Goal: Task Accomplishment & Management: Complete application form

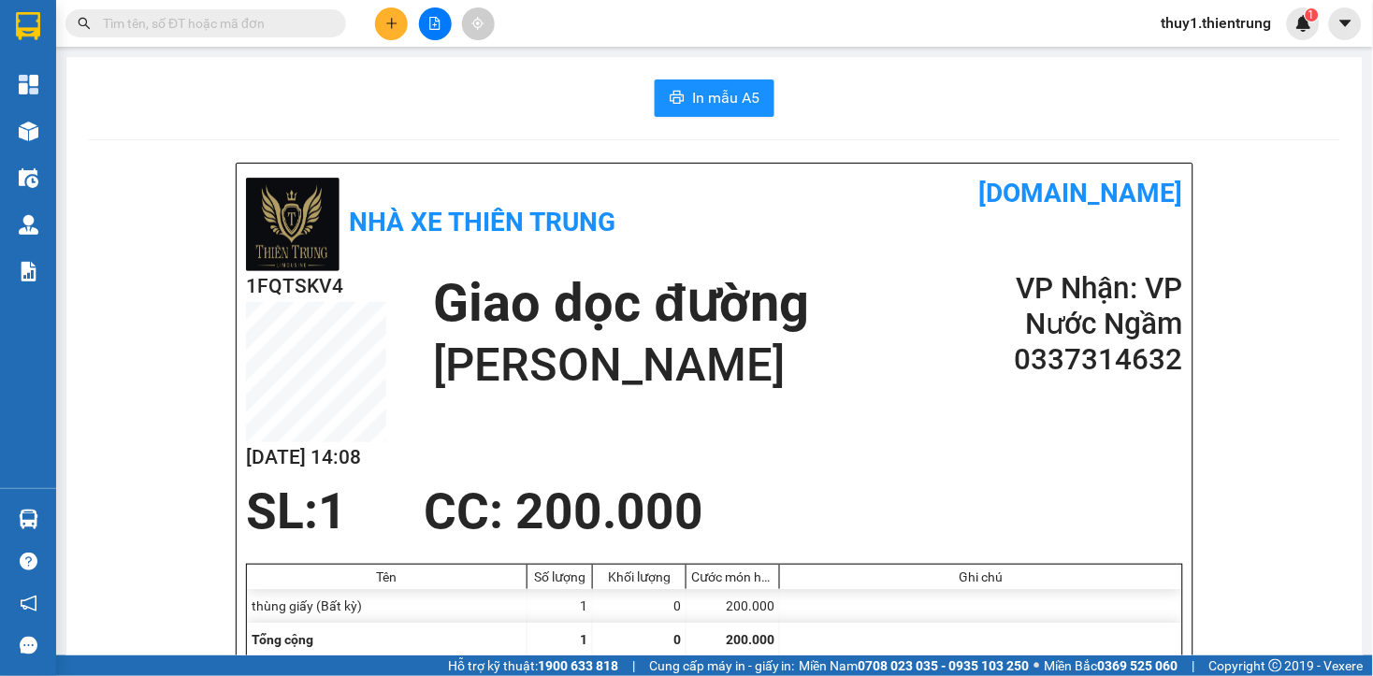
click at [388, 30] on button at bounding box center [391, 23] width 33 height 33
click at [425, 76] on div "Tạo đơn hàng" at bounding box center [465, 70] width 81 height 21
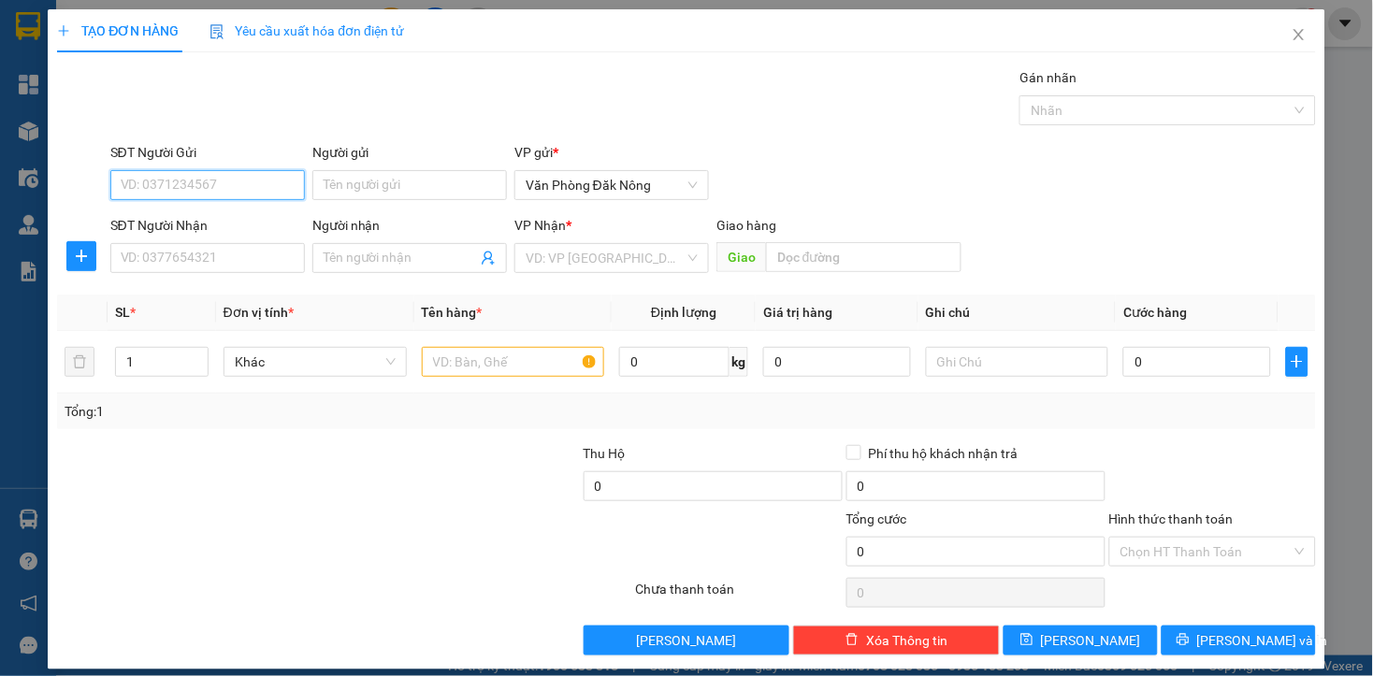
drag, startPoint x: 254, startPoint y: 185, endPoint x: 279, endPoint y: 191, distance: 25.0
click at [254, 183] on input "SĐT Người Gửi" at bounding box center [207, 185] width 194 height 30
type input "0973398448"
click at [169, 250] on input "SĐT Người Nhận" at bounding box center [207, 258] width 194 height 30
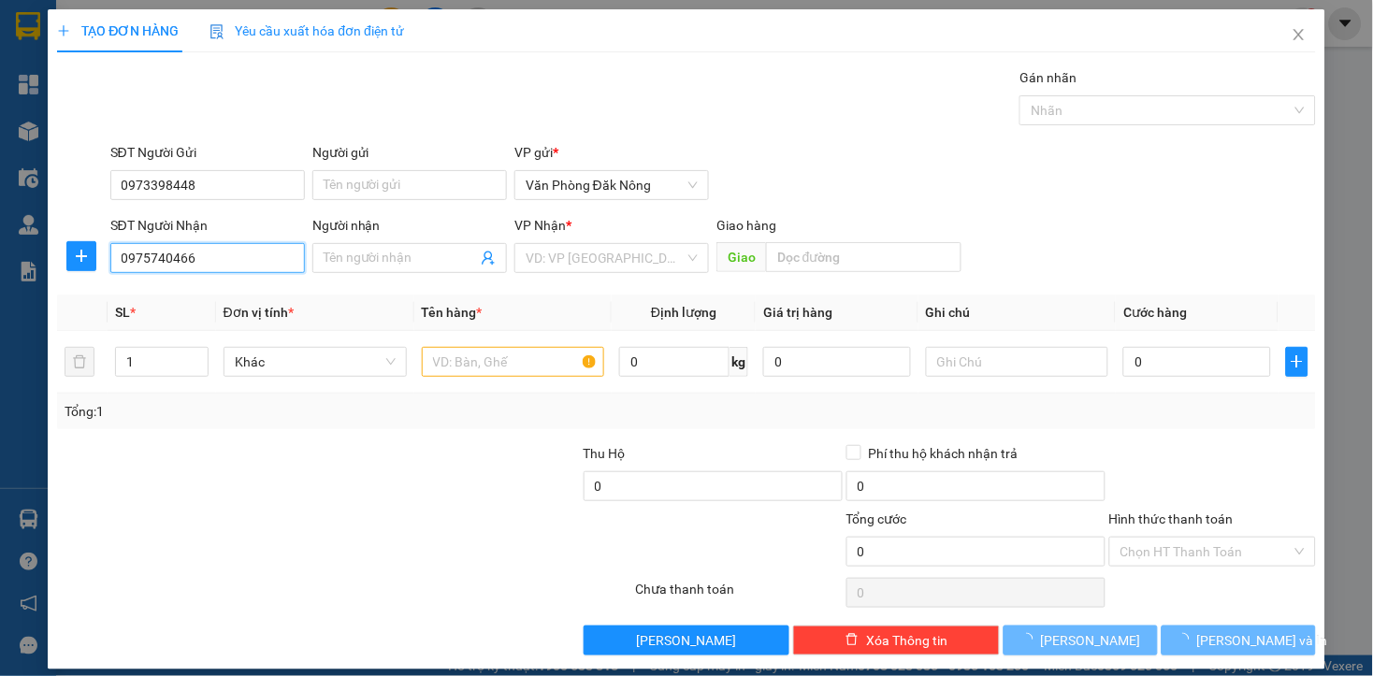
type input "0975740466"
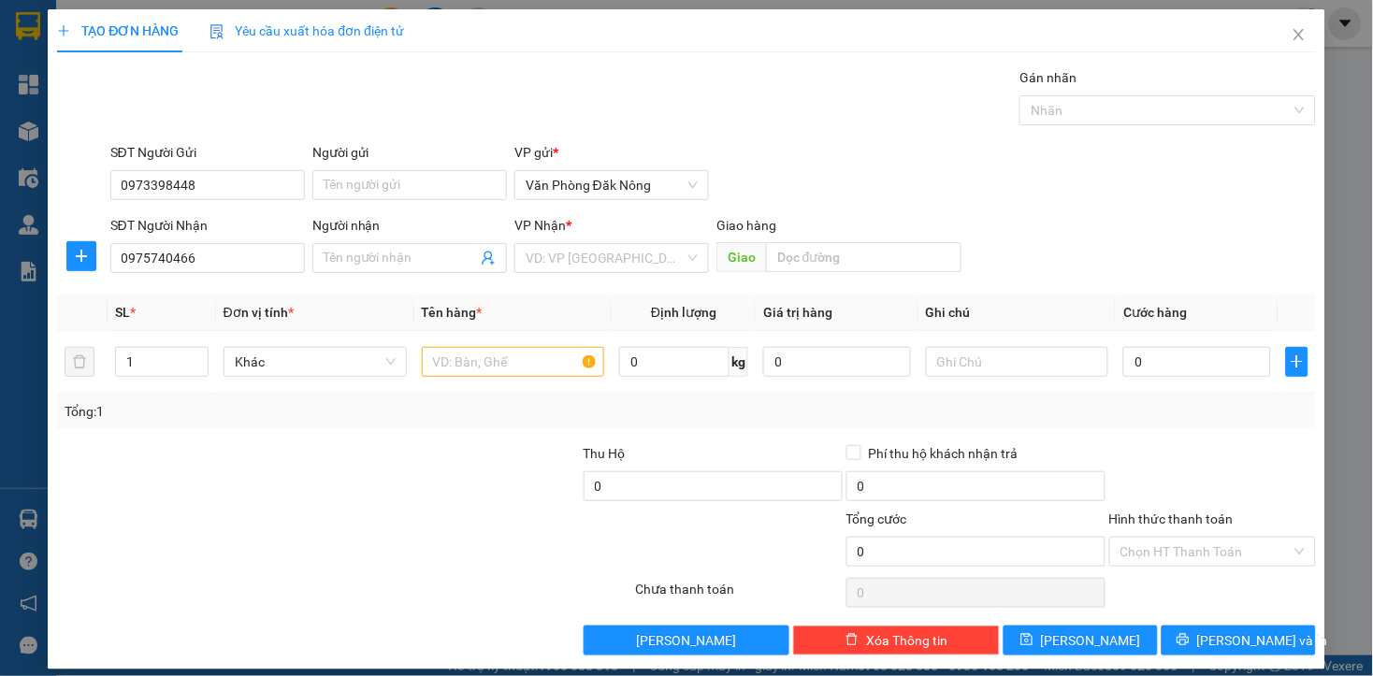
drag, startPoint x: 166, startPoint y: 487, endPoint x: 599, endPoint y: 234, distance: 501.6
click at [170, 472] on div at bounding box center [186, 475] width 263 height 65
click at [594, 272] on input "search" at bounding box center [605, 258] width 159 height 28
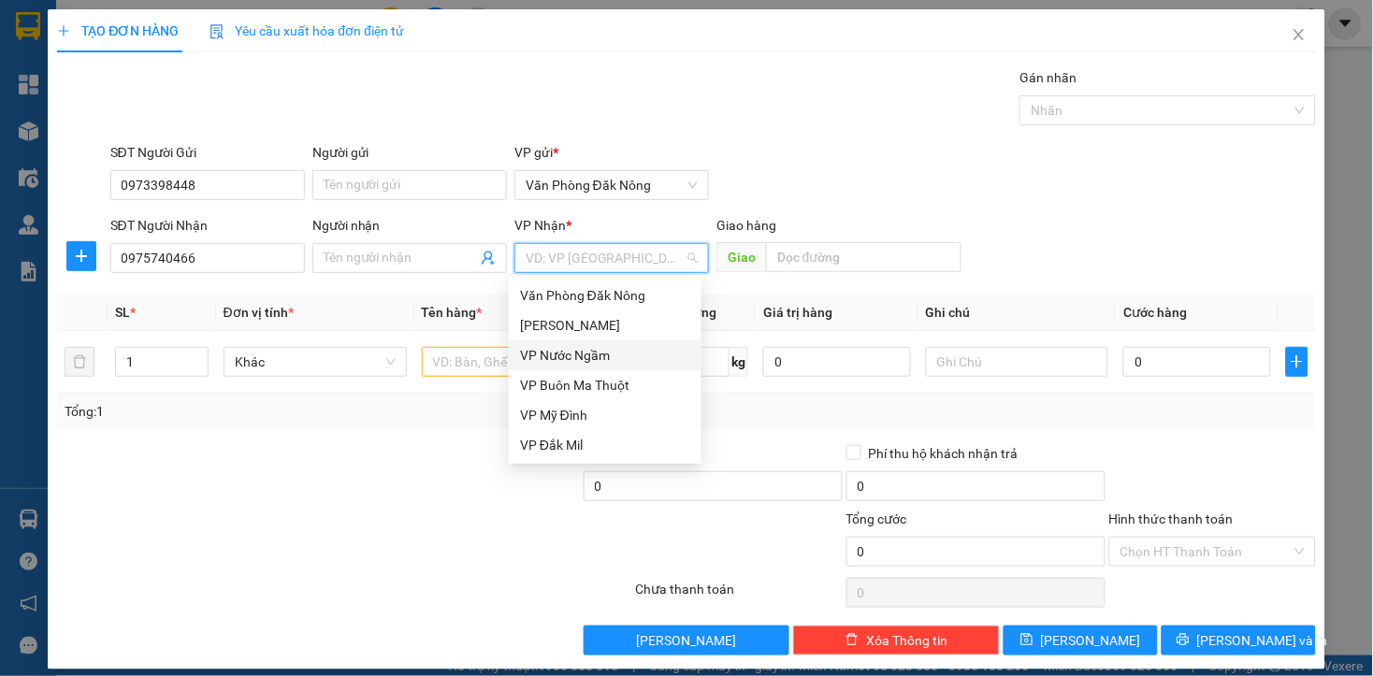
click at [578, 359] on div "VP Nước Ngầm" at bounding box center [605, 355] width 170 height 21
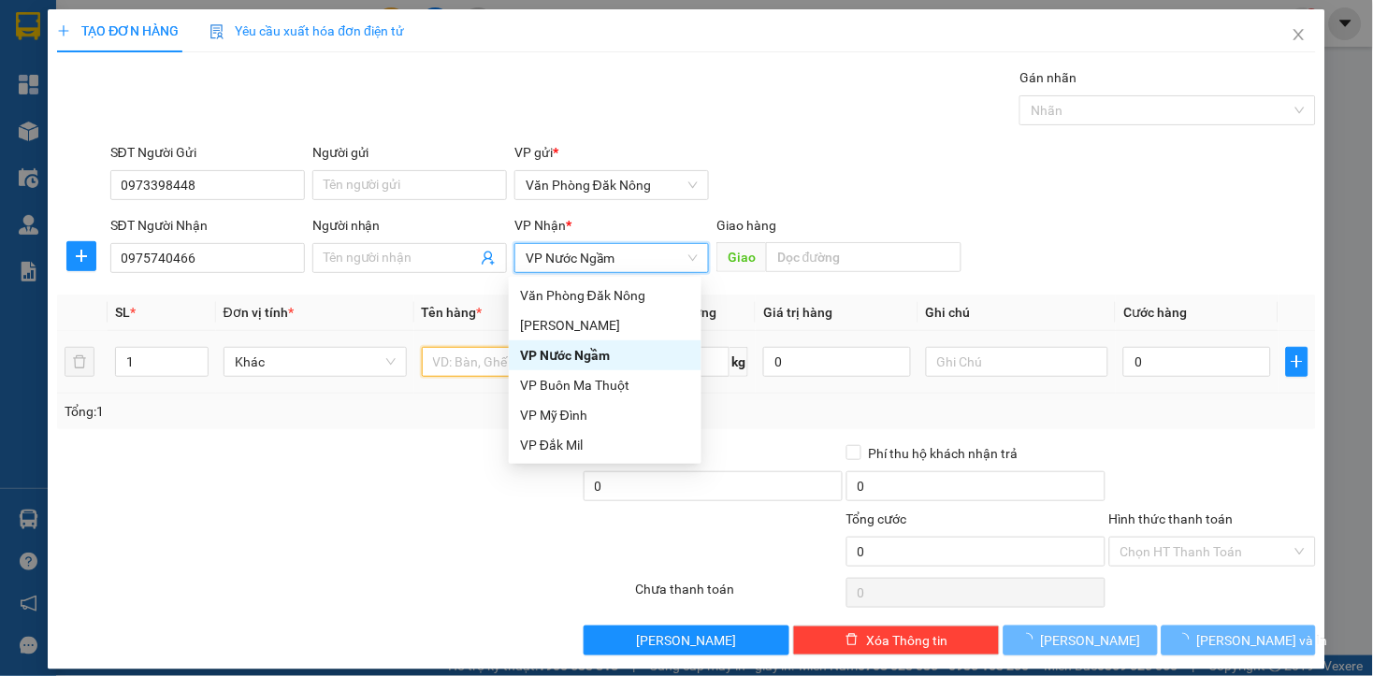
click at [499, 361] on input "text" at bounding box center [513, 362] width 183 height 30
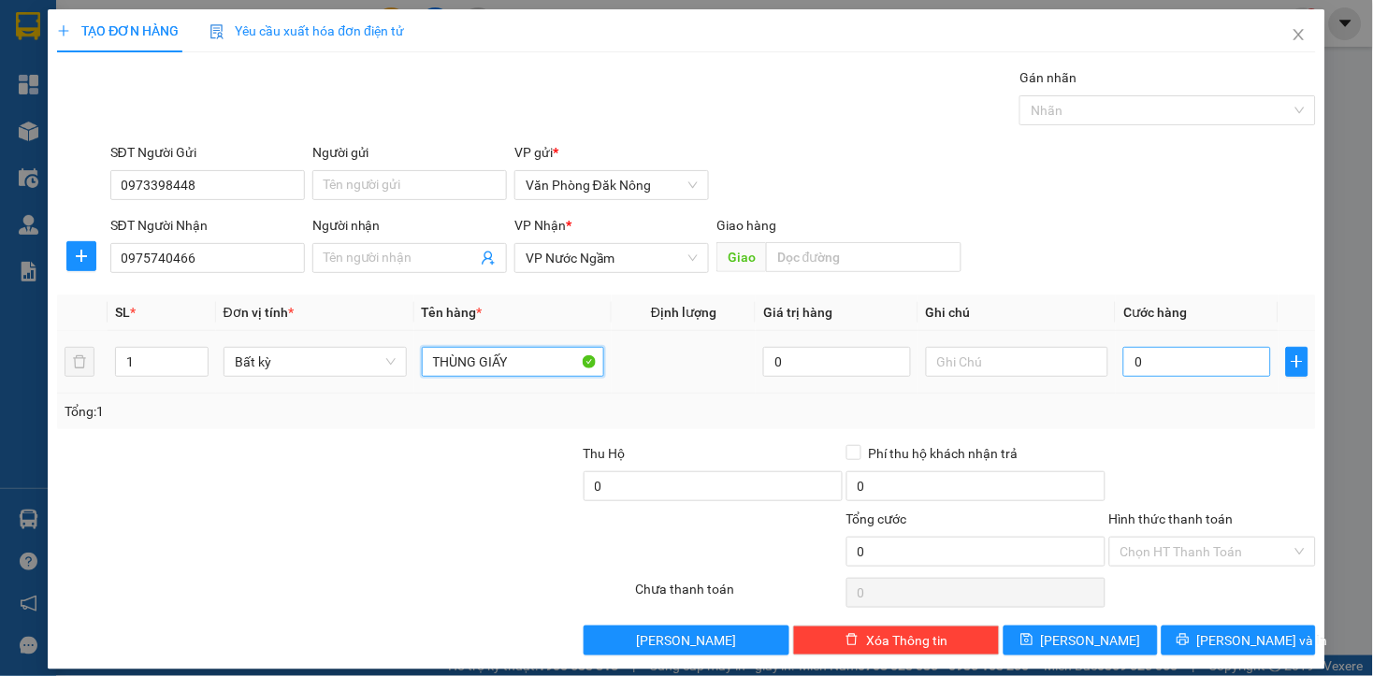
type input "THÙNG GIẤY"
click at [1191, 356] on input "0" at bounding box center [1196, 362] width 147 height 30
type input "1"
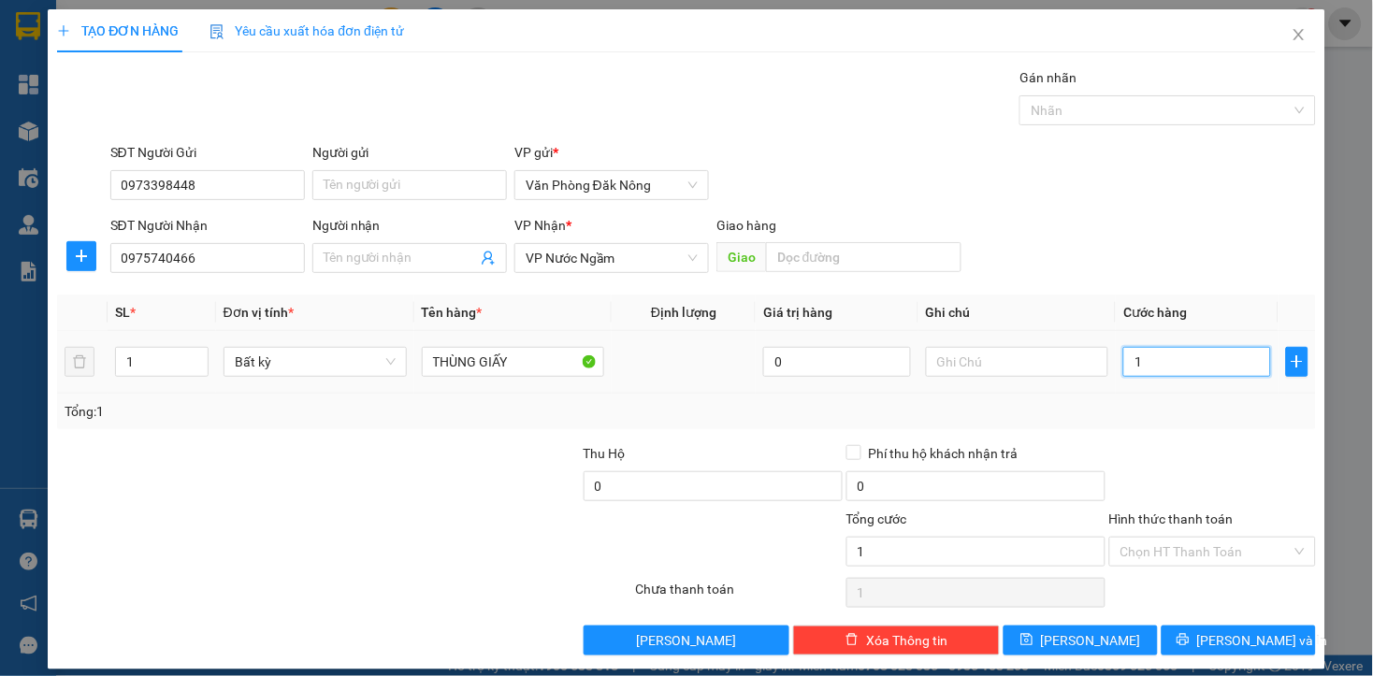
type input "15"
type input "150"
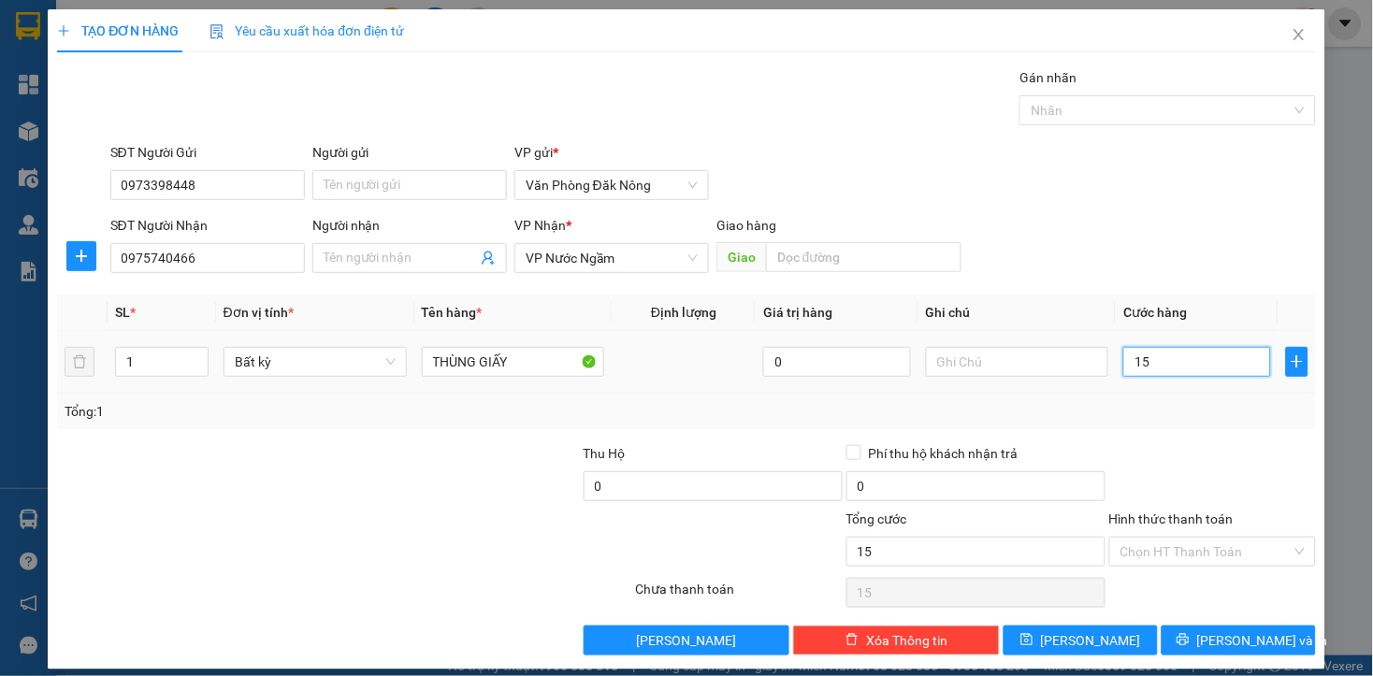
type input "150"
type input "1.500"
type input "15.000"
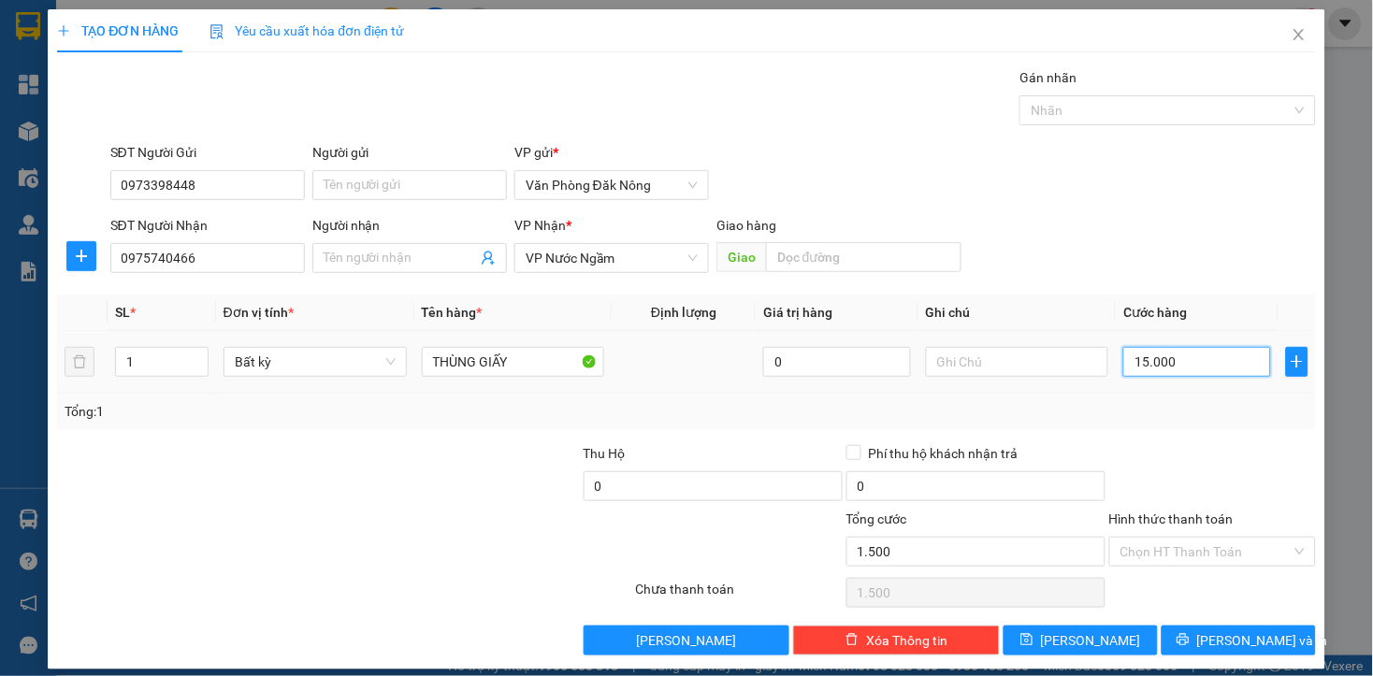
type input "15.000"
type input "150.000"
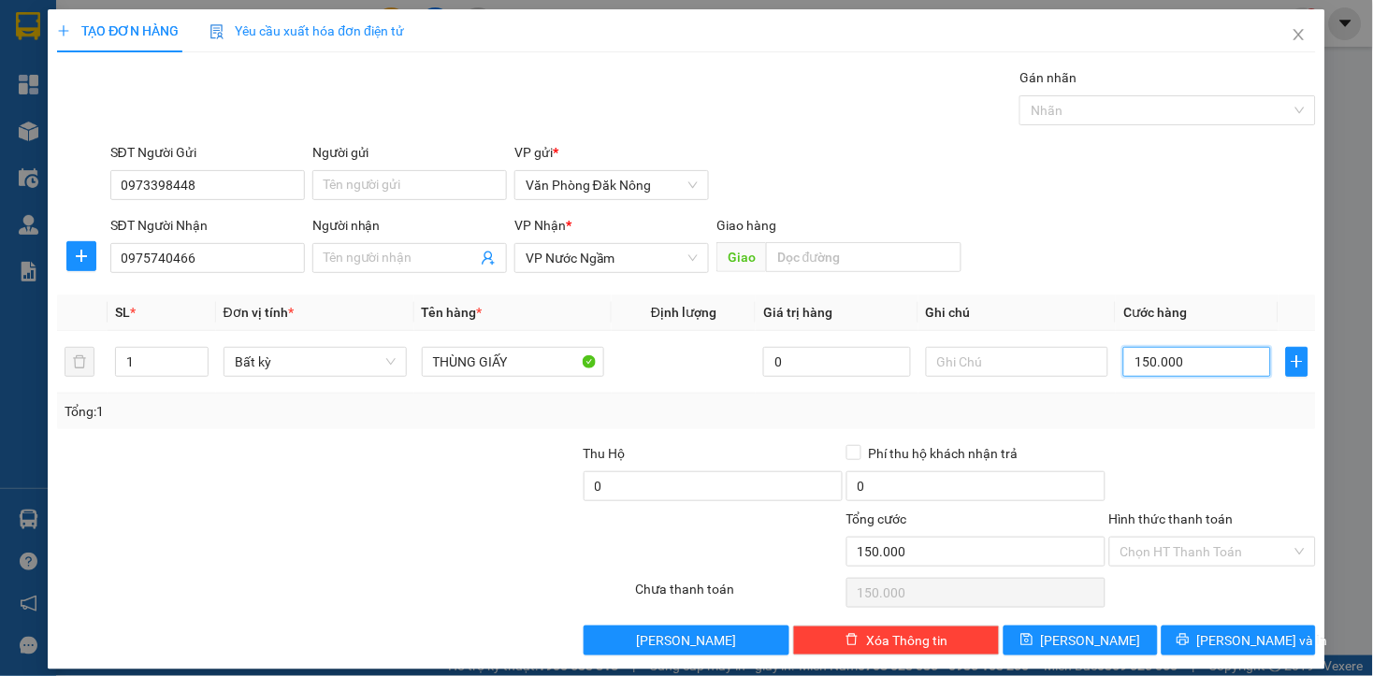
type input "150.000"
click at [1137, 459] on div at bounding box center [1212, 475] width 210 height 65
click at [1184, 562] on input "Hình thức thanh toán" at bounding box center [1205, 552] width 171 height 28
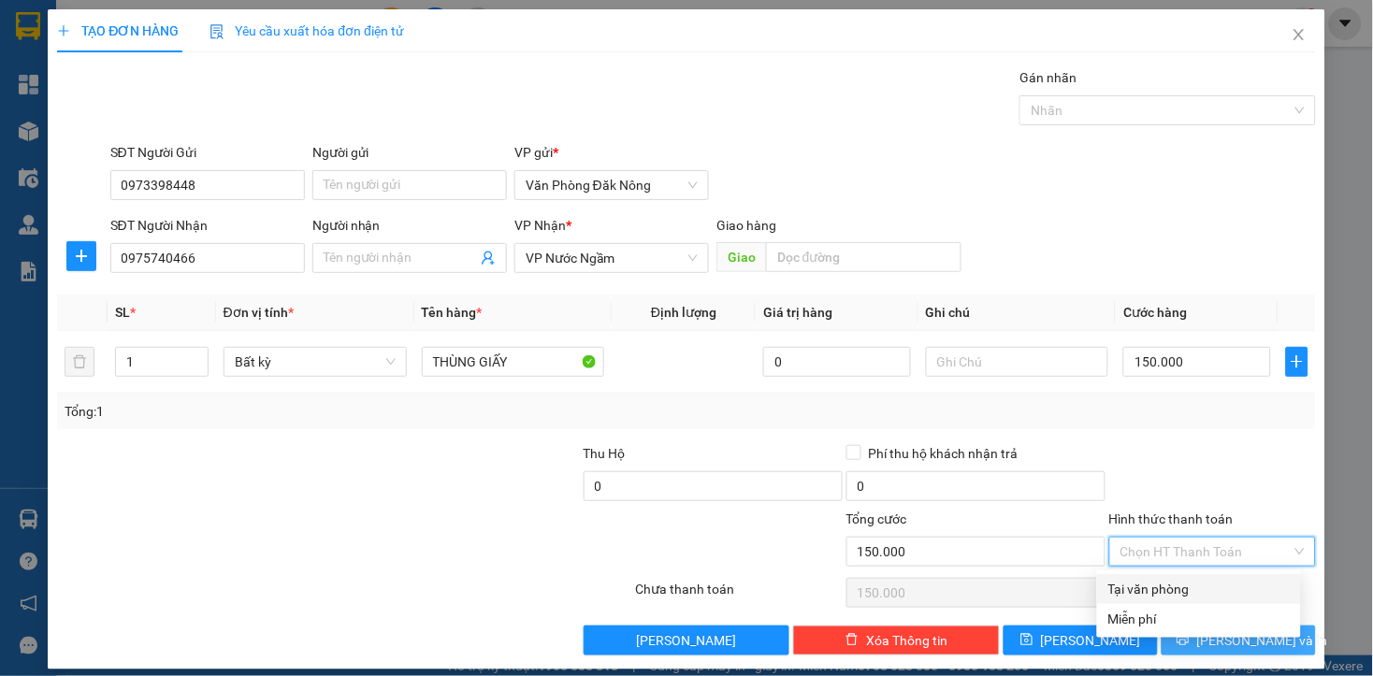
drag, startPoint x: 1192, startPoint y: 589, endPoint x: 1216, endPoint y: 646, distance: 61.6
click at [1198, 592] on div "Tại văn phòng" at bounding box center [1198, 589] width 181 height 21
type input "0"
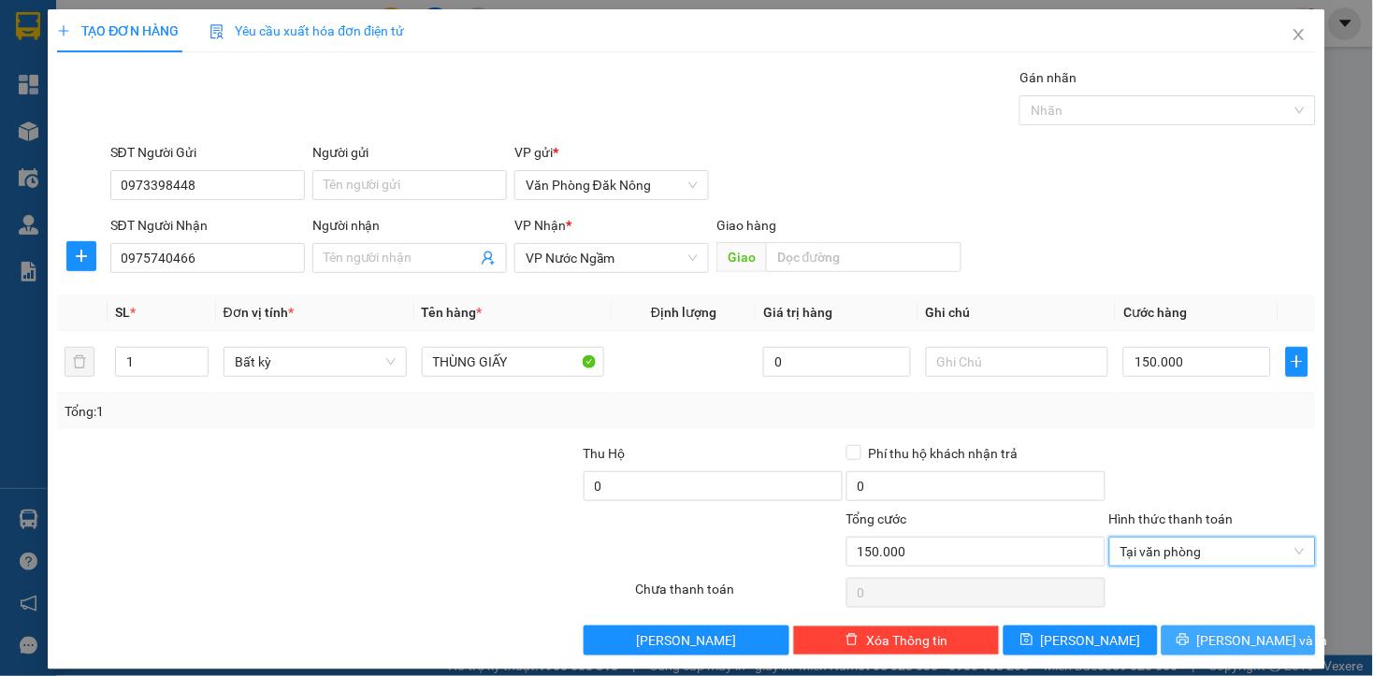
click at [1216, 646] on span "[PERSON_NAME] và In" at bounding box center [1262, 640] width 131 height 21
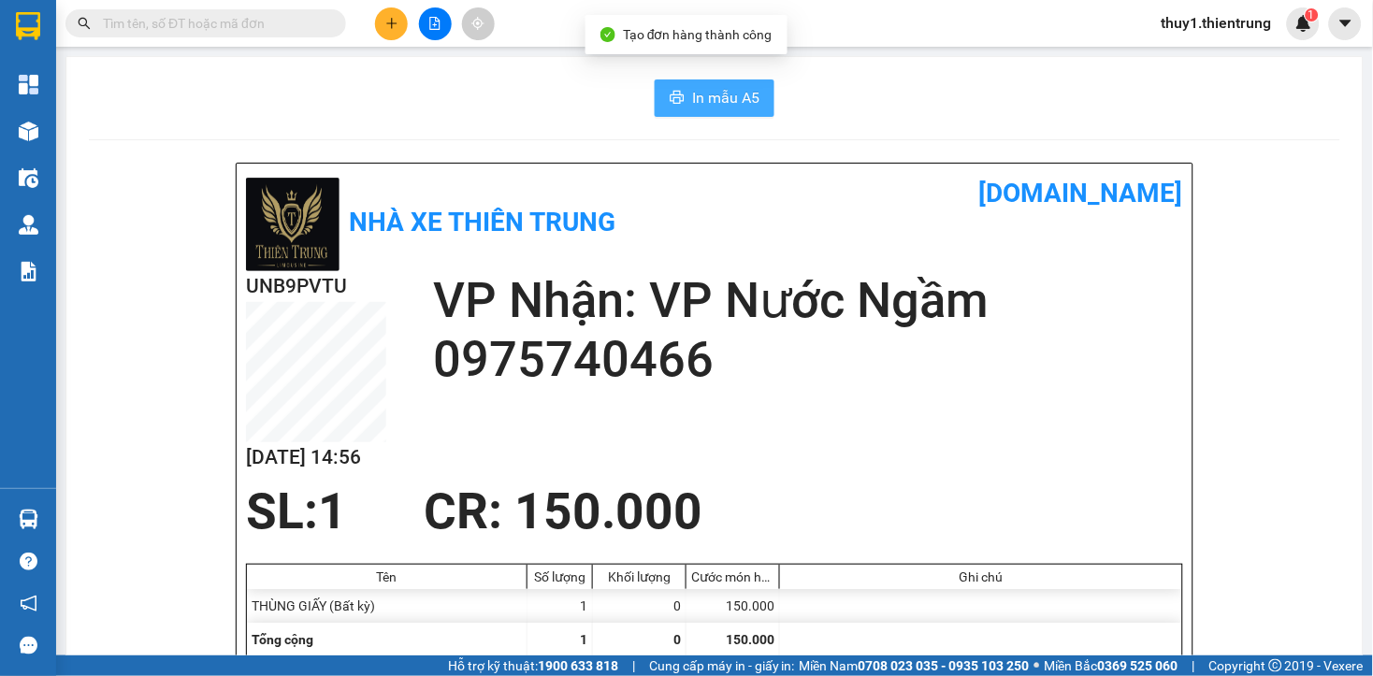
click at [742, 109] on button "In mẫu A5" at bounding box center [715, 97] width 120 height 37
drag, startPoint x: 526, startPoint y: 95, endPoint x: 454, endPoint y: 10, distance: 111.5
click at [383, 19] on button at bounding box center [391, 23] width 33 height 33
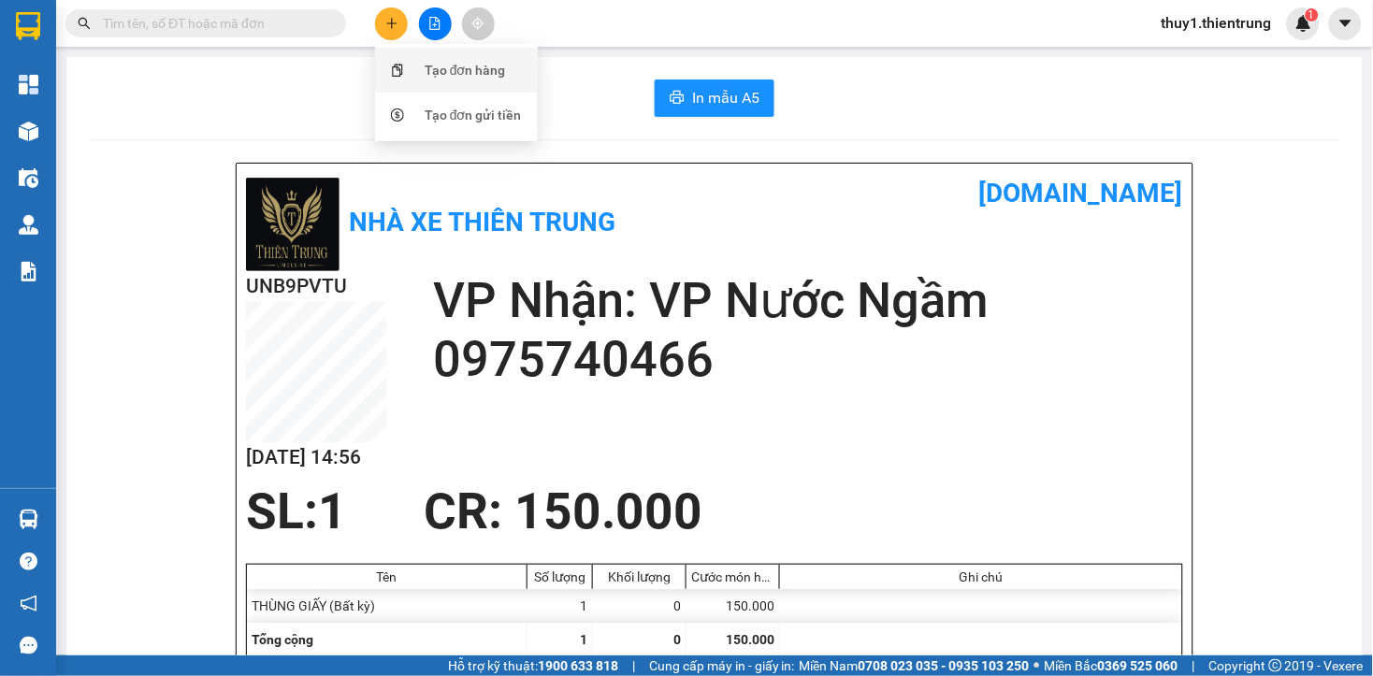
drag, startPoint x: 451, startPoint y: 78, endPoint x: 449, endPoint y: 87, distance: 9.5
click at [449, 87] on div "Tạo đơn hàng" at bounding box center [456, 70] width 140 height 36
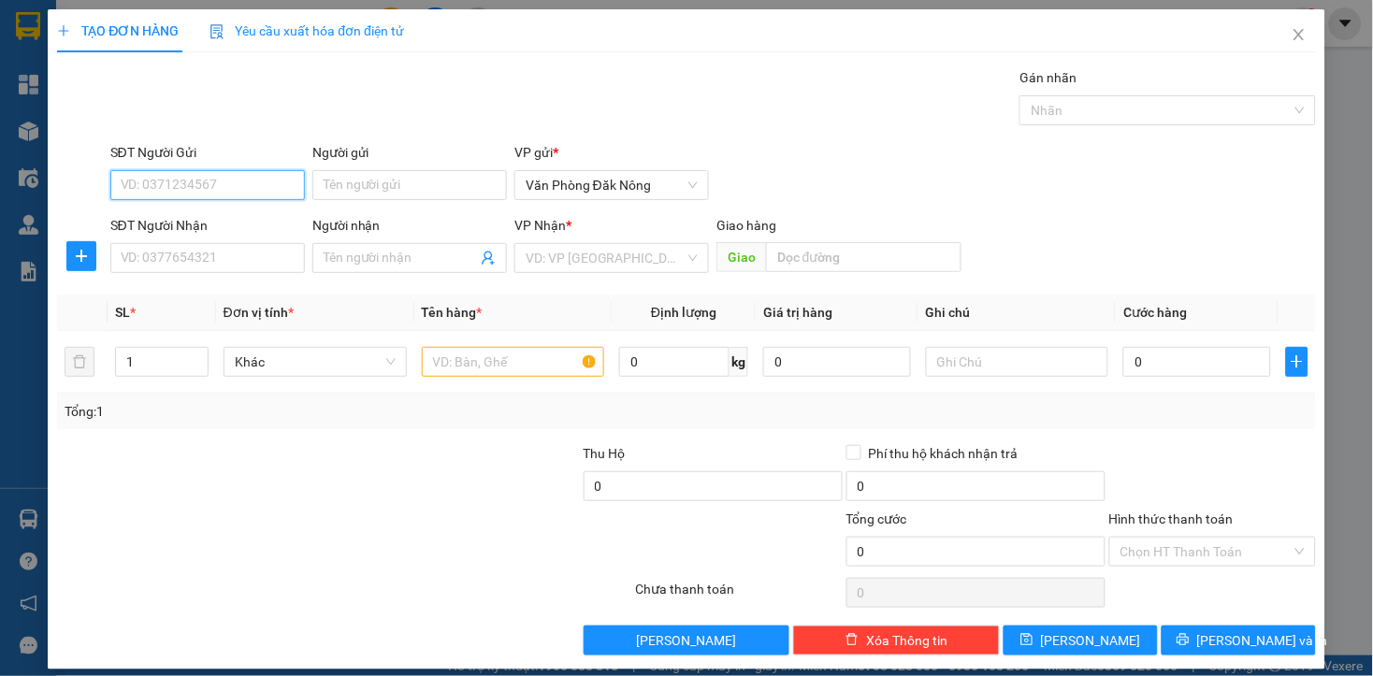
click at [229, 184] on input "SĐT Người Gửi" at bounding box center [207, 185] width 194 height 30
type input "0916849878"
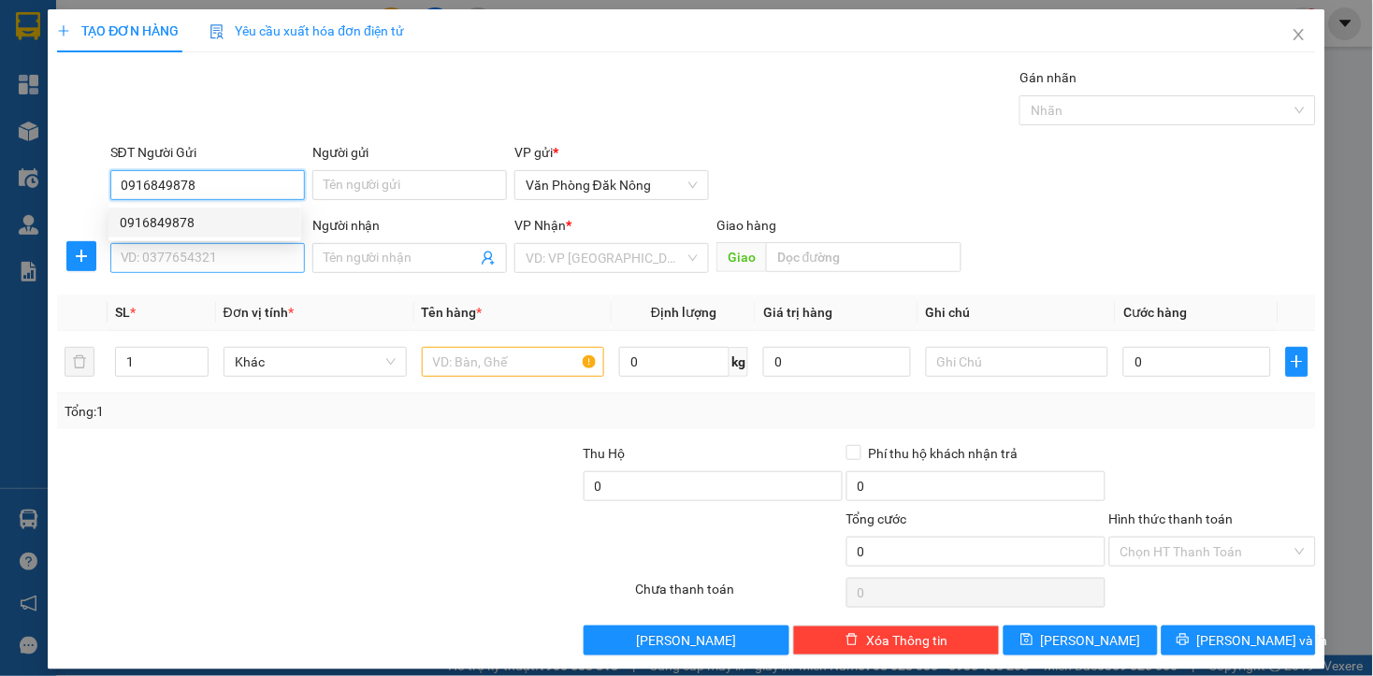
drag, startPoint x: 132, startPoint y: 226, endPoint x: 185, endPoint y: 252, distance: 59.4
click at [134, 226] on div "0916849878" at bounding box center [205, 222] width 170 height 21
type input "0936588865"
type input "HÀ TÍNH"
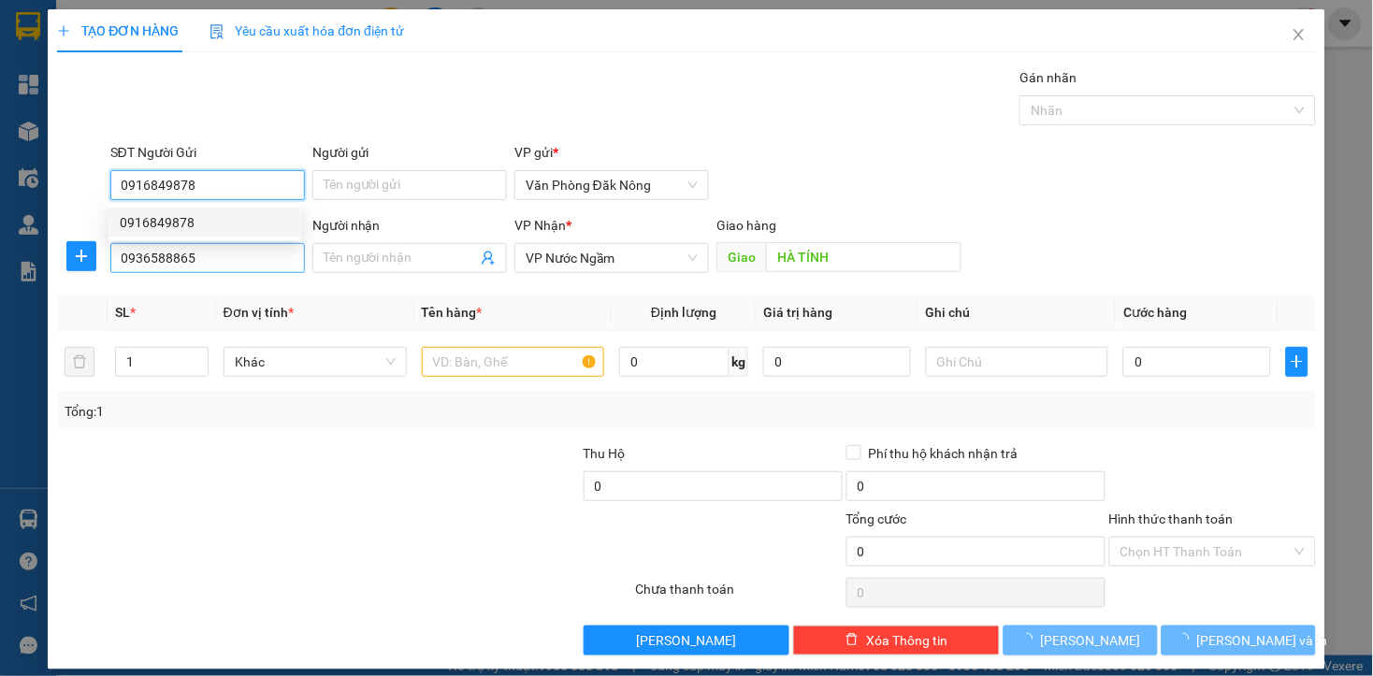
type input "0916849878"
click at [187, 260] on input "0936588865" at bounding box center [207, 258] width 194 height 30
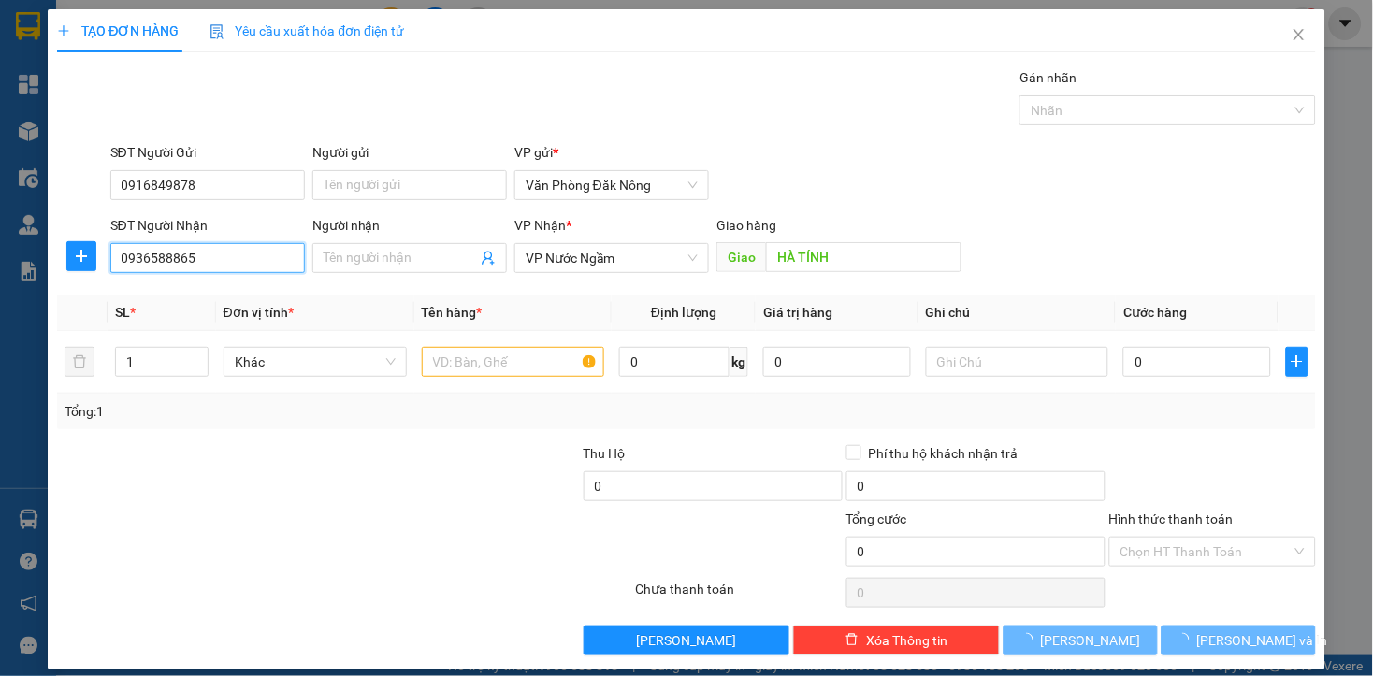
click at [187, 260] on input "0936588865" at bounding box center [207, 258] width 194 height 30
type input "150.000"
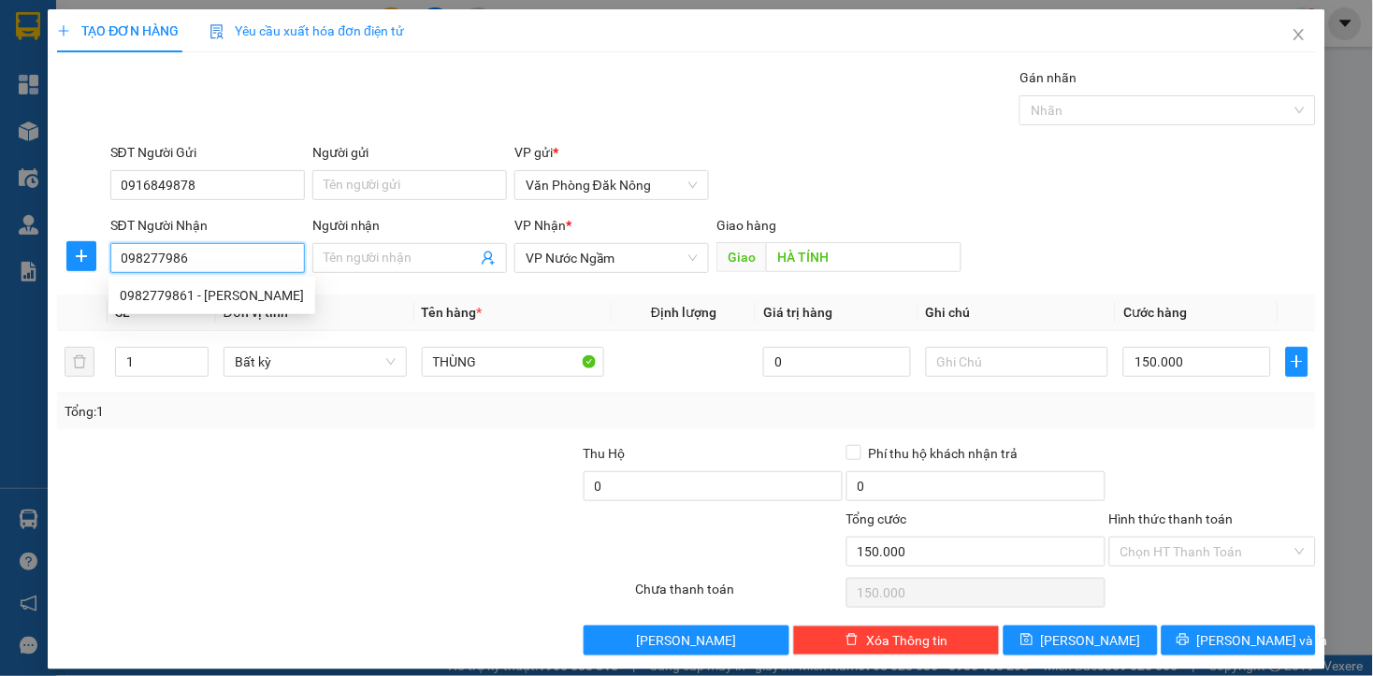
type input "0982779861"
drag, startPoint x: 210, startPoint y: 304, endPoint x: 238, endPoint y: 367, distance: 69.5
click at [209, 309] on div "0982779861 - [PERSON_NAME]" at bounding box center [211, 296] width 207 height 30
type input "NGỌC"
type input "CẦU BẾN THỦY"
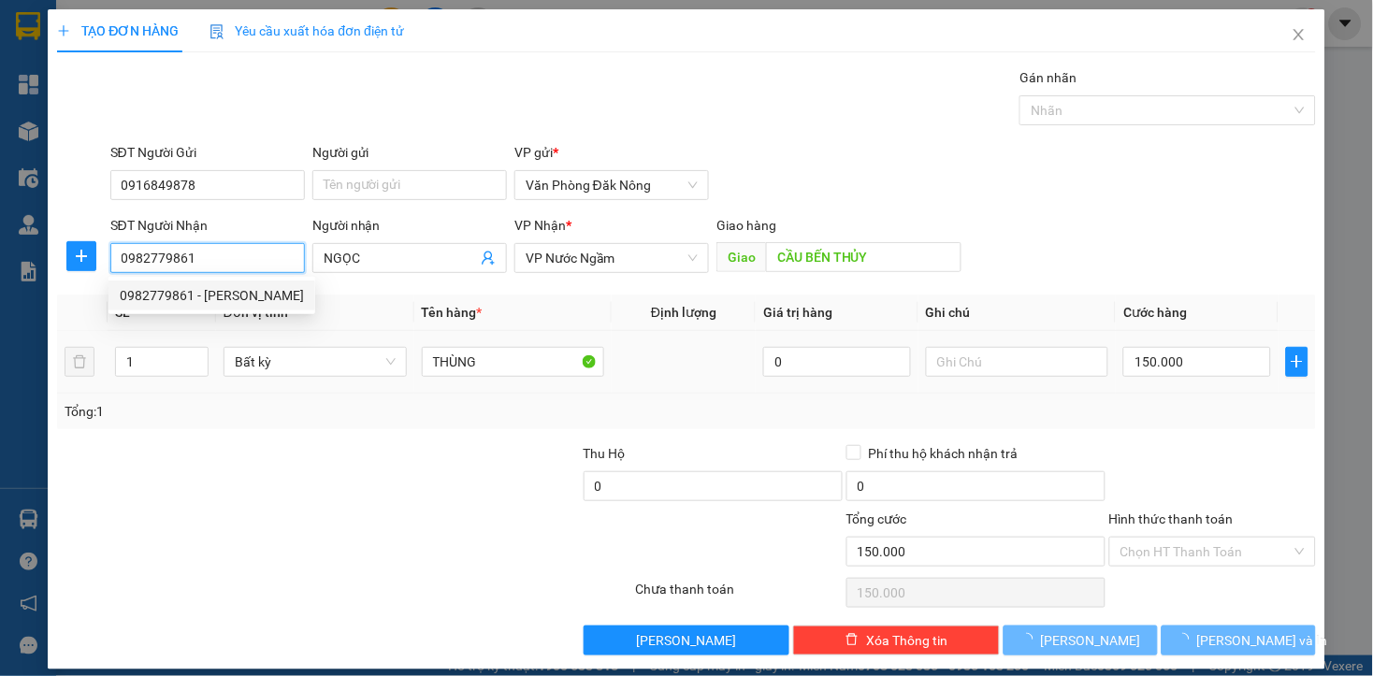
type input "0982779861"
click at [241, 417] on div "Tổng: 1" at bounding box center [298, 411] width 466 height 21
type input "200.000"
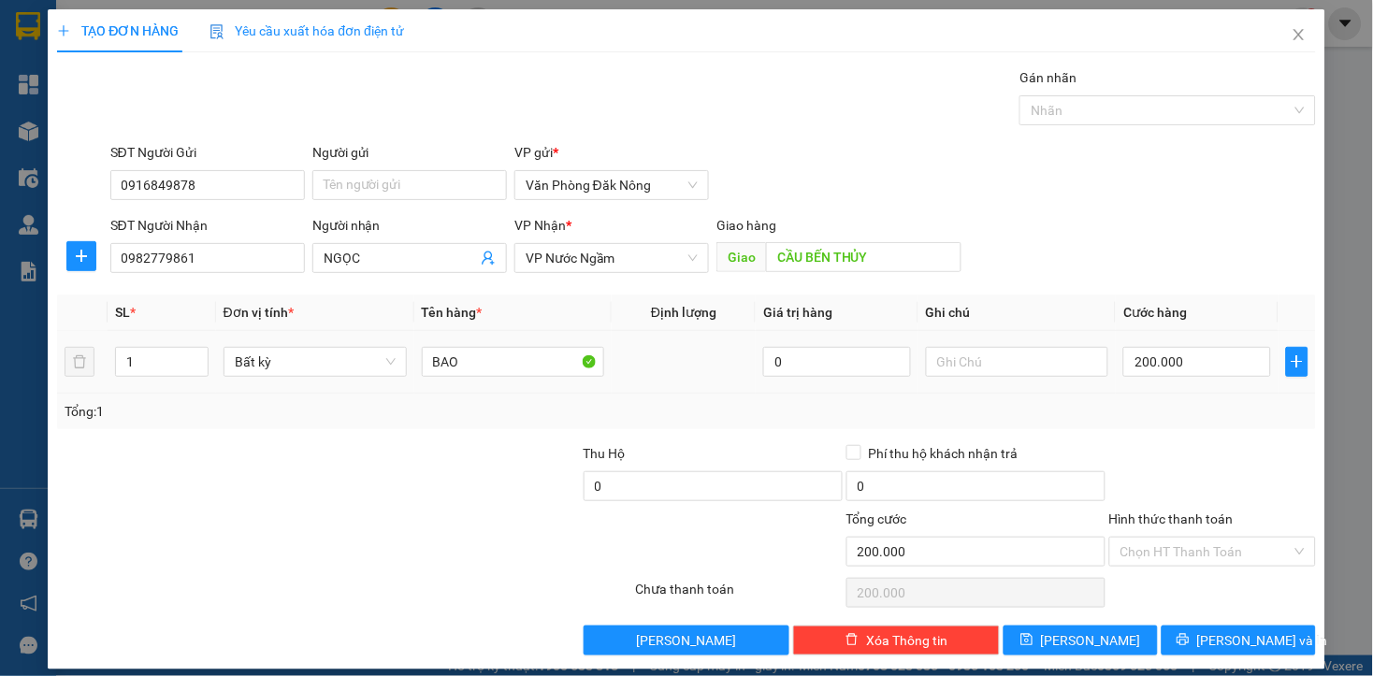
drag, startPoint x: 155, startPoint y: 614, endPoint x: 451, endPoint y: 330, distance: 410.0
click at [207, 521] on div "Transit Pickup Surcharge Ids Transit Deliver Surcharge Ids Transit Deliver Surc…" at bounding box center [686, 361] width 1258 height 588
click at [489, 378] on div "BAO" at bounding box center [513, 361] width 183 height 37
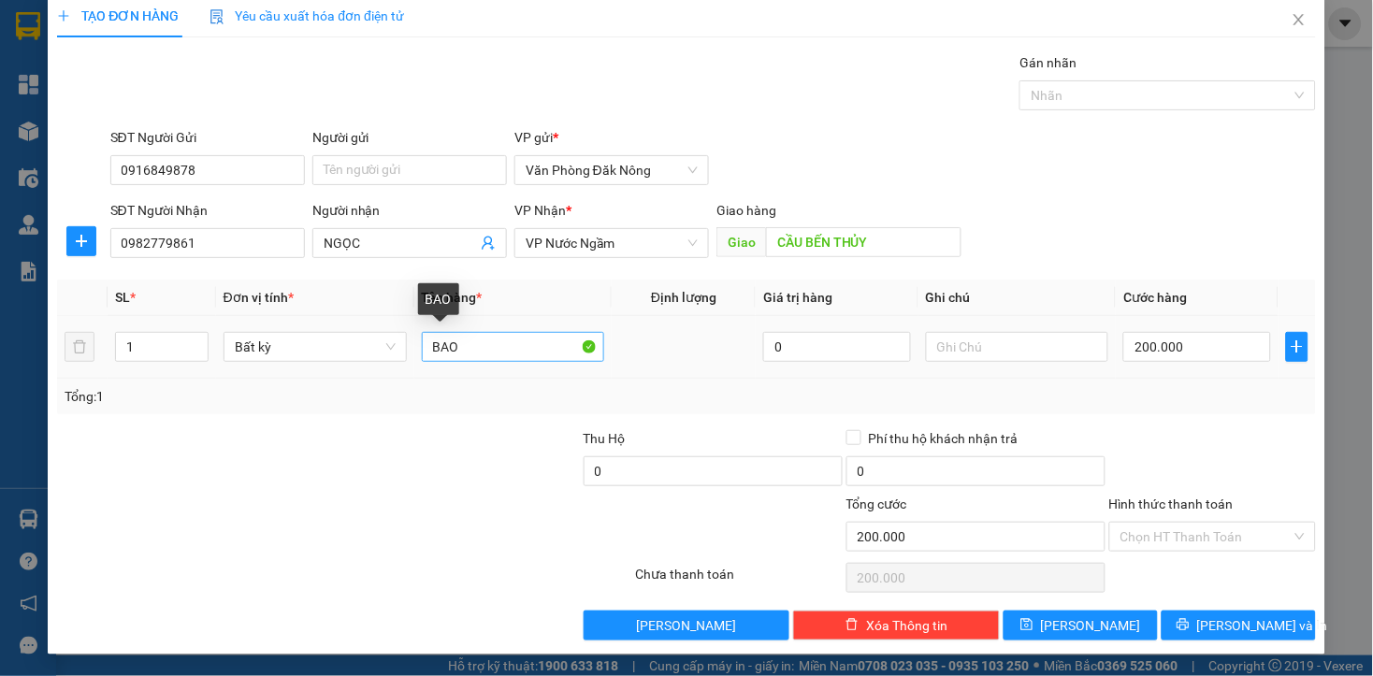
click at [516, 342] on input "BAO" at bounding box center [513, 347] width 183 height 30
type input "THÙNG GIẤY"
click at [1176, 362] on div "200.000" at bounding box center [1196, 346] width 147 height 37
click at [1176, 353] on input "200.000" at bounding box center [1196, 347] width 147 height 30
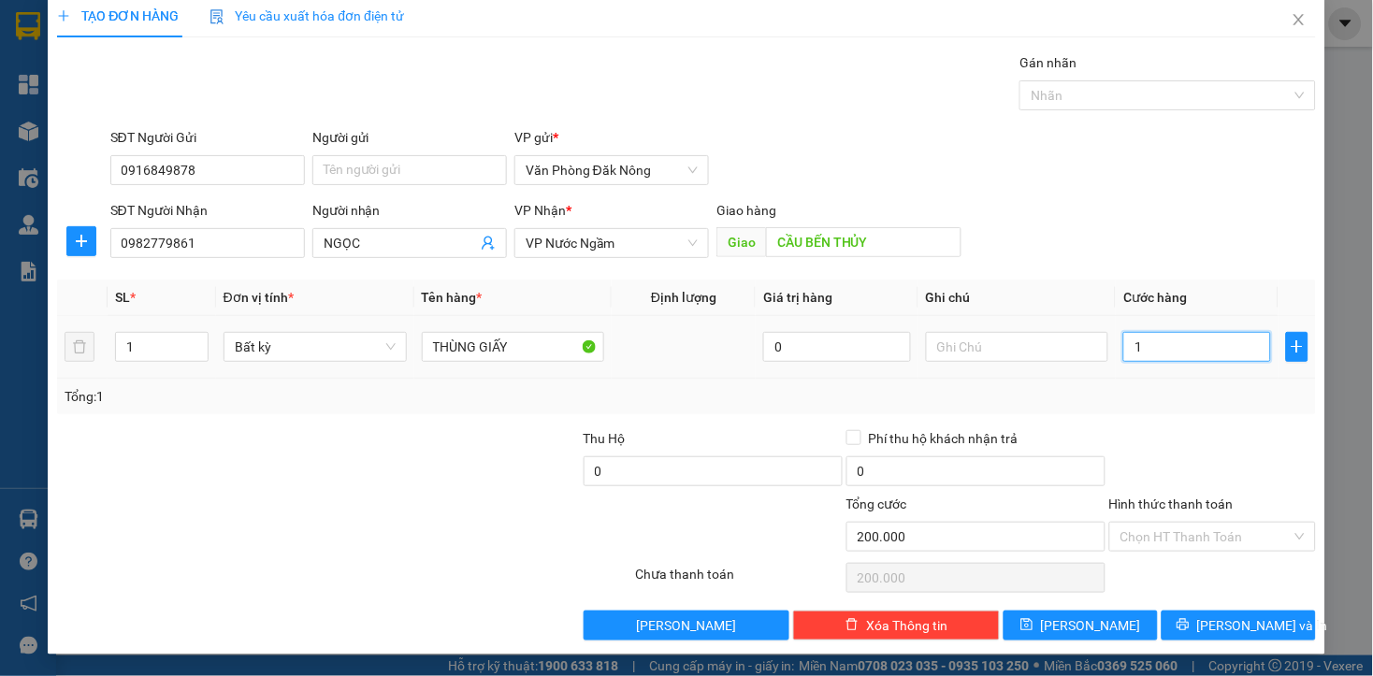
type input "1"
type input "15"
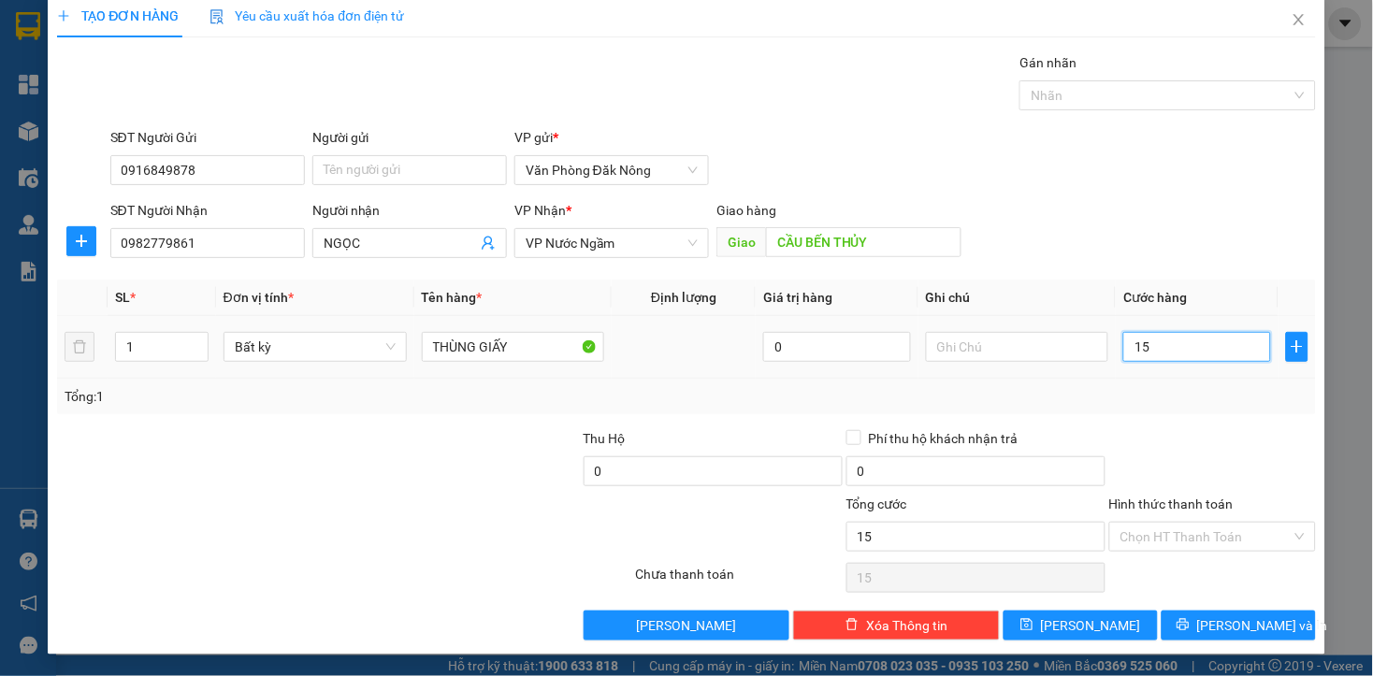
type input "150"
type input "1.500"
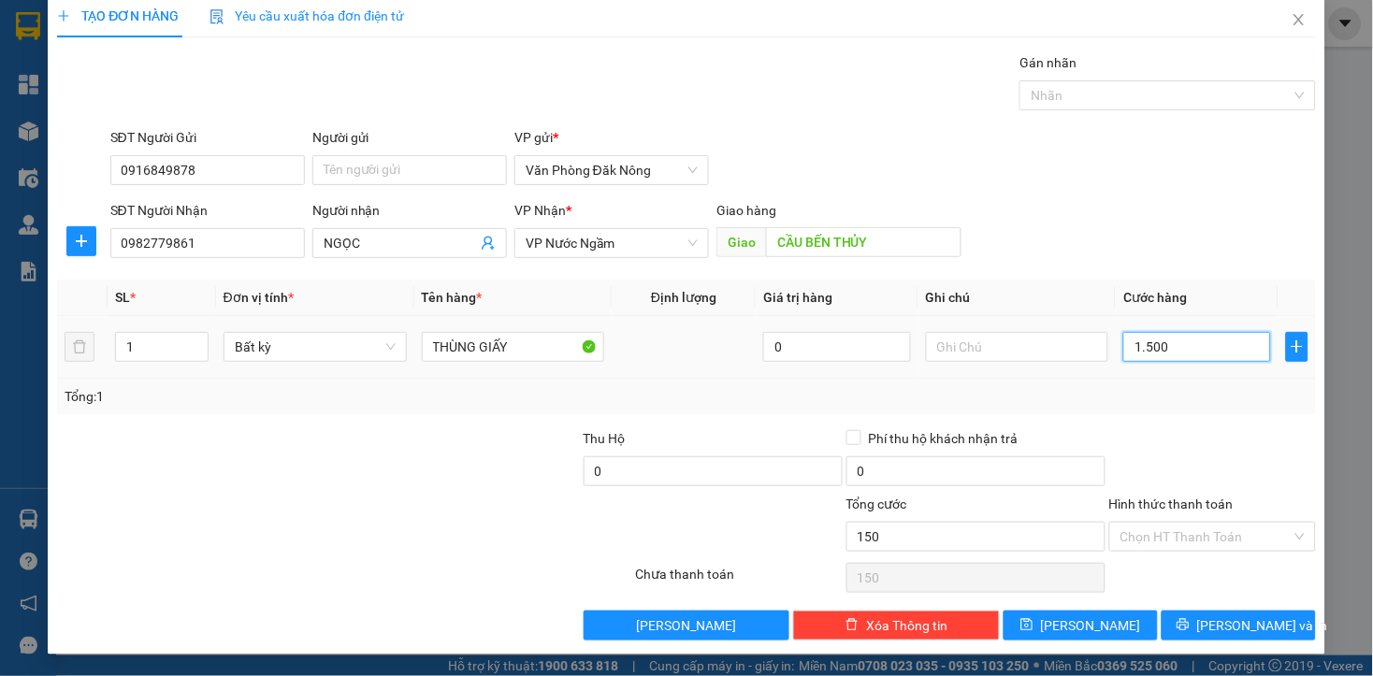
type input "1.500"
type input "15.000"
type input "150.000"
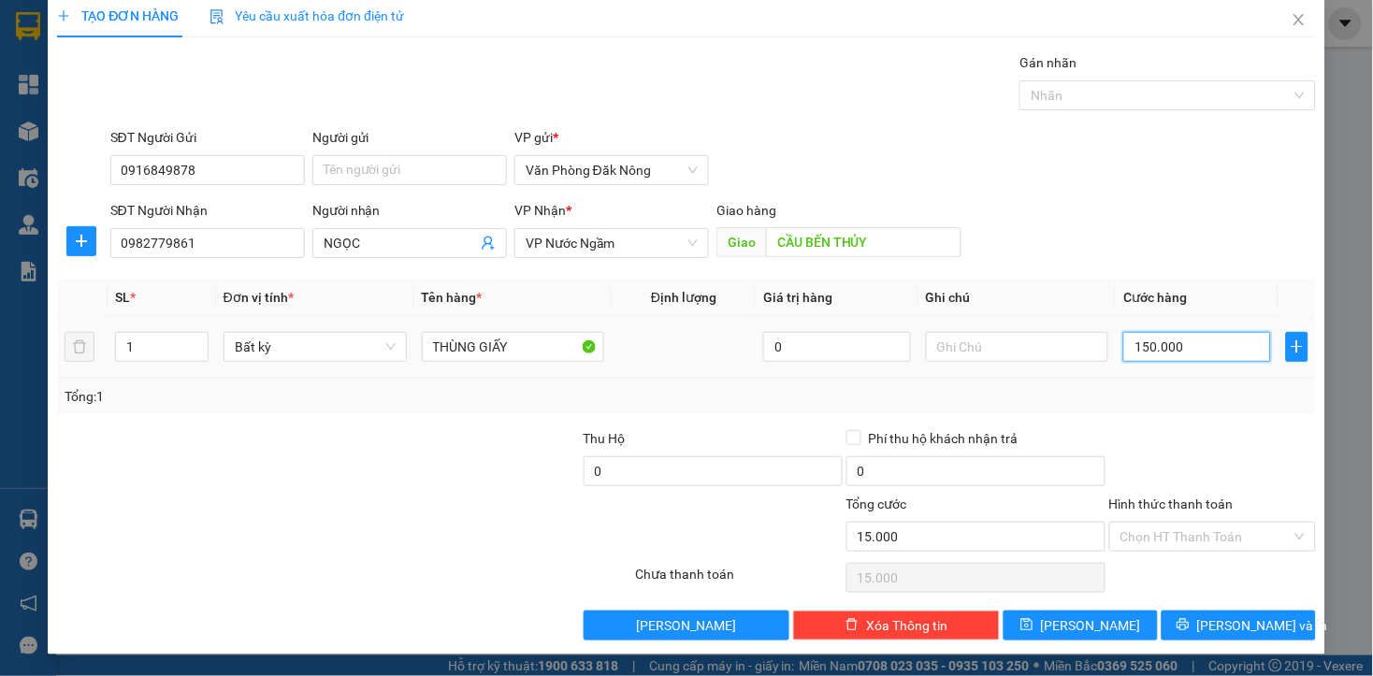
type input "150.000"
click at [1176, 369] on td "150.000" at bounding box center [1197, 347] width 162 height 63
click at [1208, 466] on div at bounding box center [1212, 460] width 210 height 65
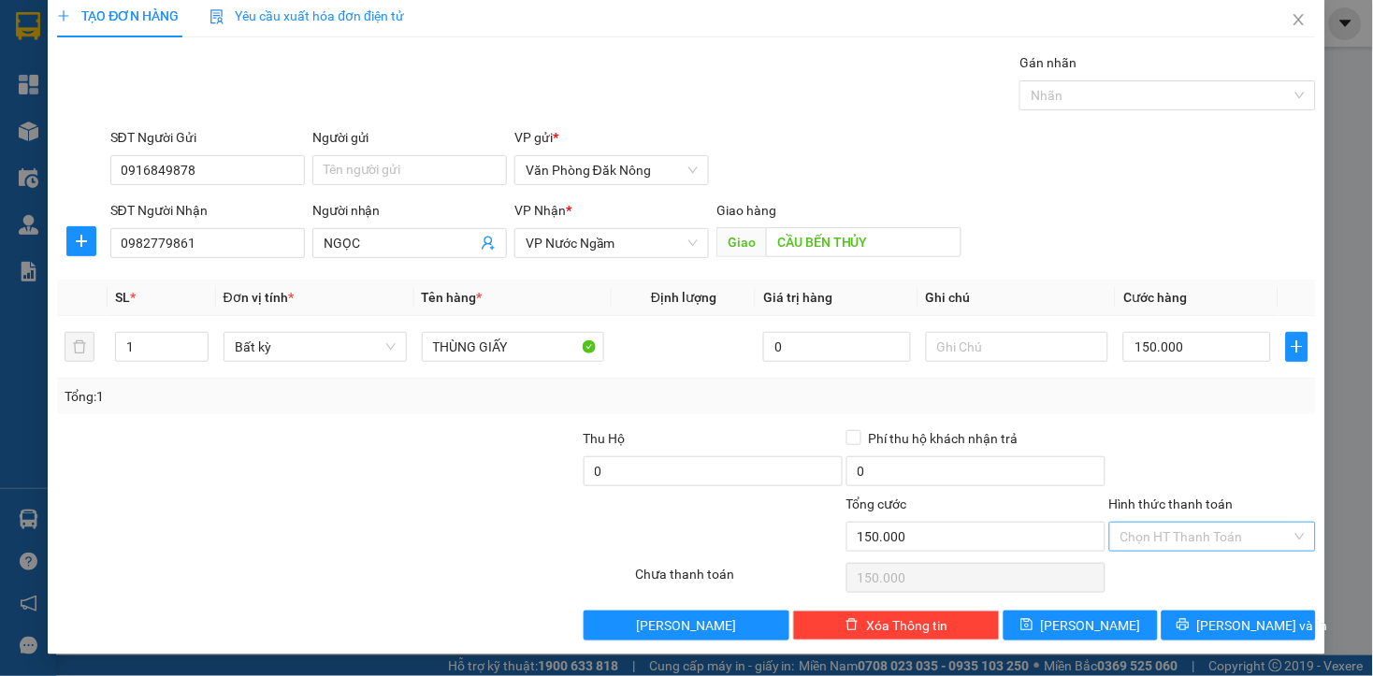
click at [1200, 542] on input "Hình thức thanh toán" at bounding box center [1205, 537] width 171 height 28
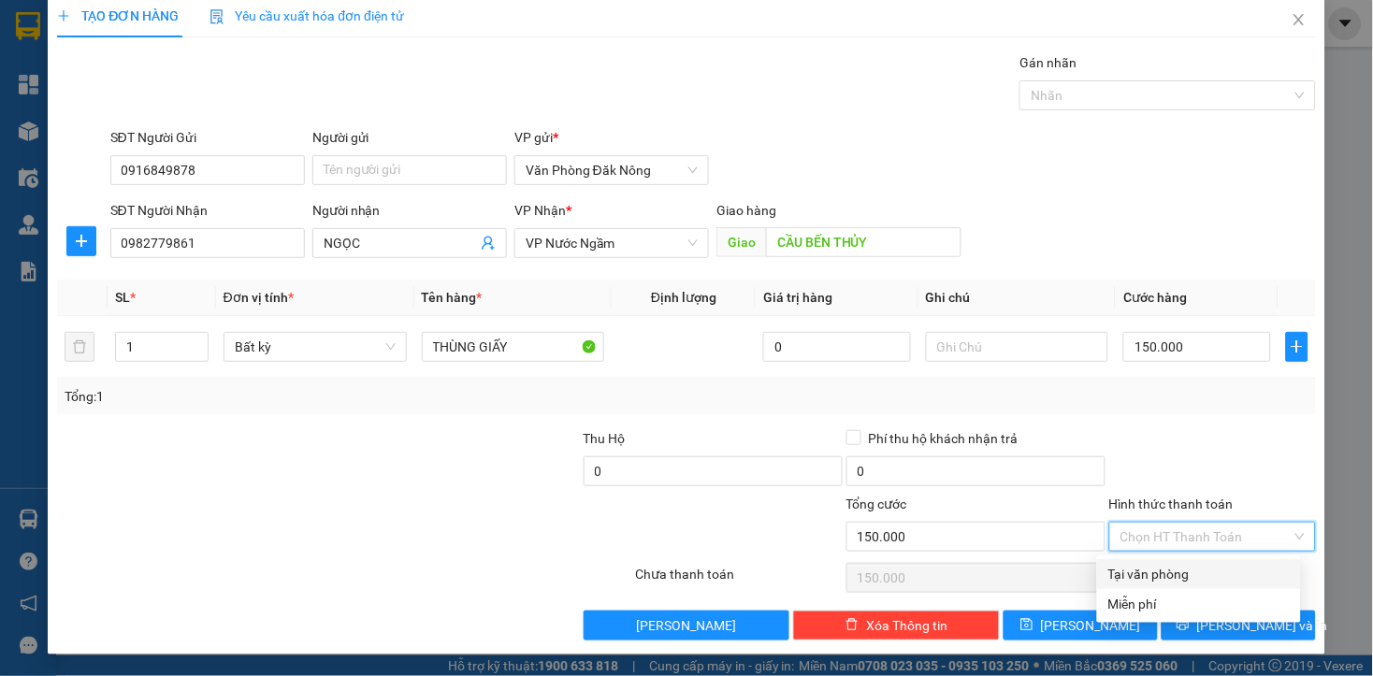
click at [1189, 572] on div "Tại văn phòng" at bounding box center [1198, 574] width 181 height 21
type input "0"
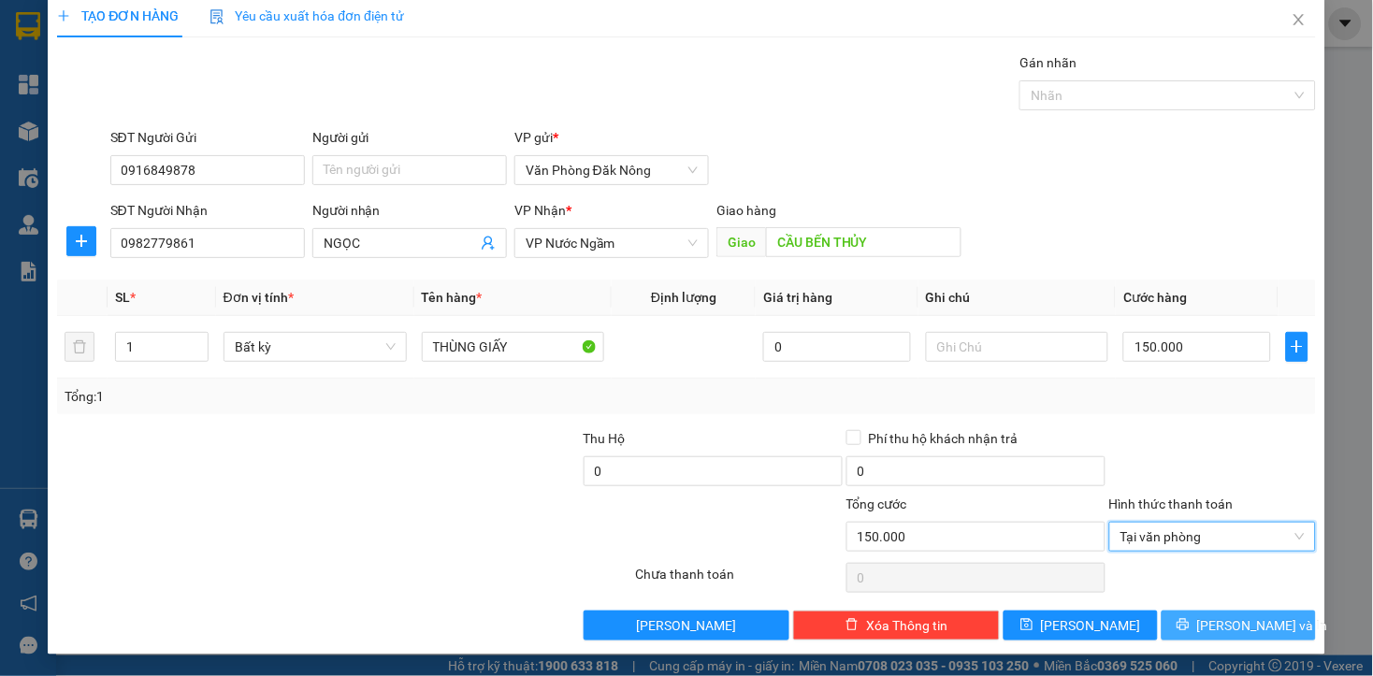
drag, startPoint x: 1201, startPoint y: 623, endPoint x: 1116, endPoint y: 605, distance: 86.0
click at [1200, 624] on button "[PERSON_NAME] và In" at bounding box center [1238, 626] width 154 height 30
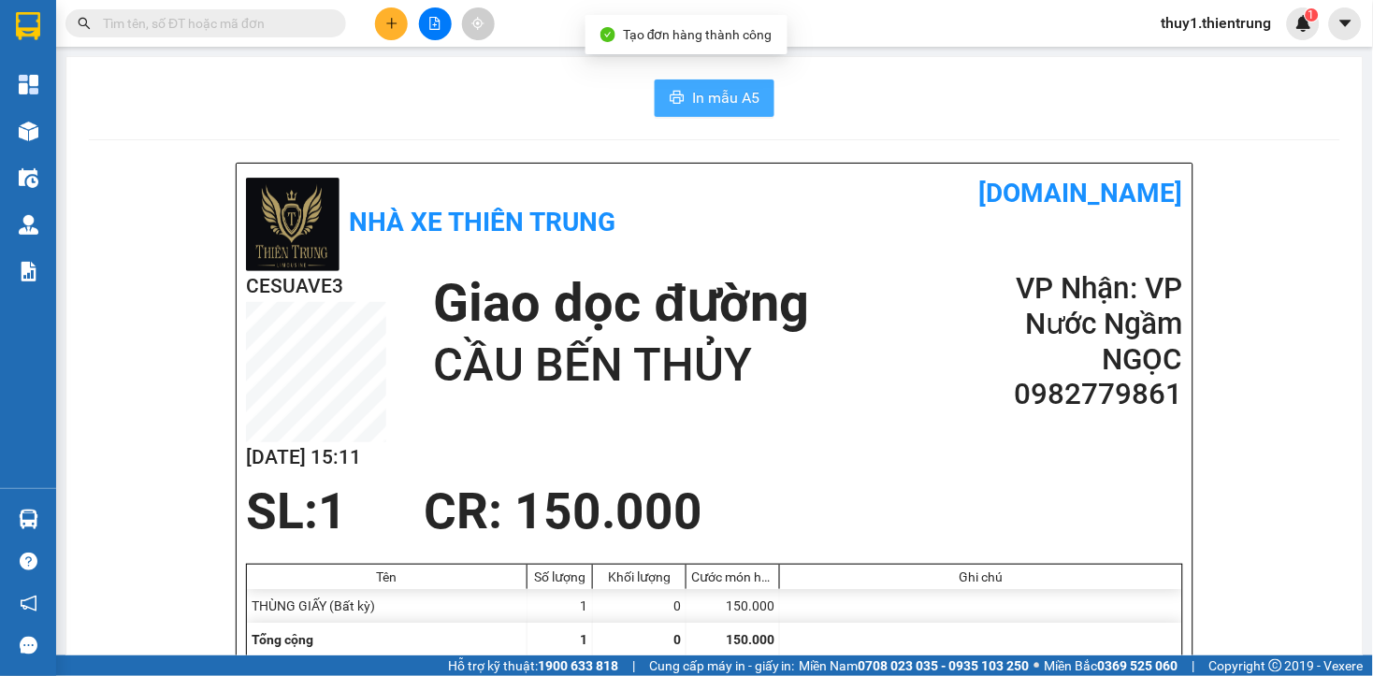
drag, startPoint x: 698, startPoint y: 97, endPoint x: 1088, endPoint y: 358, distance: 469.9
click at [698, 96] on span "In mẫu A5" at bounding box center [725, 97] width 67 height 23
click at [799, 287] on h1 "Giao dọc đường" at bounding box center [621, 303] width 376 height 65
click at [277, 23] on input "text" at bounding box center [213, 23] width 221 height 21
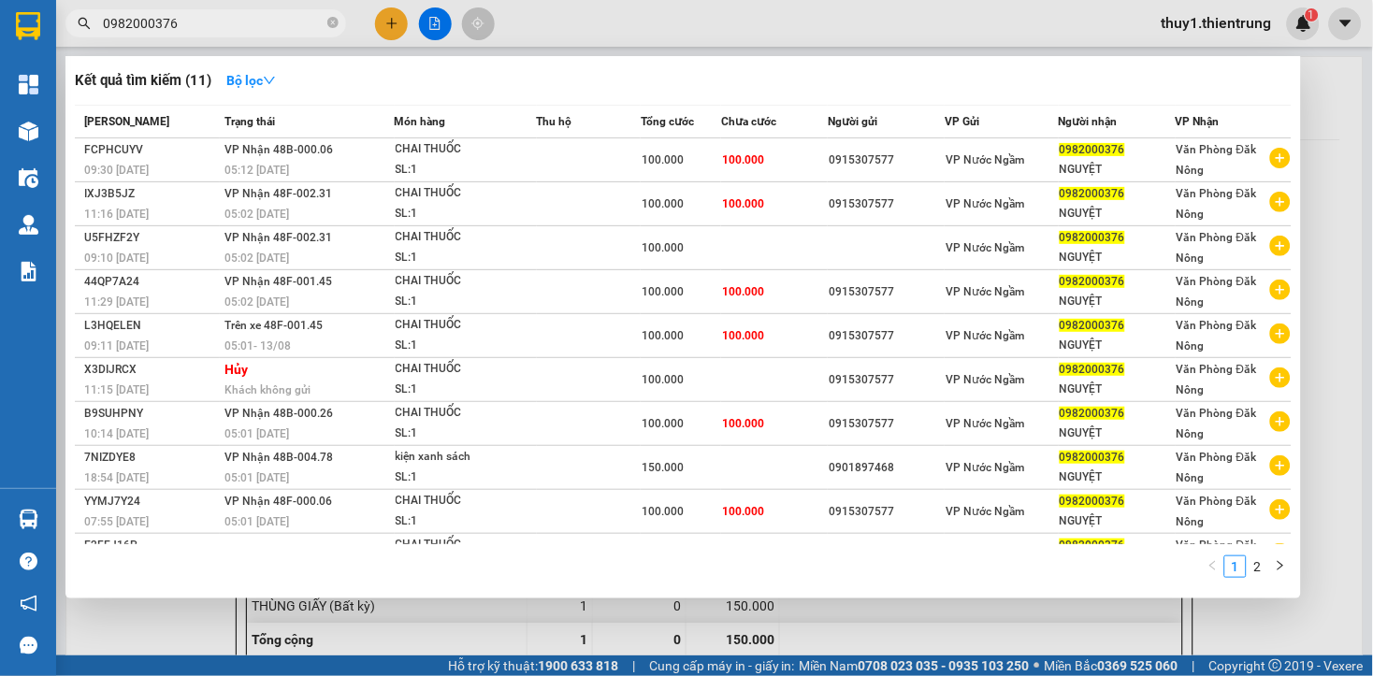
click at [238, 21] on input "0982000376" at bounding box center [213, 23] width 221 height 21
type input "0982000376"
click at [492, 22] on div at bounding box center [686, 338] width 1373 height 676
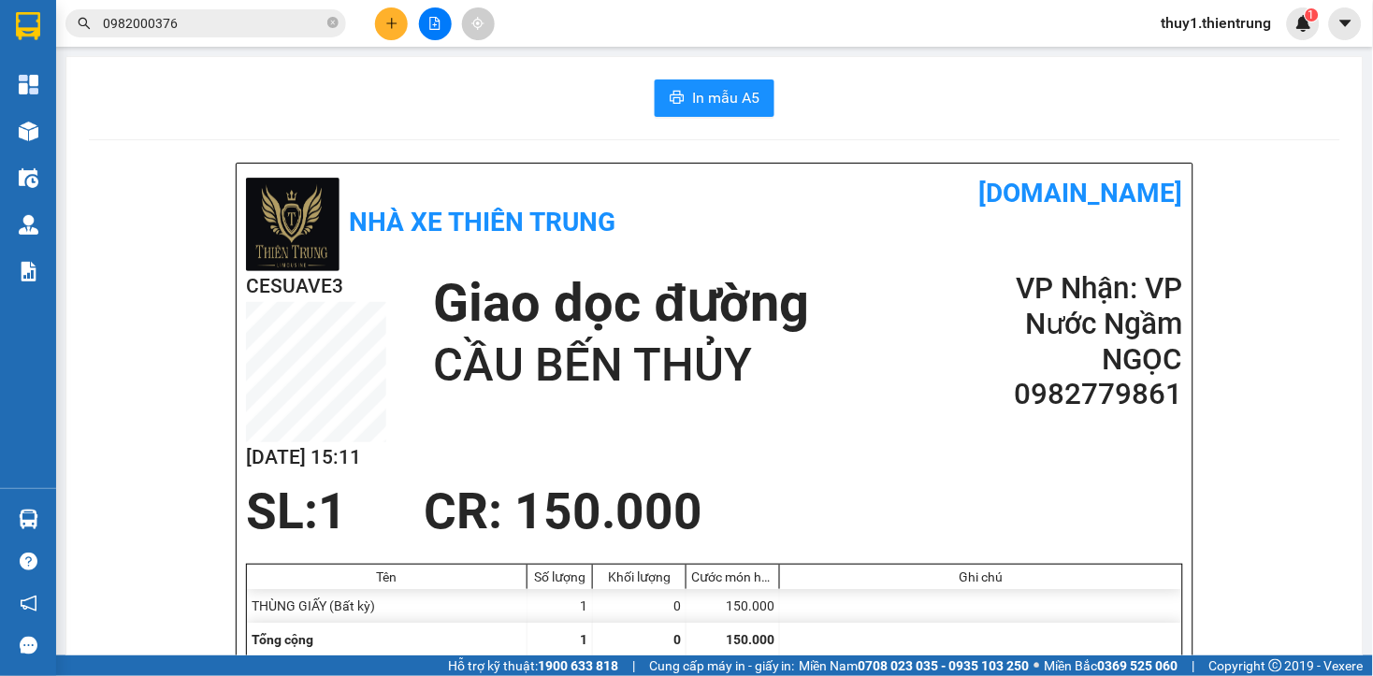
click at [430, 28] on icon "file-add" at bounding box center [435, 23] width 10 height 13
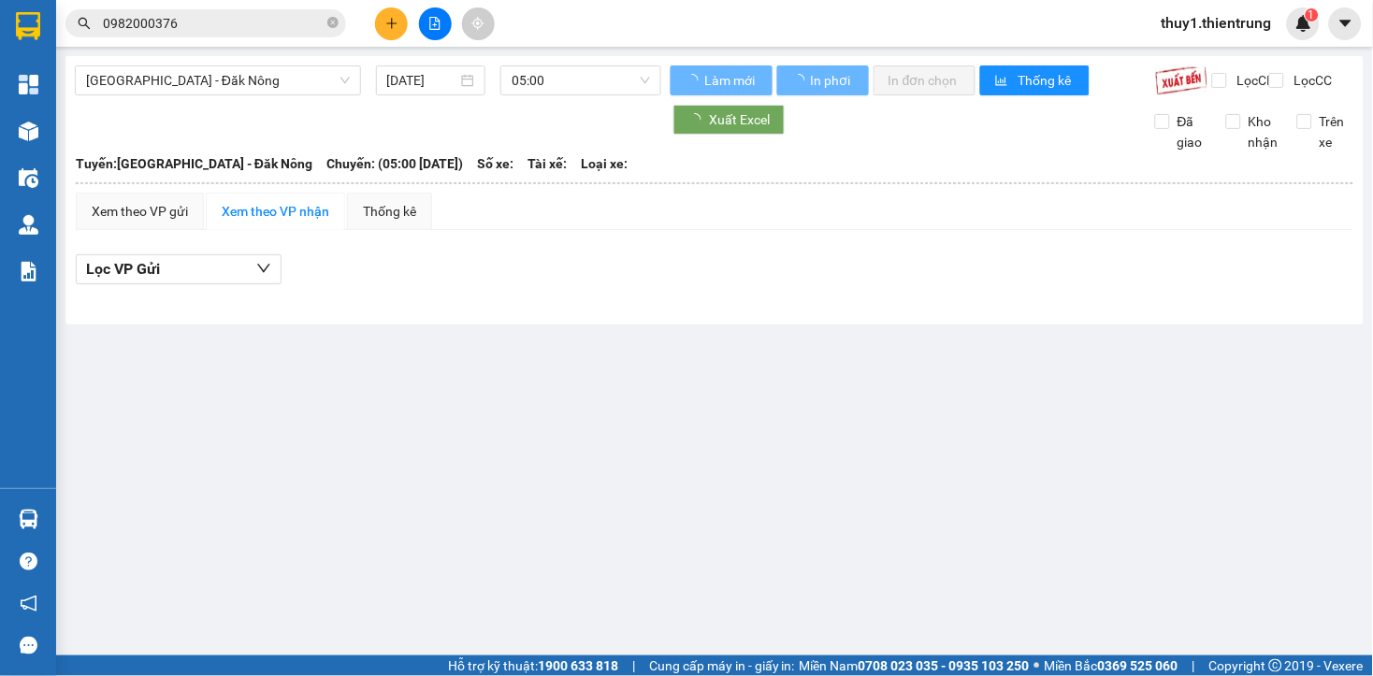
drag, startPoint x: 472, startPoint y: 331, endPoint x: 292, endPoint y: 125, distance: 273.7
click at [440, 309] on div "[GEOGRAPHIC_DATA] - Đăk Nông [DATE] 05:00 Làm mới In phơi In đơn chọn Thống kê …" at bounding box center [714, 190] width 1298 height 268
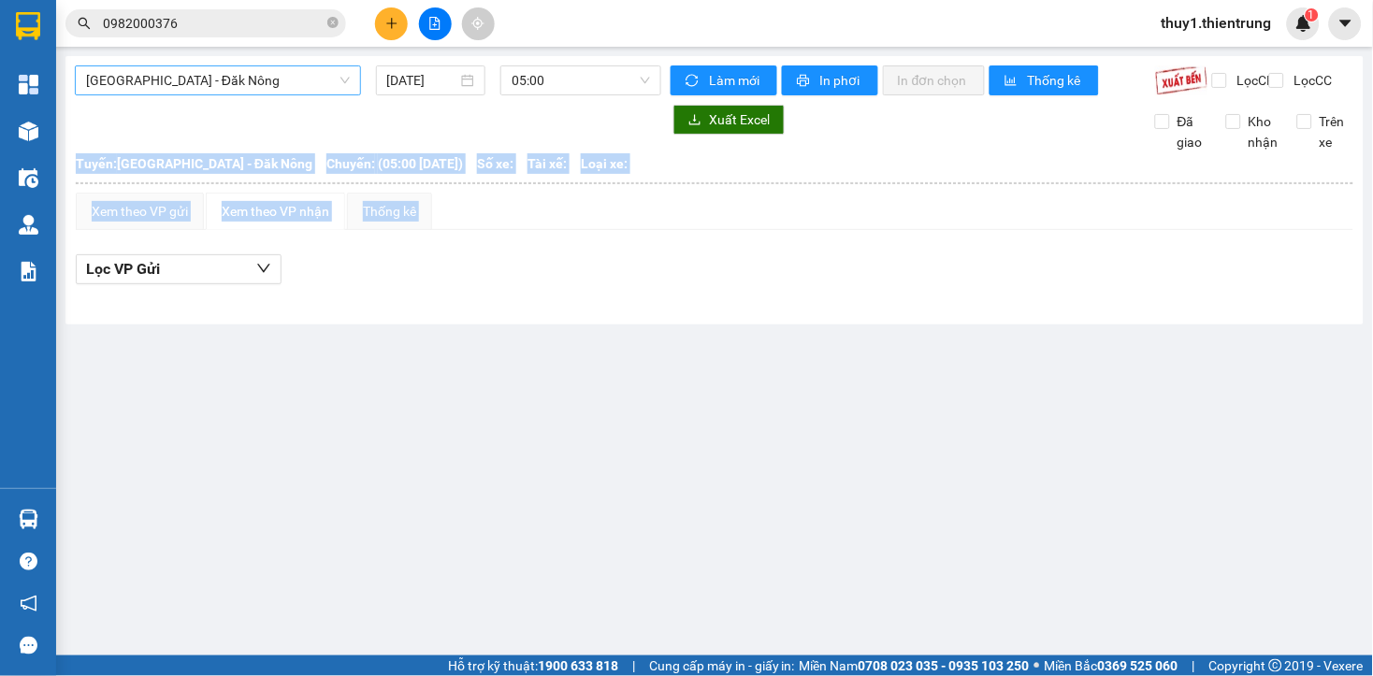
click at [266, 77] on span "[GEOGRAPHIC_DATA] - Đăk Nông" at bounding box center [218, 80] width 264 height 28
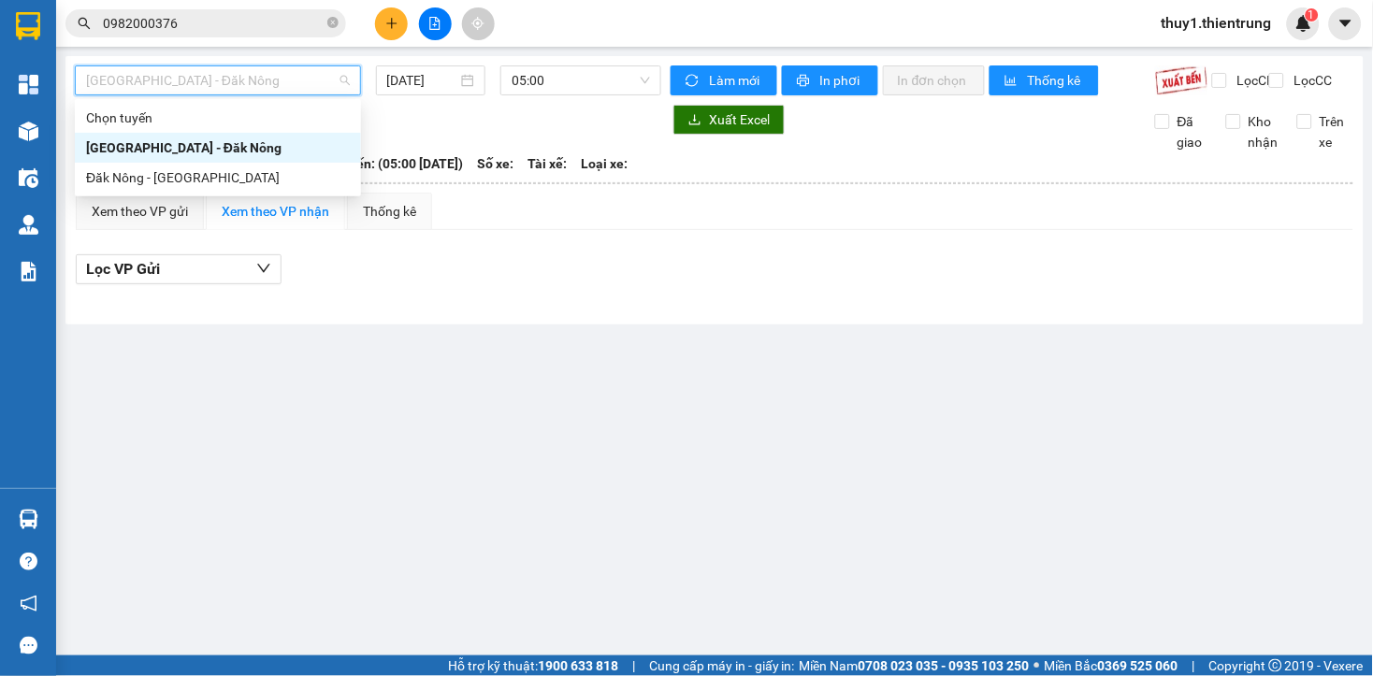
click at [209, 159] on div "[GEOGRAPHIC_DATA] - Đăk Nông" at bounding box center [218, 148] width 286 height 30
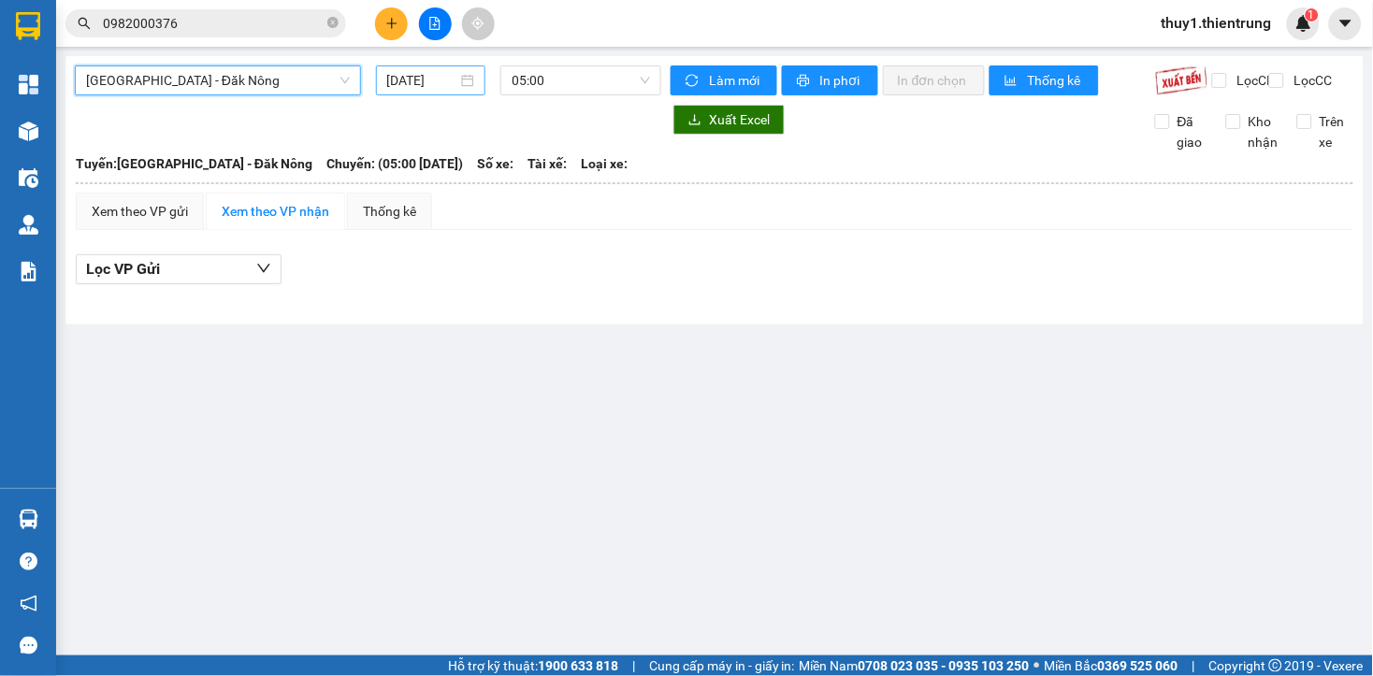
click at [419, 77] on input "[DATE]" at bounding box center [422, 80] width 71 height 21
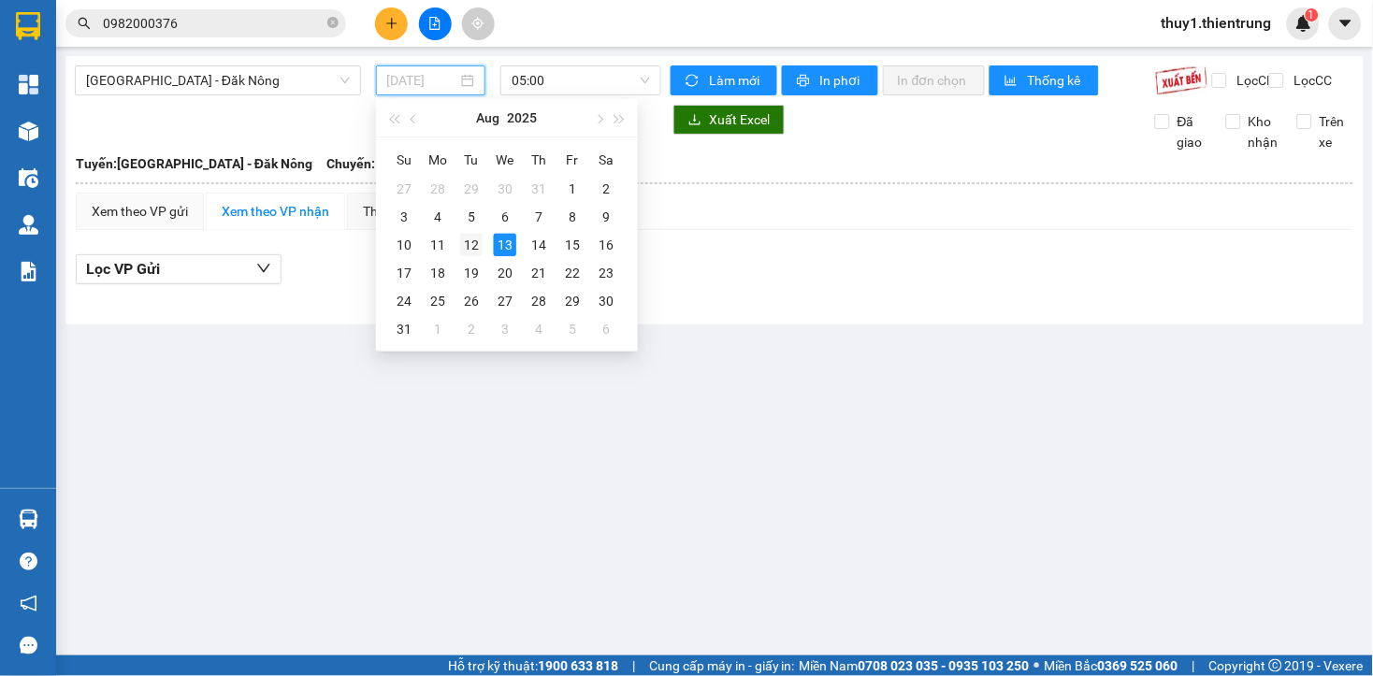
click at [472, 239] on div "12" at bounding box center [471, 245] width 22 height 22
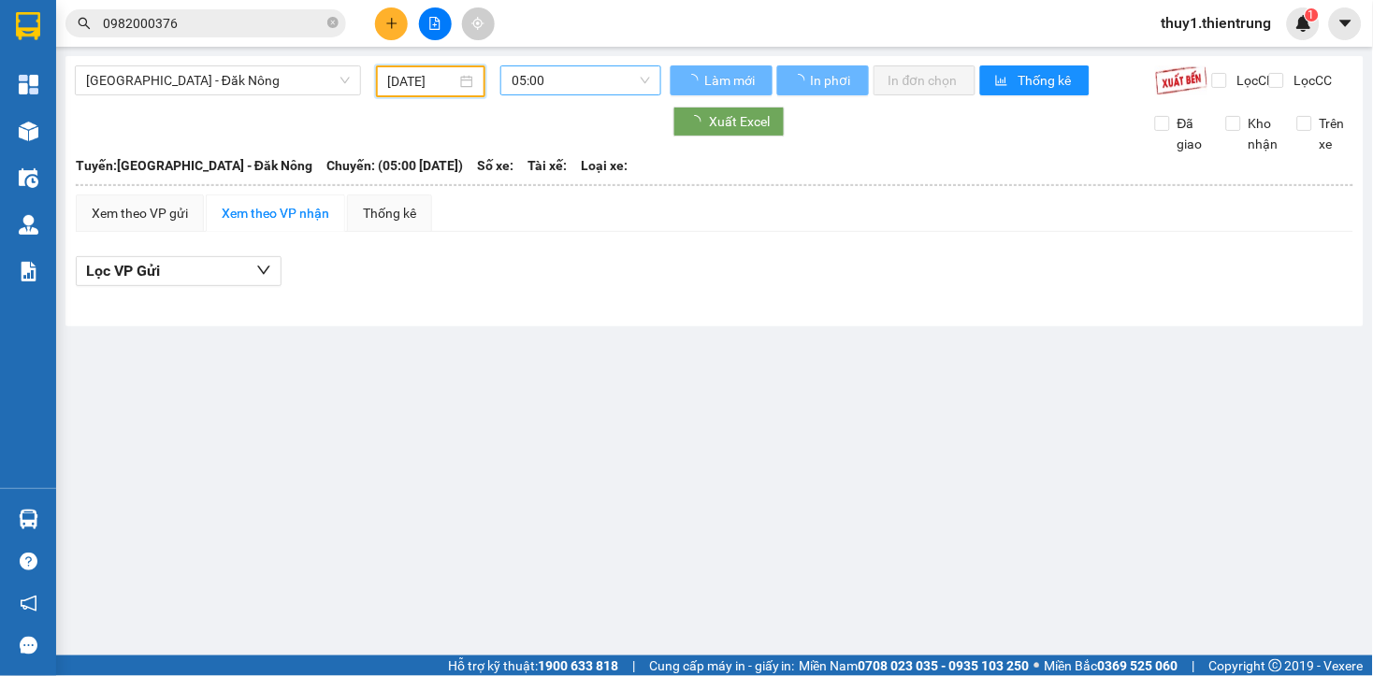
click at [567, 79] on span "05:00" at bounding box center [580, 80] width 138 height 28
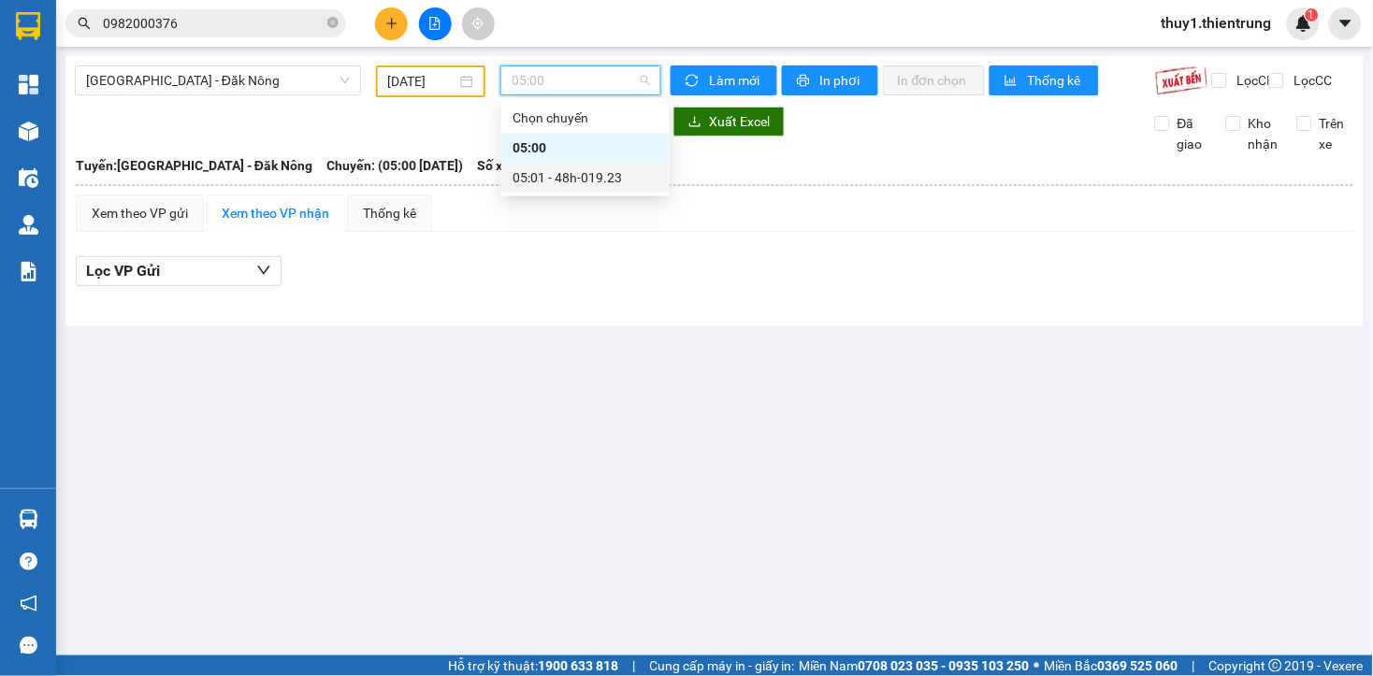
drag, startPoint x: 598, startPoint y: 169, endPoint x: 598, endPoint y: 346, distance: 176.7
click at [599, 168] on div "05:01 - 48h-019.23" at bounding box center [585, 177] width 146 height 21
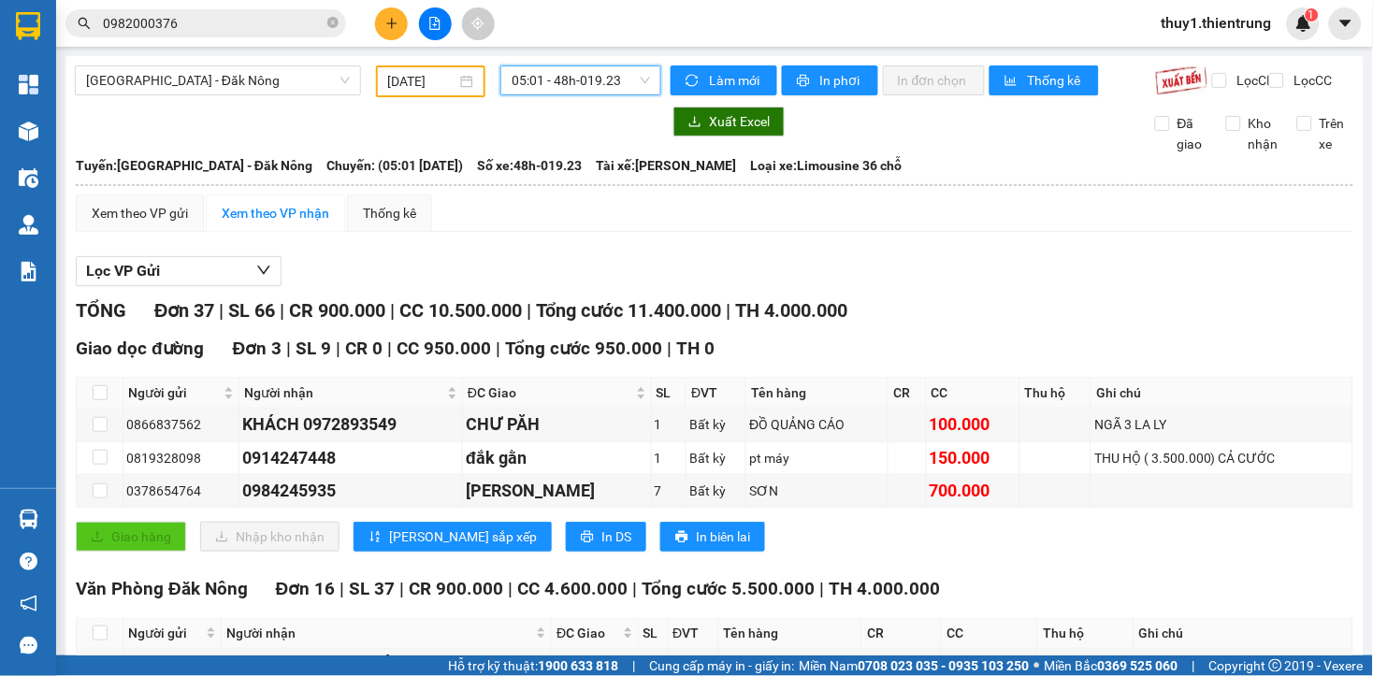
click at [450, 80] on input "[DATE]" at bounding box center [422, 81] width 69 height 21
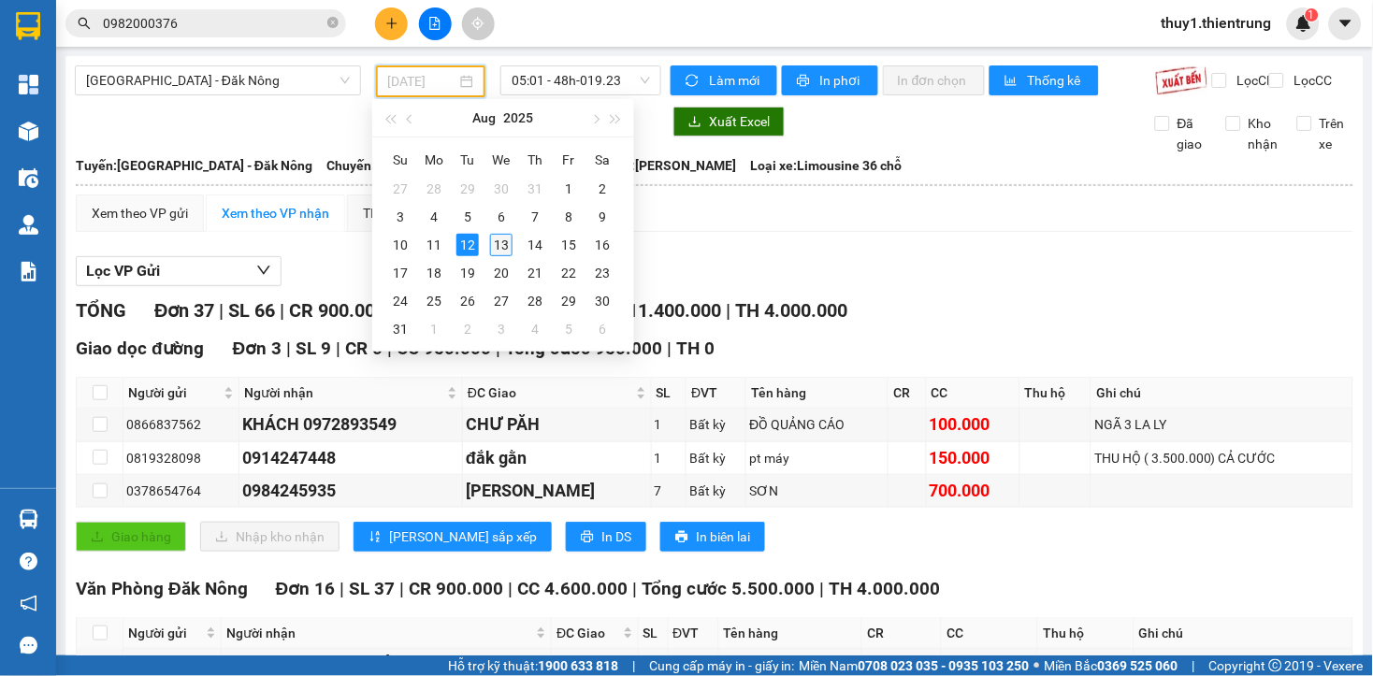
click at [499, 241] on div "13" at bounding box center [501, 245] width 22 height 22
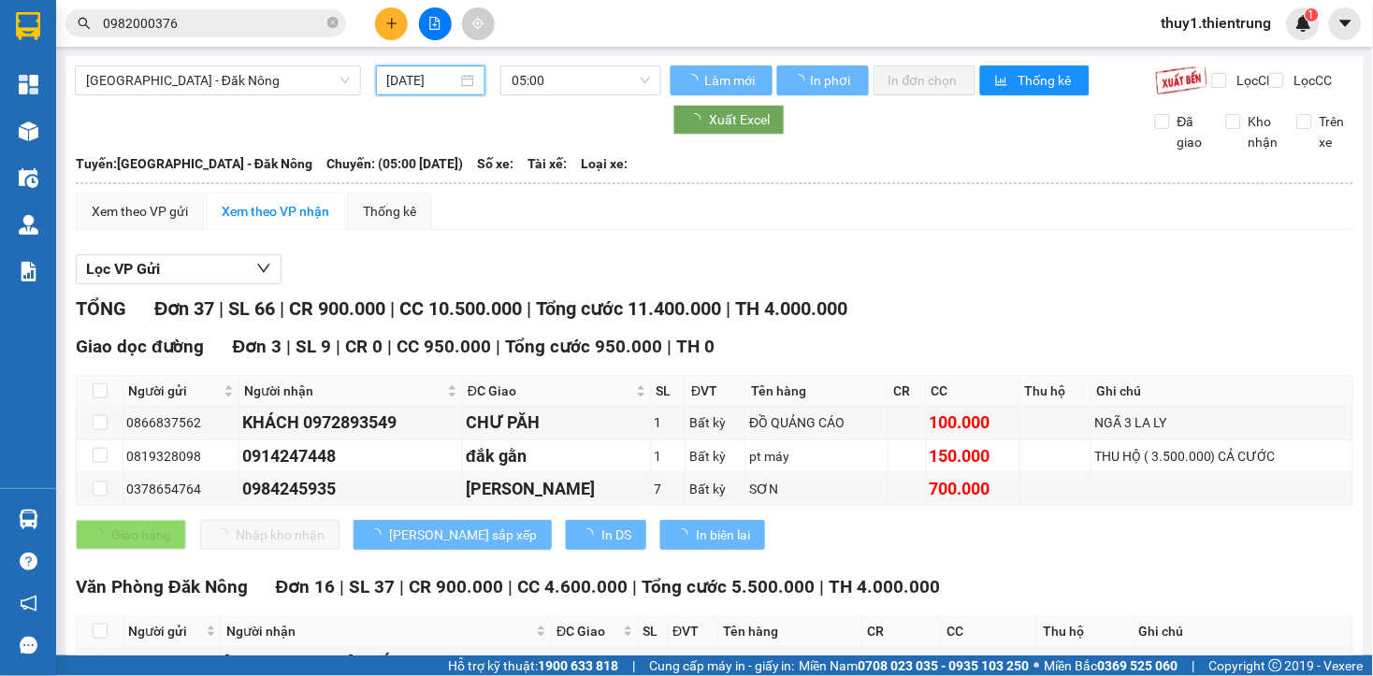
type input "[DATE]"
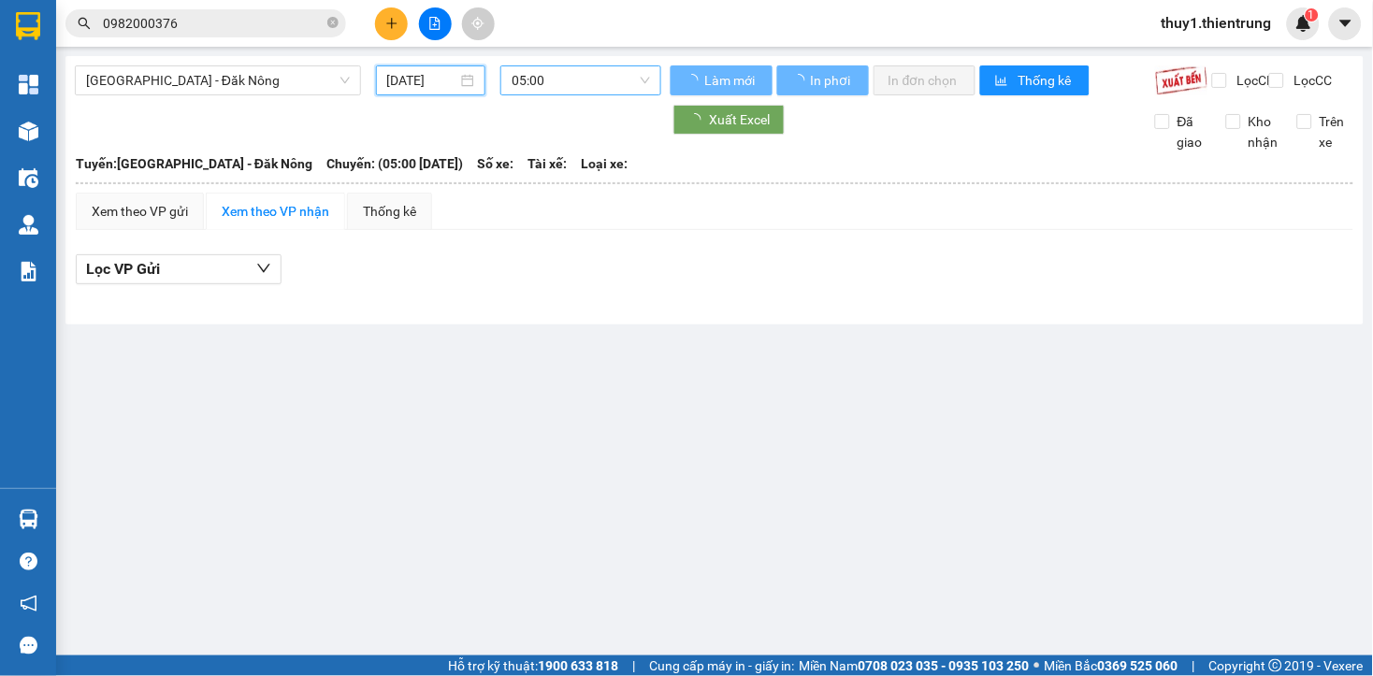
click at [595, 82] on span "05:00" at bounding box center [580, 80] width 138 height 28
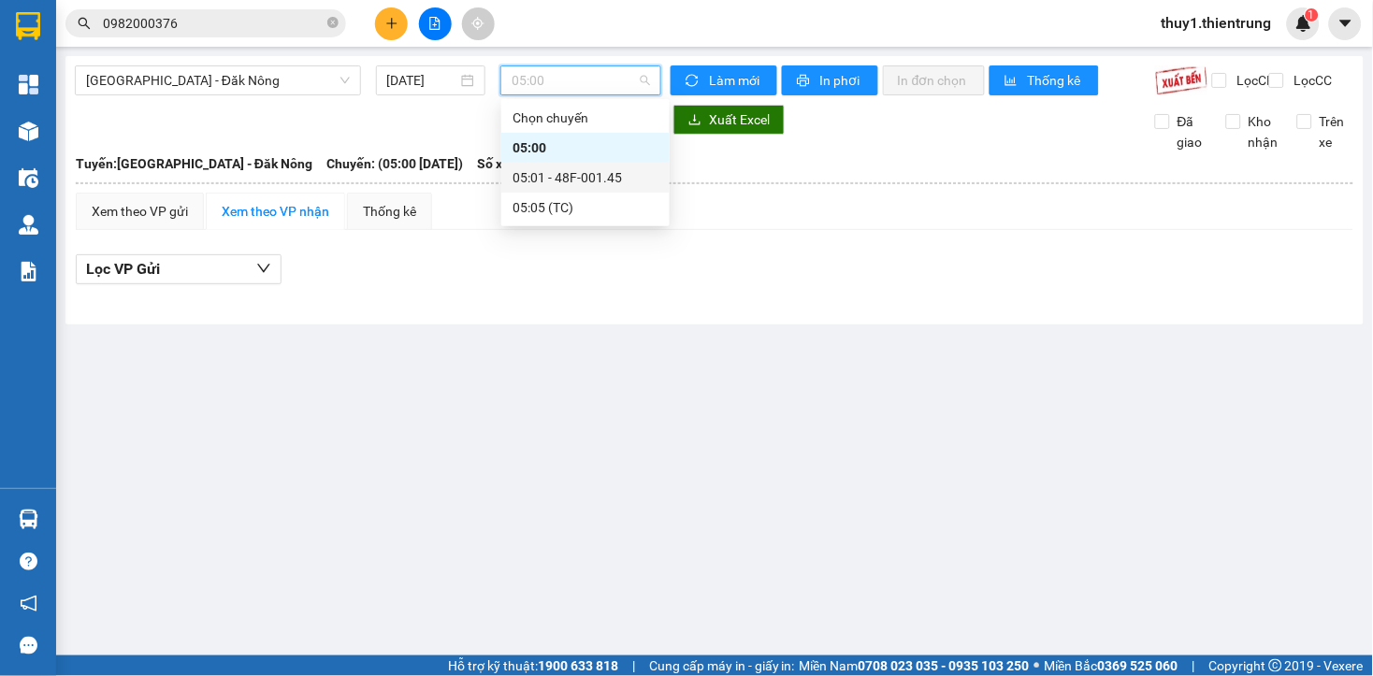
click at [583, 175] on div "05:01 - 48F-001.45" at bounding box center [585, 177] width 146 height 21
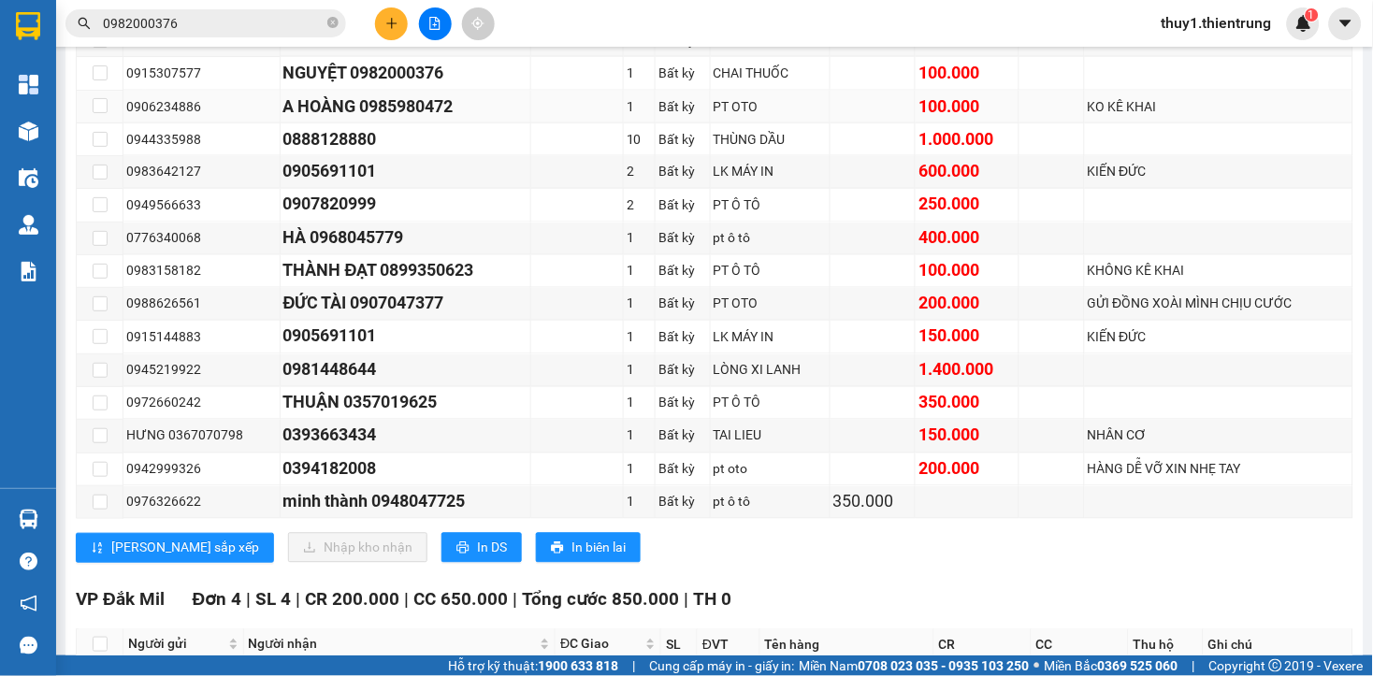
scroll to position [519, 0]
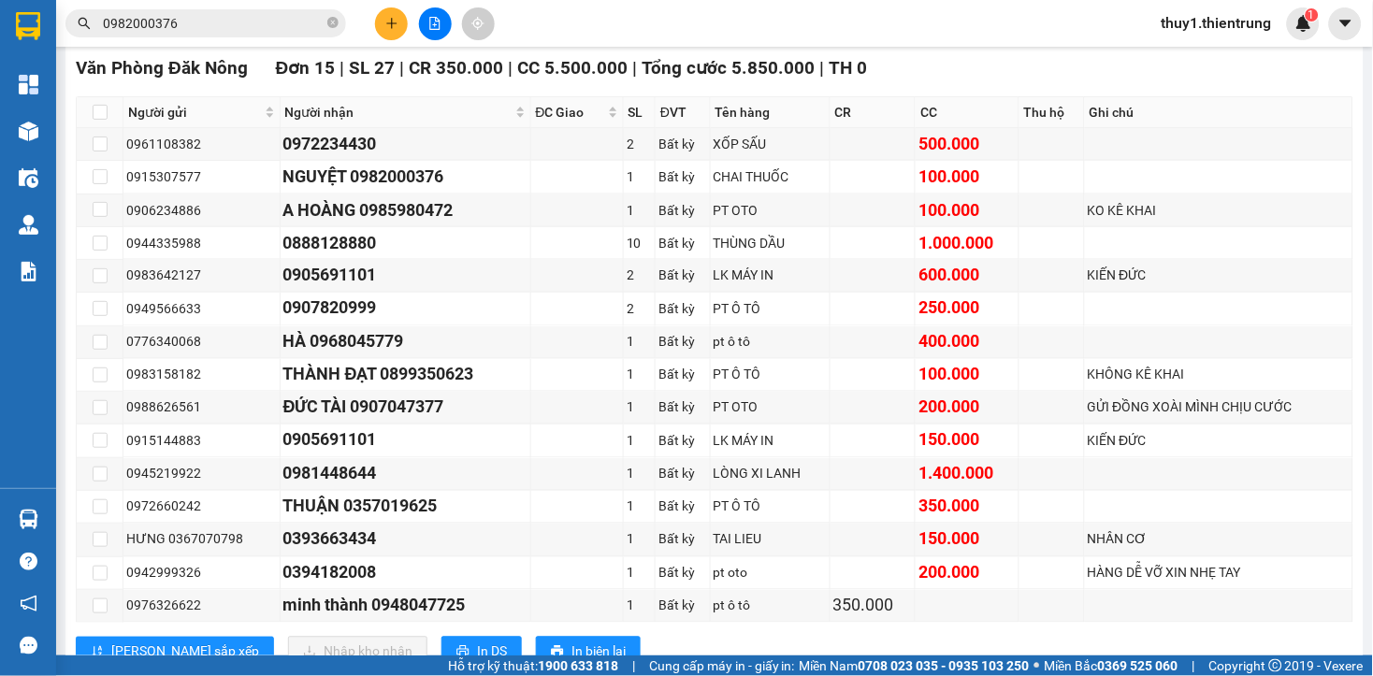
click at [387, 23] on icon "plus" at bounding box center [391, 22] width 10 height 1
drag, startPoint x: 432, startPoint y: 71, endPoint x: 438, endPoint y: 82, distance: 12.5
click at [438, 82] on div "Tạo đơn hàng" at bounding box center [456, 70] width 140 height 36
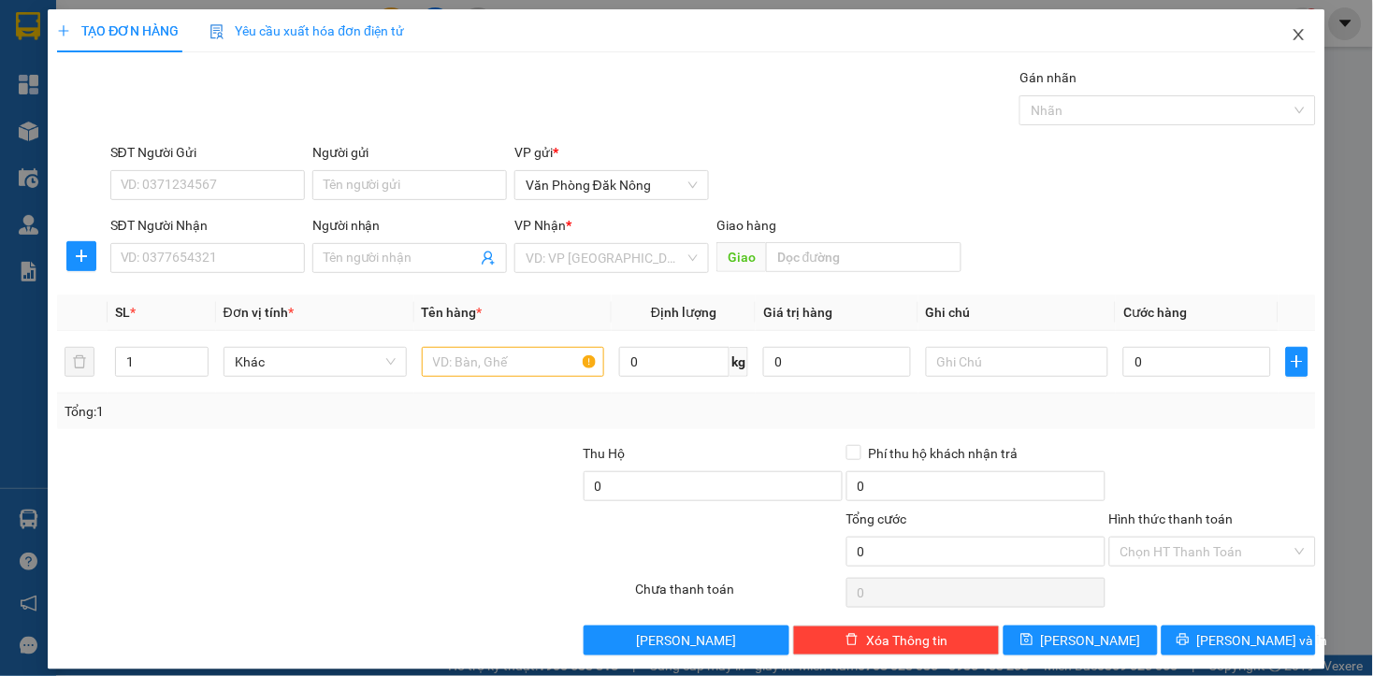
click at [1291, 36] on icon "close" at bounding box center [1298, 34] width 15 height 15
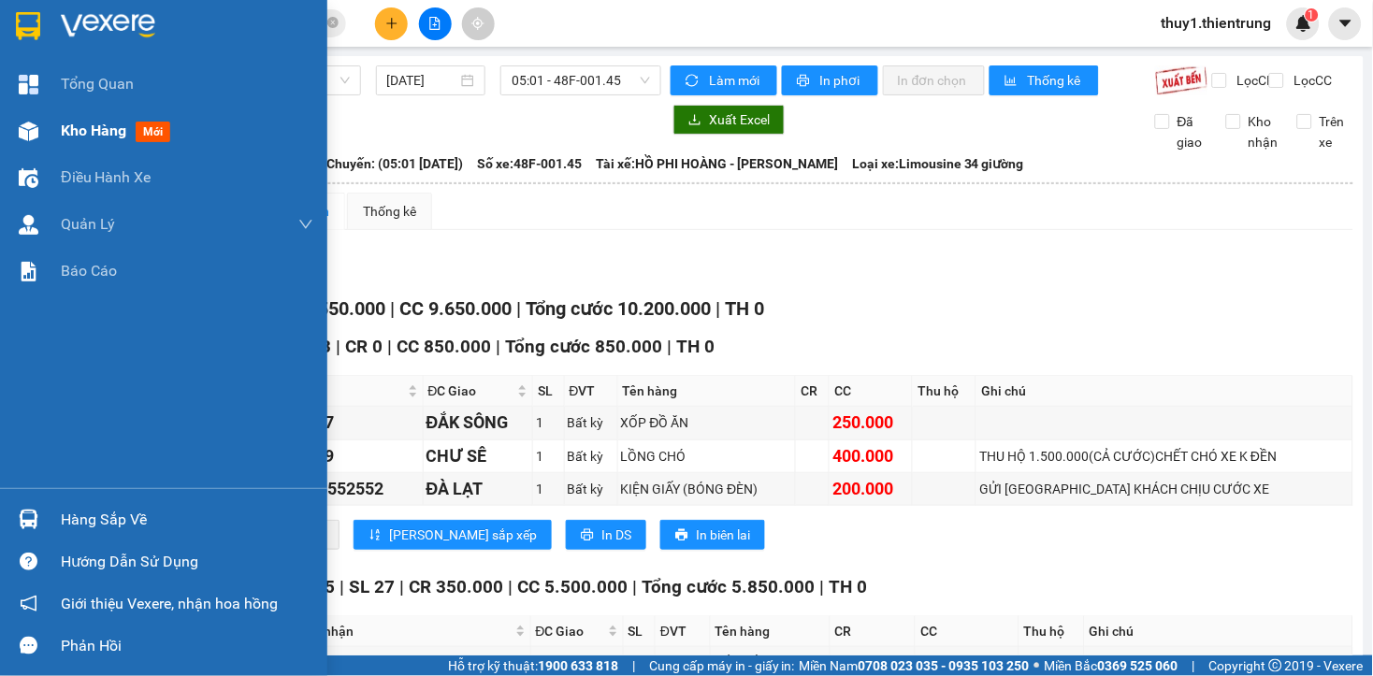
drag, startPoint x: 29, startPoint y: 132, endPoint x: 475, endPoint y: 384, distance: 512.5
click at [29, 133] on img at bounding box center [29, 132] width 20 height 20
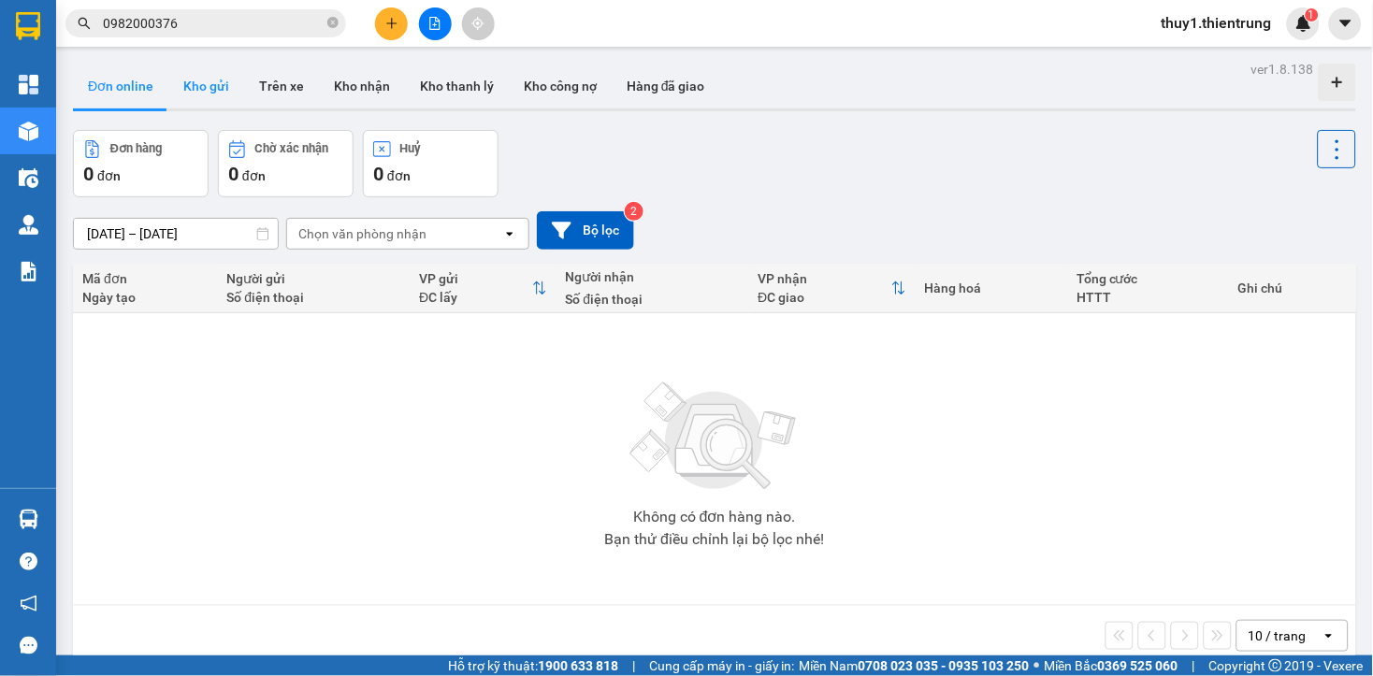
click at [216, 92] on button "Kho gửi" at bounding box center [206, 86] width 76 height 45
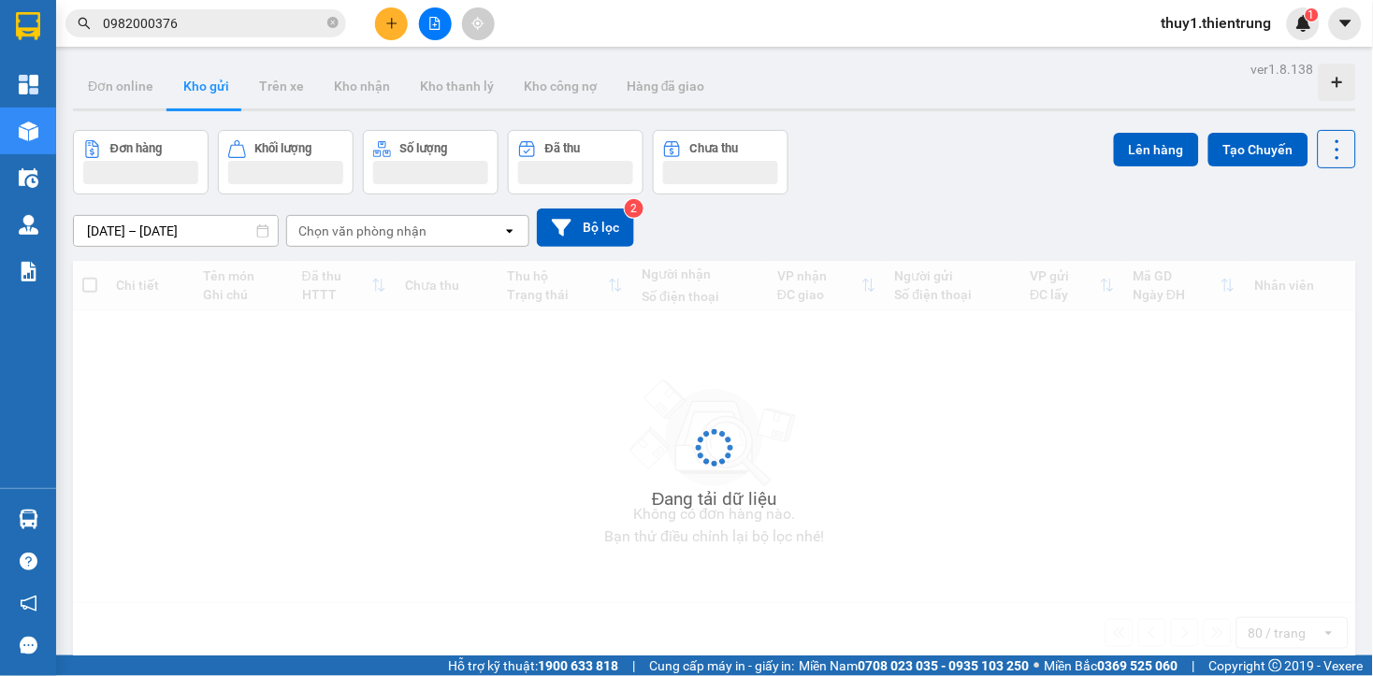
type input "[DATE] – [DATE]"
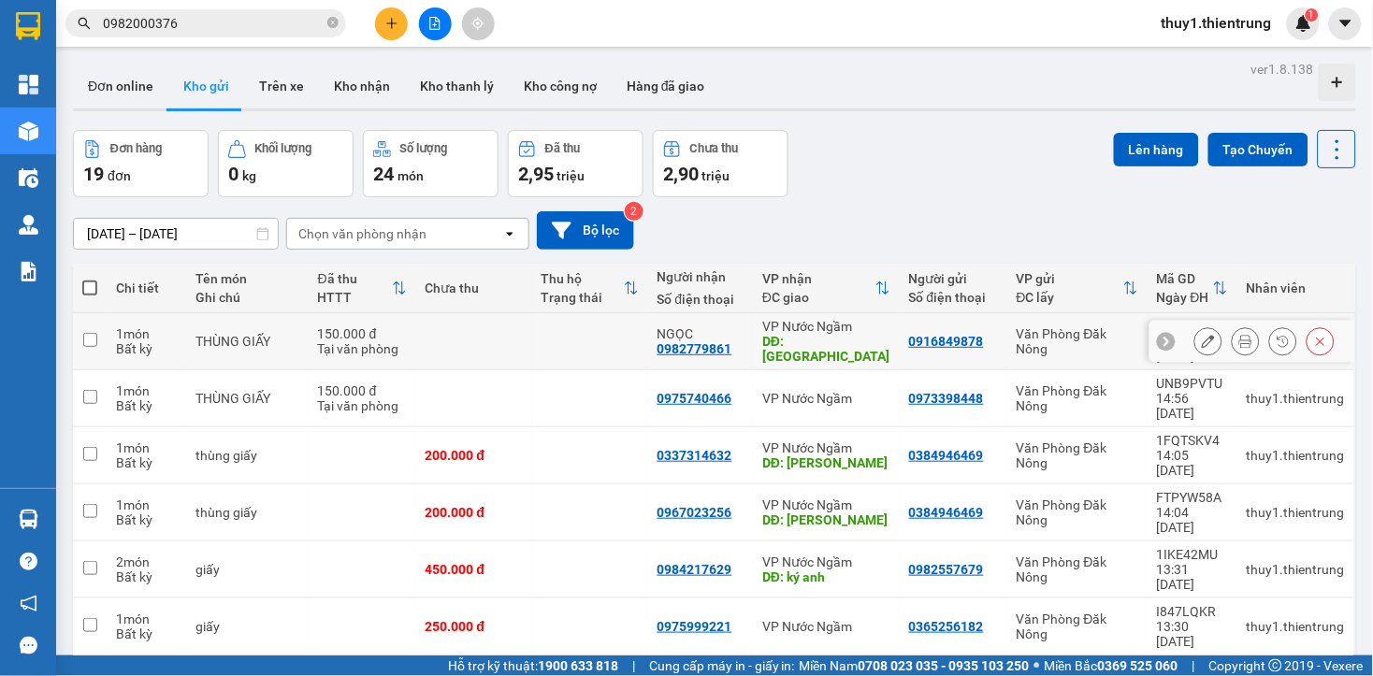
click at [1202, 335] on icon at bounding box center [1208, 341] width 13 height 13
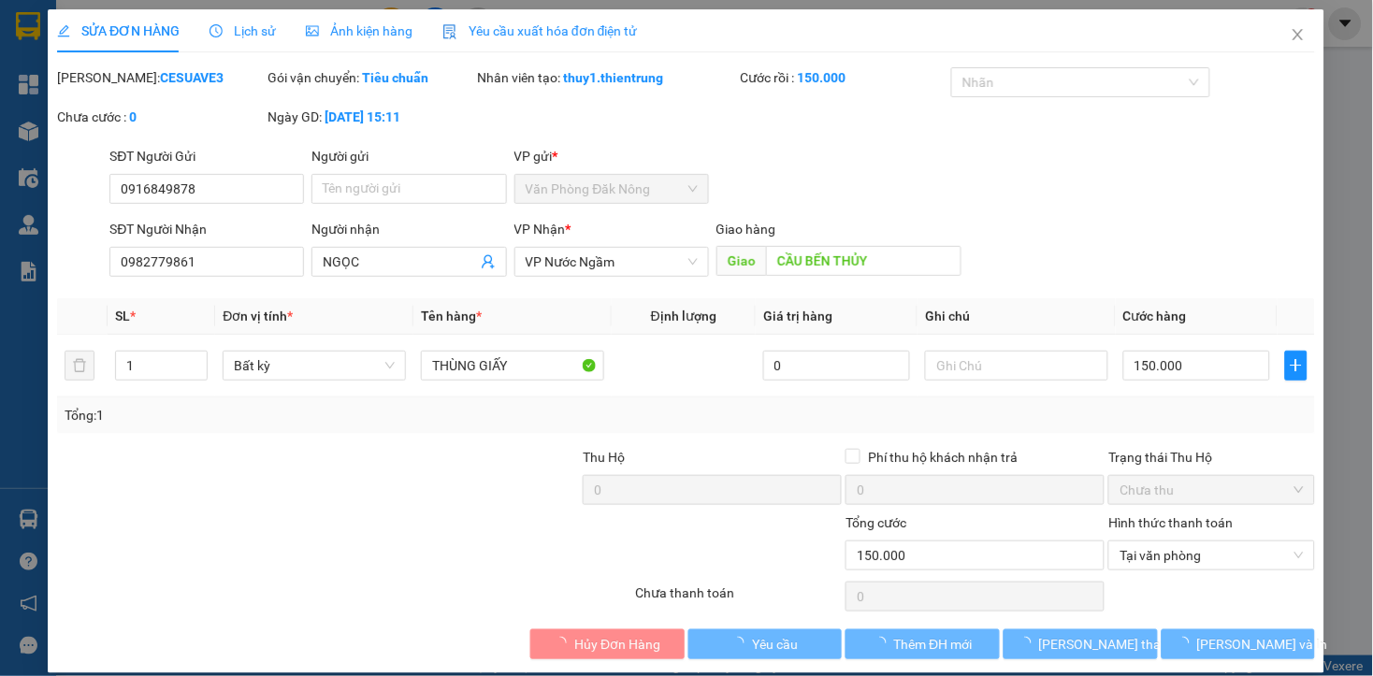
type input "0916849878"
type input "0982779861"
type input "NGỌC"
type input "CẦU BẾN THỦY"
type input "150.000"
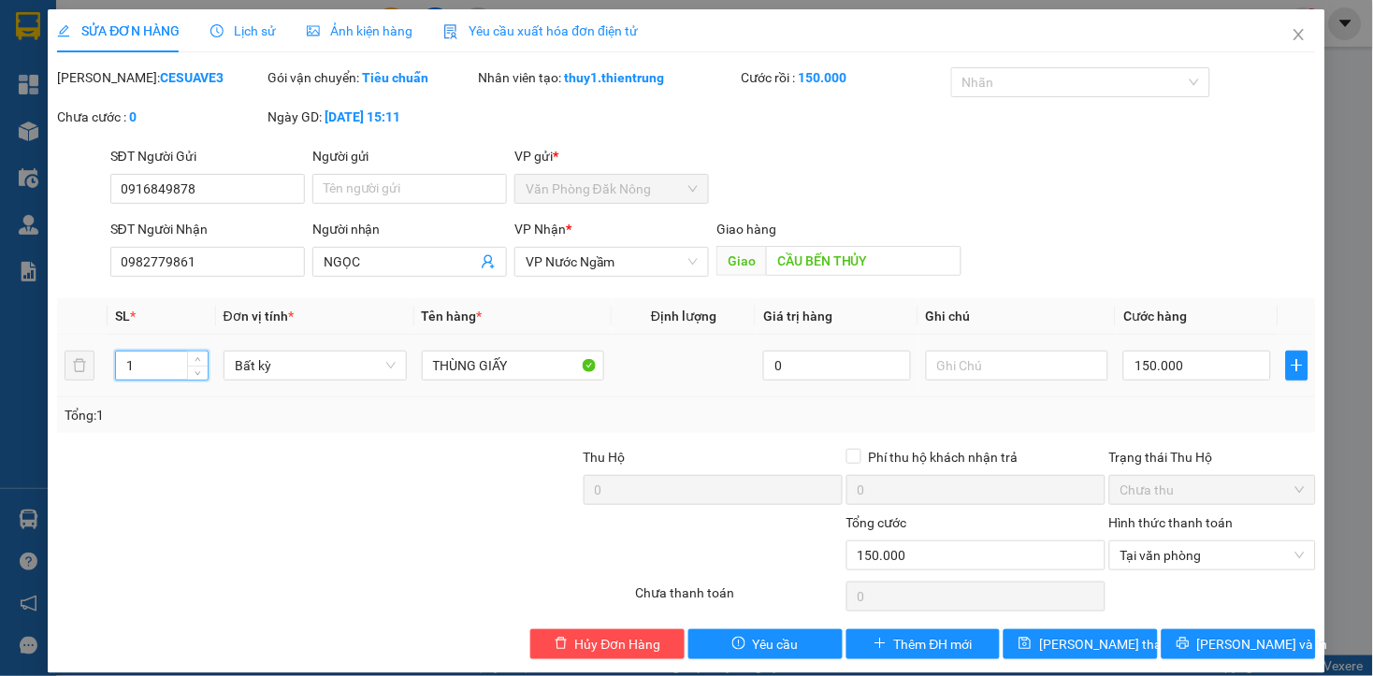
click at [168, 361] on input "1" at bounding box center [162, 366] width 92 height 28
type input "2"
click at [538, 375] on input "THÙNG GIẤY" at bounding box center [513, 366] width 183 height 30
type input "THÙNG GIẤY+1 BAO"
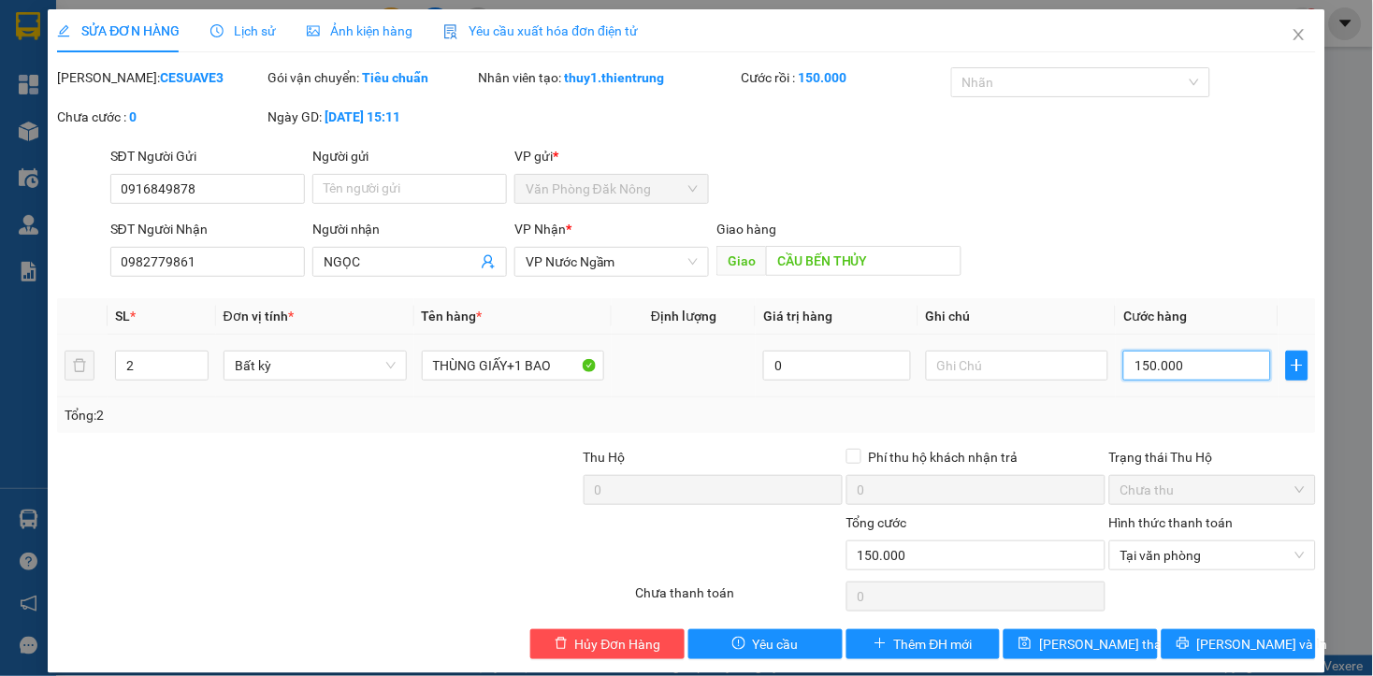
click at [1181, 353] on input "150.000" at bounding box center [1196, 366] width 147 height 30
type input "3"
type input "35"
type input "350"
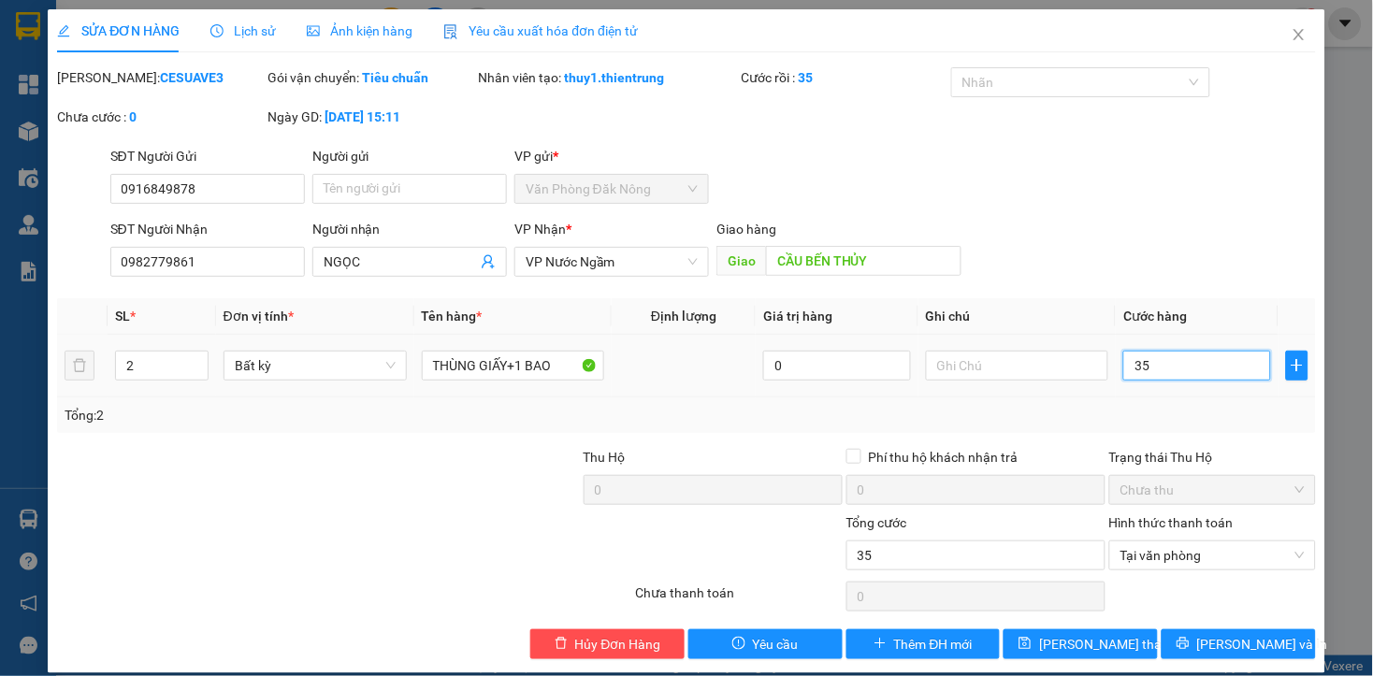
type input "350"
type input "3.500"
type input "35.000"
type input "350.000"
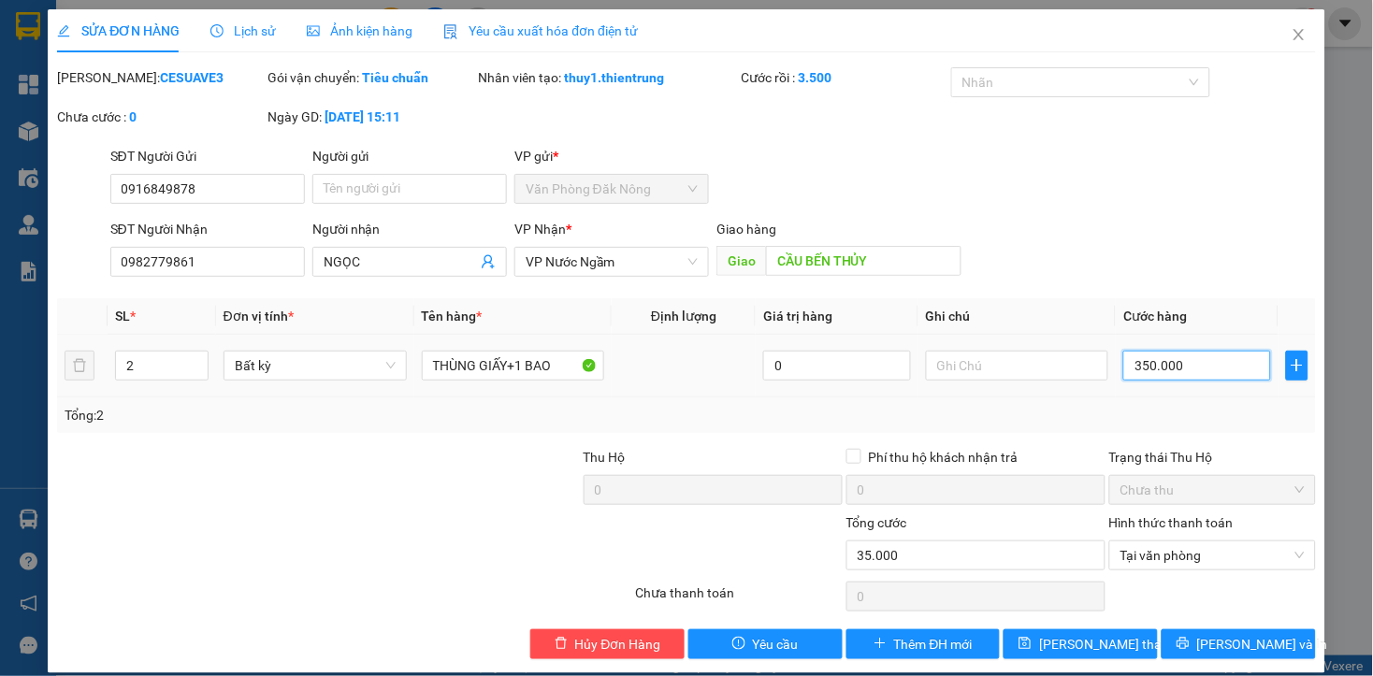
type input "350.000"
click at [1239, 643] on span "[PERSON_NAME] và In" at bounding box center [1262, 644] width 131 height 21
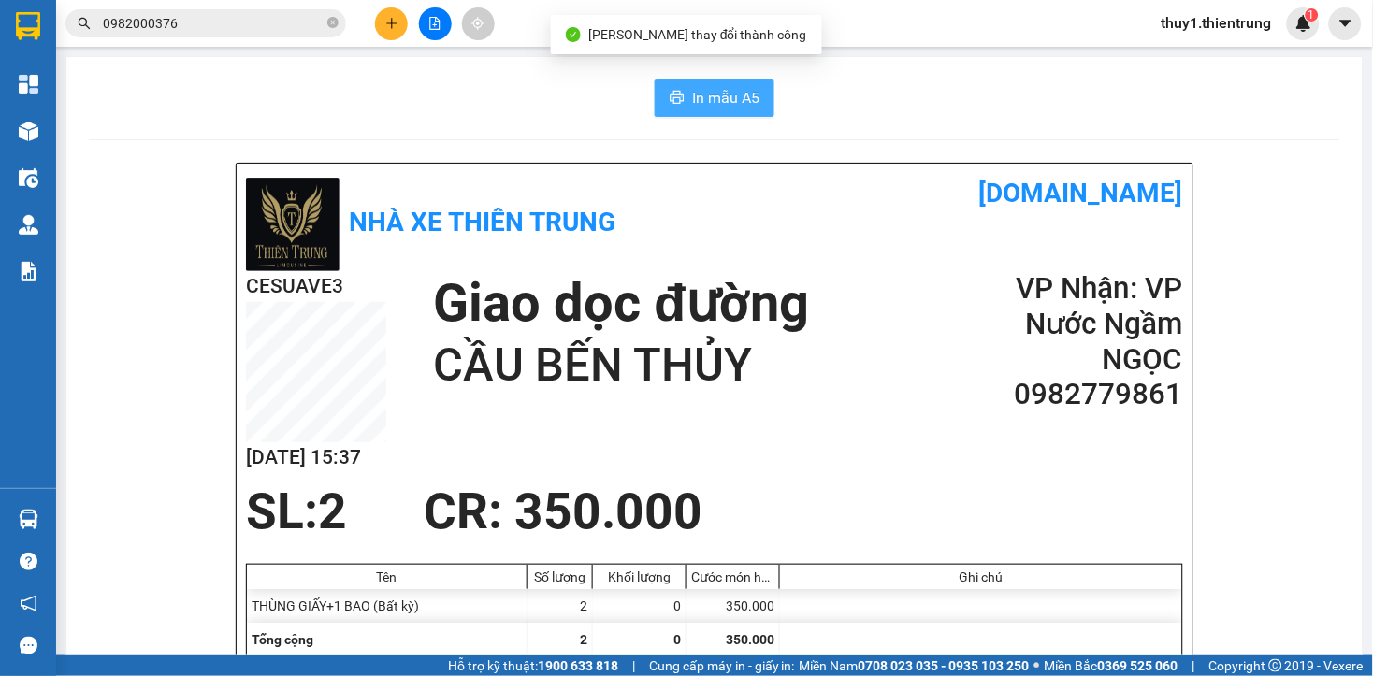
click at [717, 100] on span "In mẫu A5" at bounding box center [725, 97] width 67 height 23
drag, startPoint x: 737, startPoint y: 99, endPoint x: 817, endPoint y: 136, distance: 88.3
click at [739, 98] on span "In mẫu A5" at bounding box center [725, 97] width 67 height 23
drag, startPoint x: 713, startPoint y: 94, endPoint x: 952, endPoint y: 396, distance: 384.8
click at [717, 94] on span "In mẫu A5" at bounding box center [725, 97] width 67 height 23
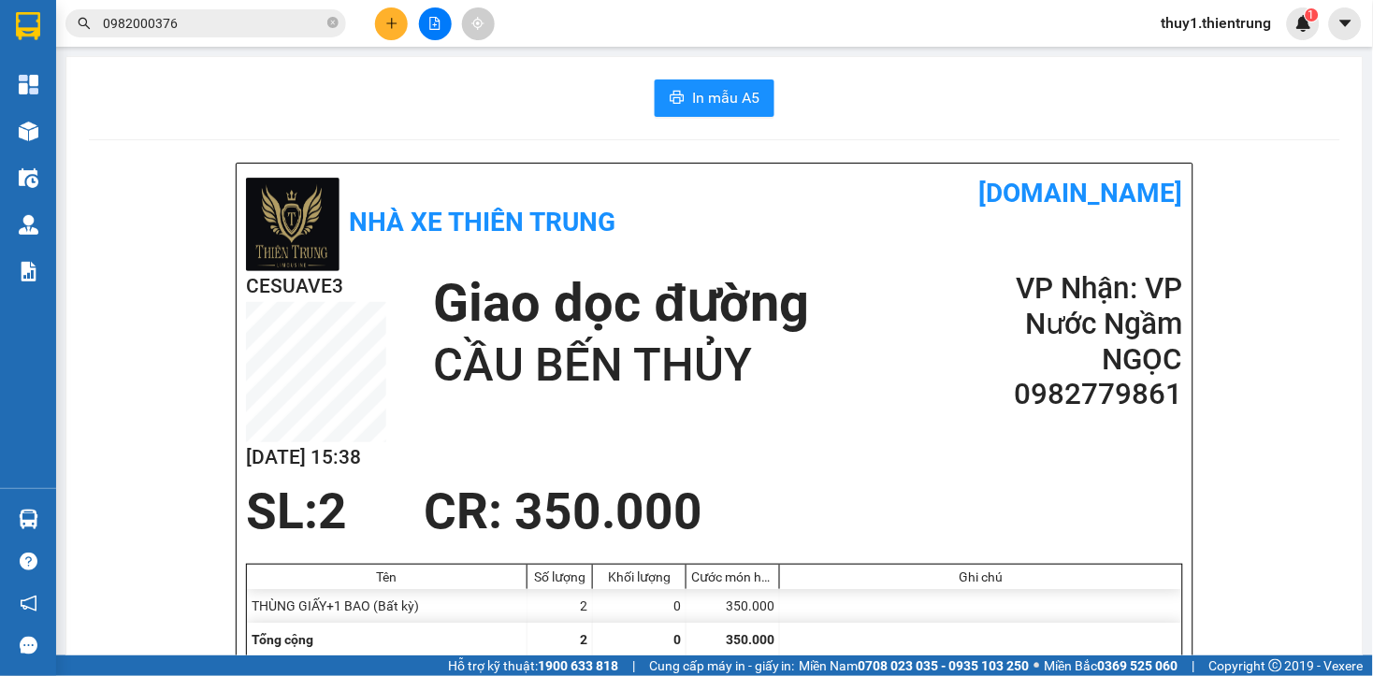
drag, startPoint x: 391, startPoint y: 19, endPoint x: 451, endPoint y: 31, distance: 61.1
click at [397, 19] on icon "plus" at bounding box center [391, 23] width 13 height 13
click at [475, 63] on div "Tạo đơn hàng" at bounding box center [465, 70] width 81 height 21
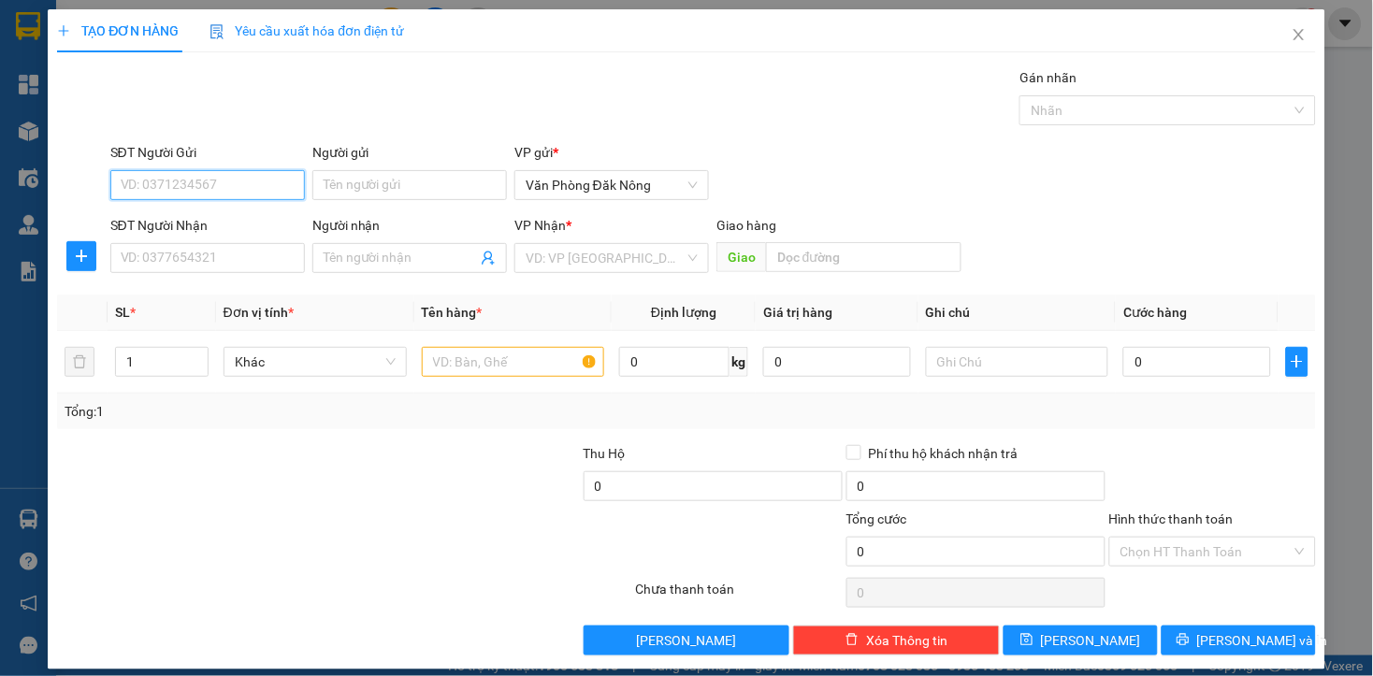
click at [215, 187] on input "SĐT Người Gửi" at bounding box center [207, 185] width 194 height 30
click at [174, 224] on div "0909846237" at bounding box center [205, 222] width 170 height 21
type input "0909846237"
type input "0857517136"
type input "cầu bùng"
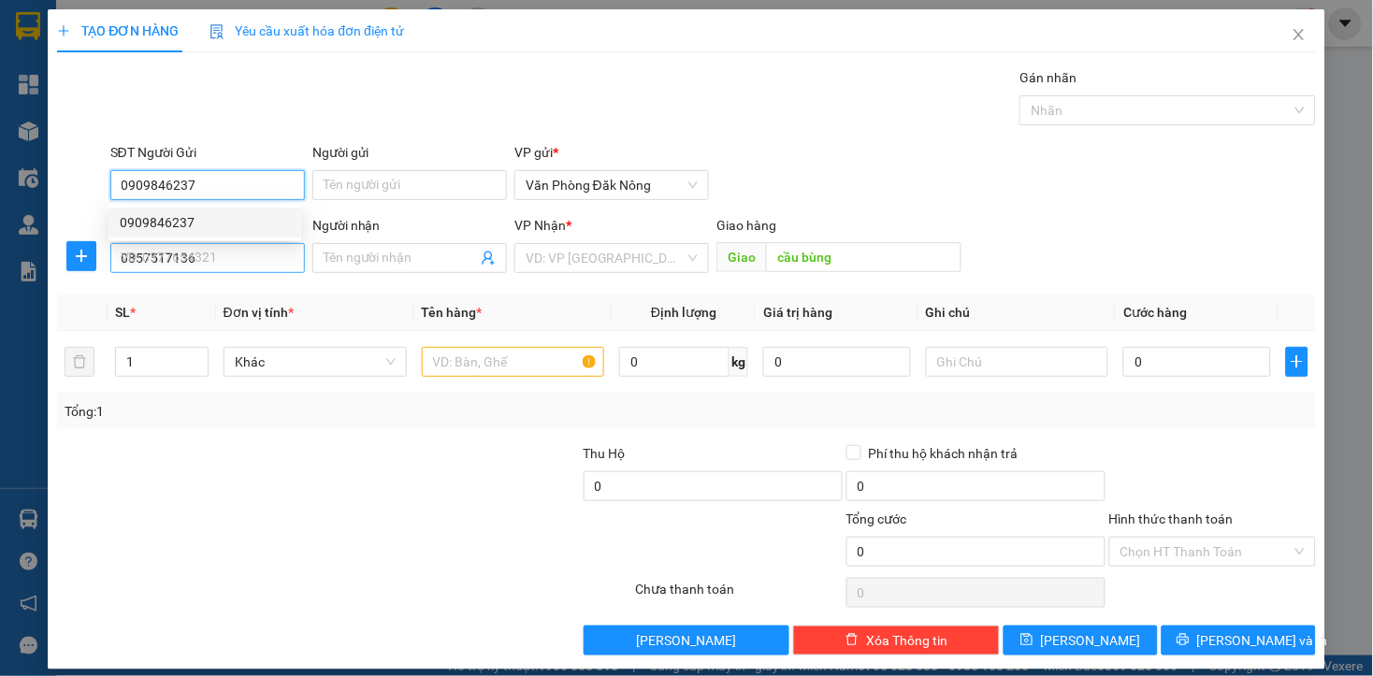
type input "0909846237"
type input "300.000"
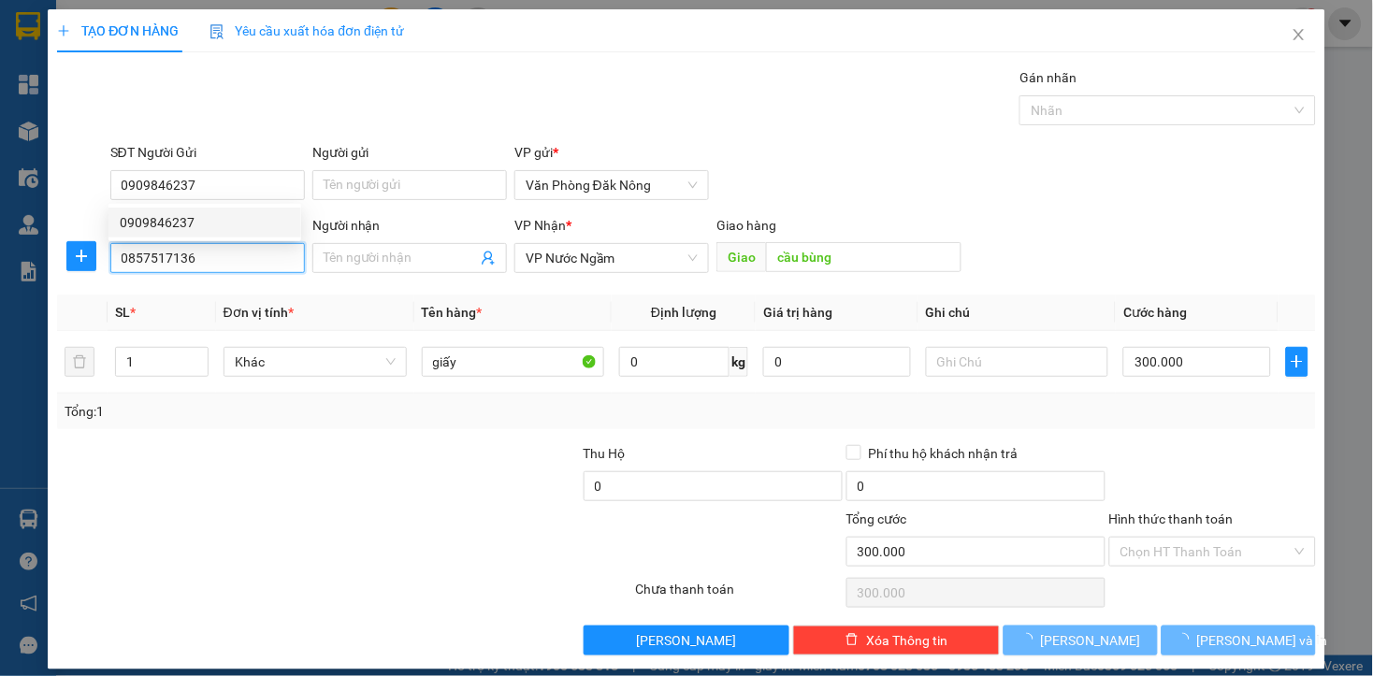
click at [198, 256] on input "0857517136" at bounding box center [207, 258] width 194 height 30
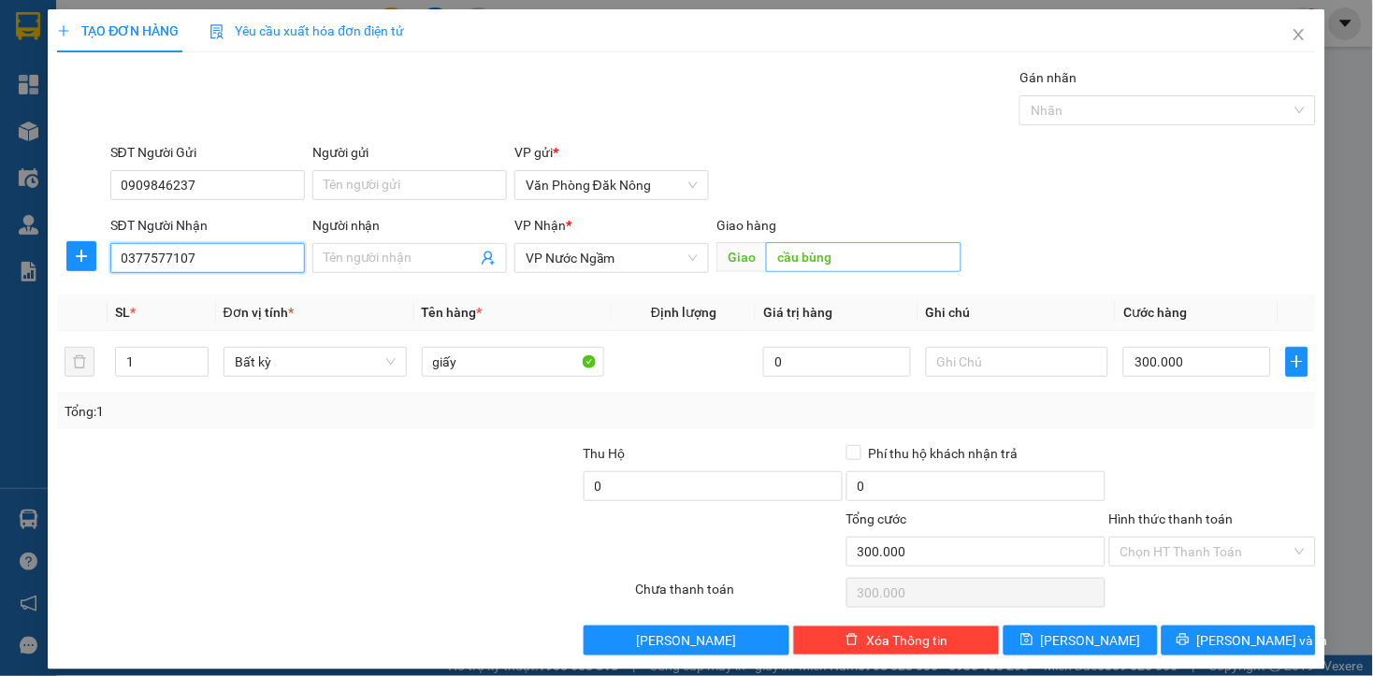
type input "0377577107"
click at [837, 250] on input "cầu bùng" at bounding box center [863, 257] width 195 height 30
click at [243, 584] on div at bounding box center [344, 592] width 578 height 37
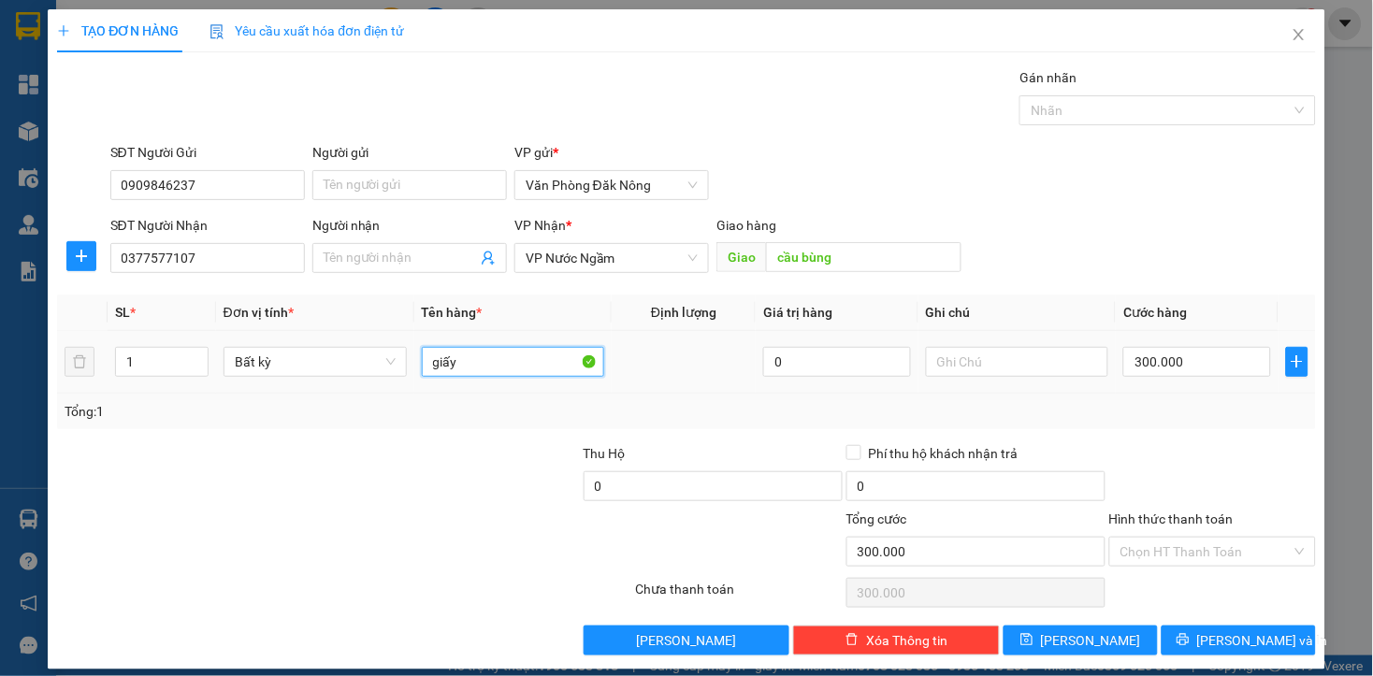
click at [470, 368] on input "giấy" at bounding box center [513, 362] width 183 height 30
click at [486, 465] on div at bounding box center [449, 475] width 263 height 65
click at [1293, 37] on icon "close" at bounding box center [1298, 34] width 10 height 11
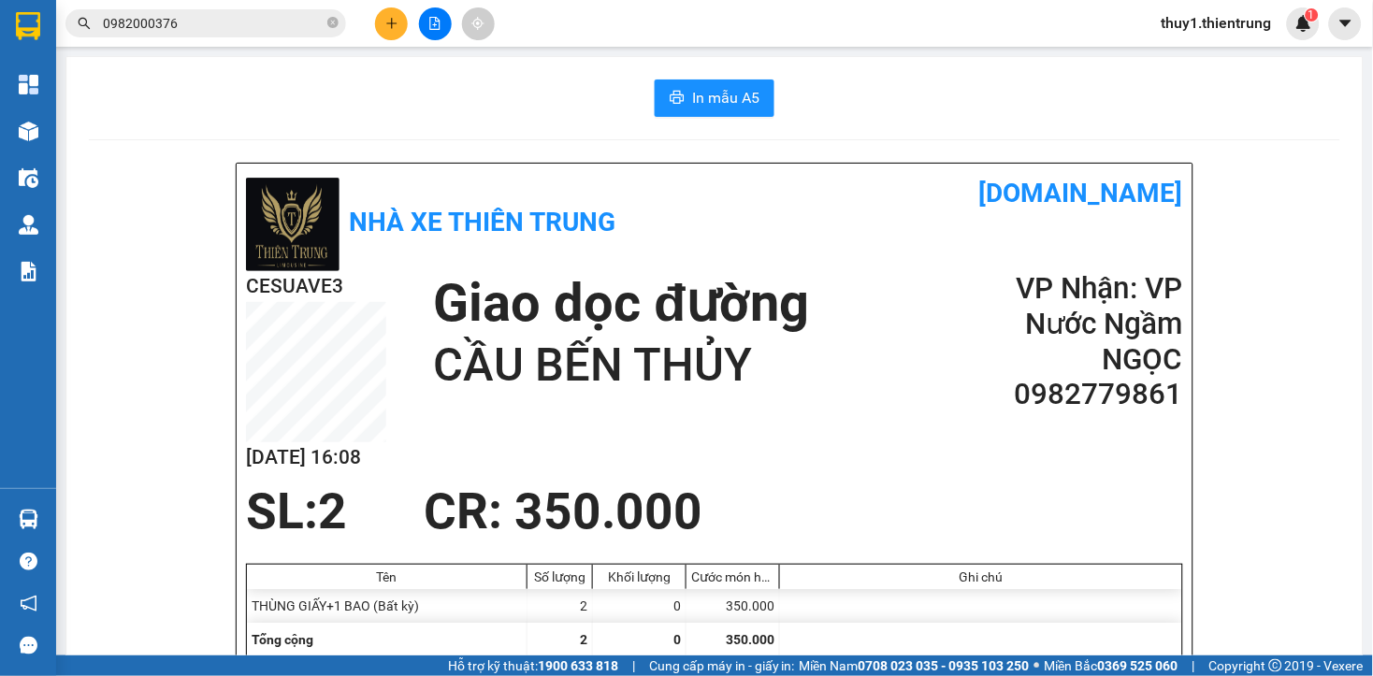
click at [390, 21] on icon "plus" at bounding box center [391, 23] width 13 height 13
click at [454, 66] on div "Tạo đơn hàng" at bounding box center [465, 70] width 81 height 21
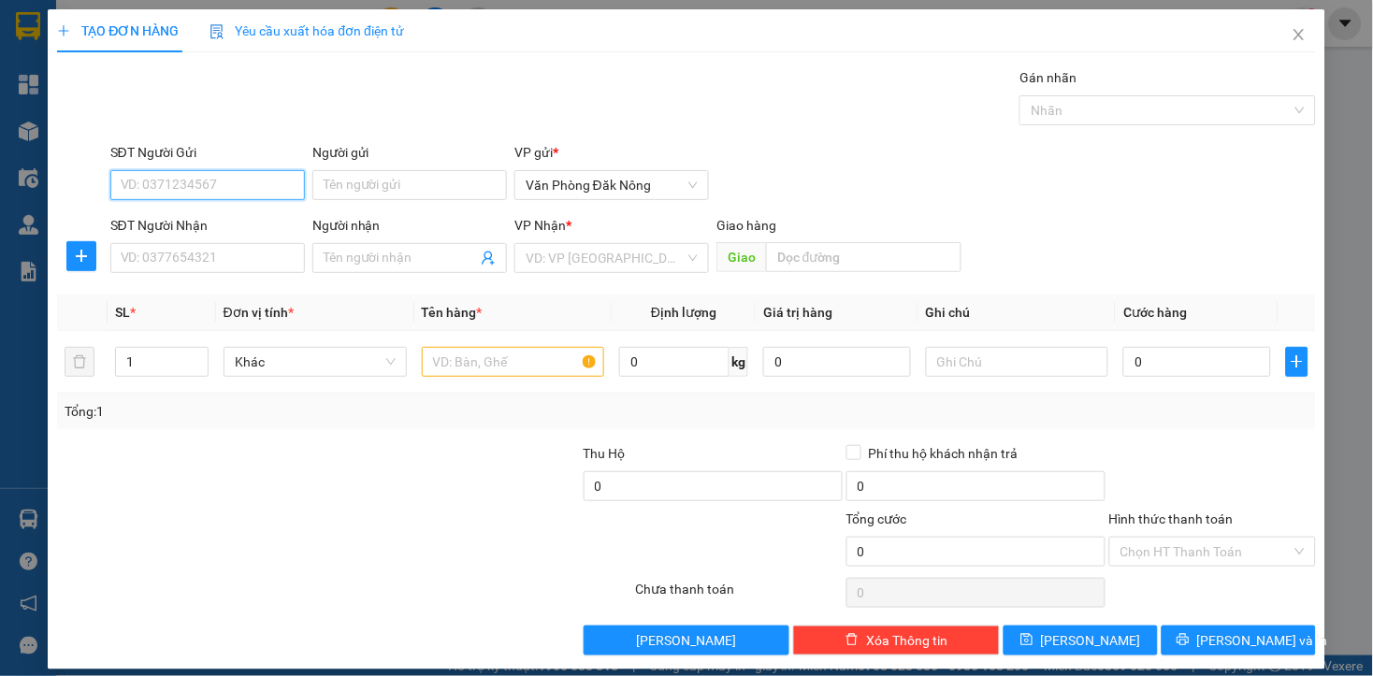
click at [279, 183] on input "SĐT Người Gửi" at bounding box center [207, 185] width 194 height 30
type input "0817295779"
click at [178, 218] on div "0817295779" at bounding box center [205, 222] width 170 height 21
type input "0913285302"
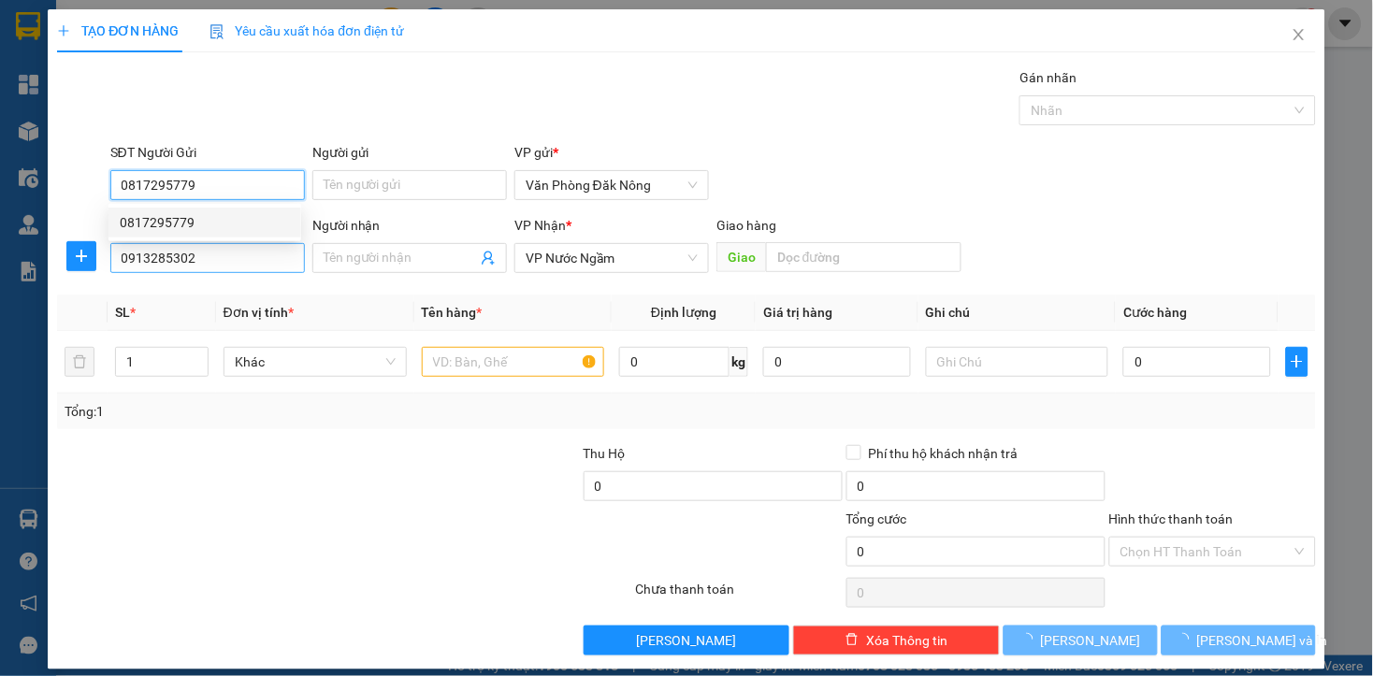
type input "0817295779"
type input "200.000"
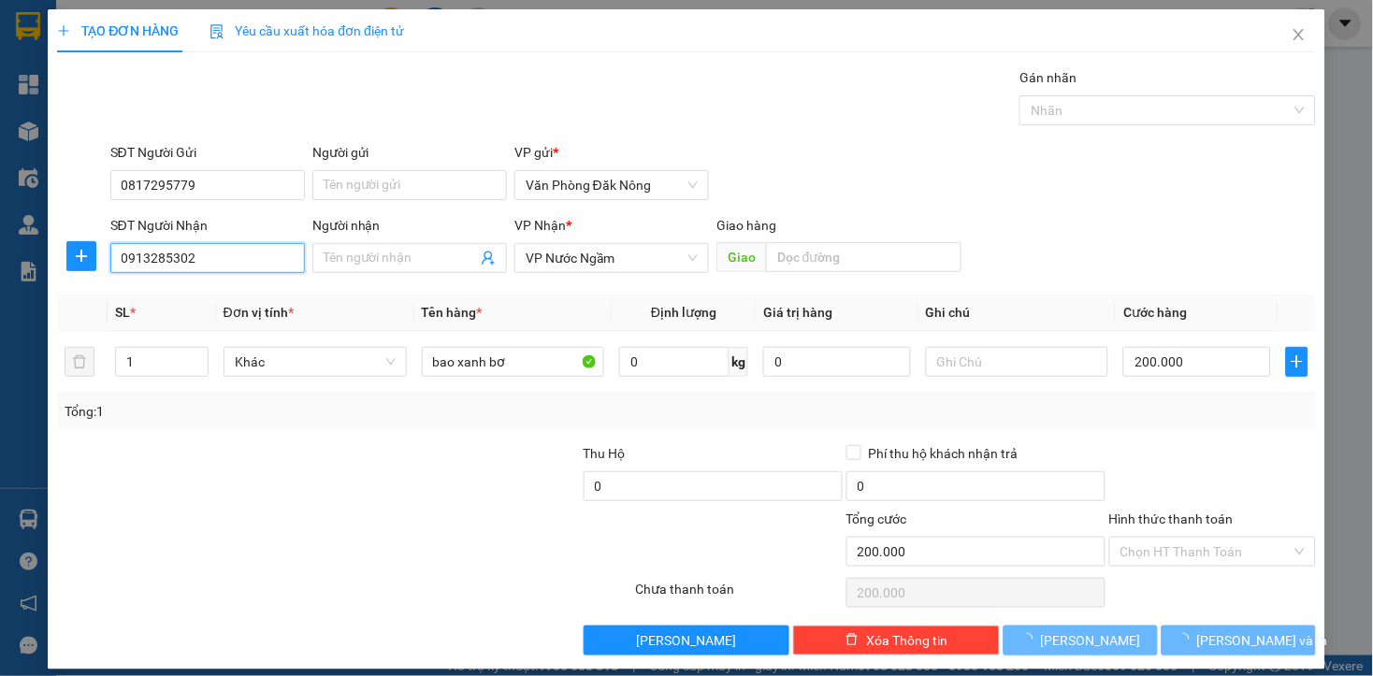
click at [238, 266] on input "0913285302" at bounding box center [207, 258] width 194 height 30
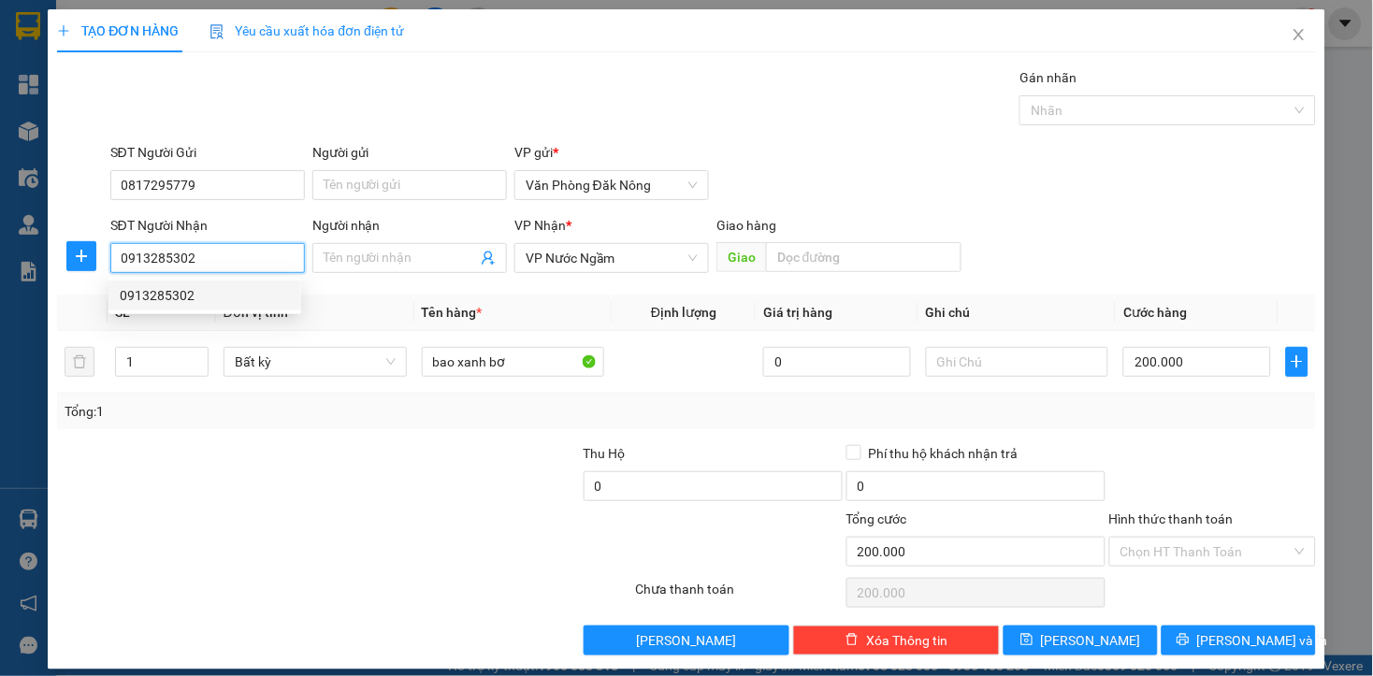
click at [180, 300] on div "0913285302" at bounding box center [205, 295] width 170 height 21
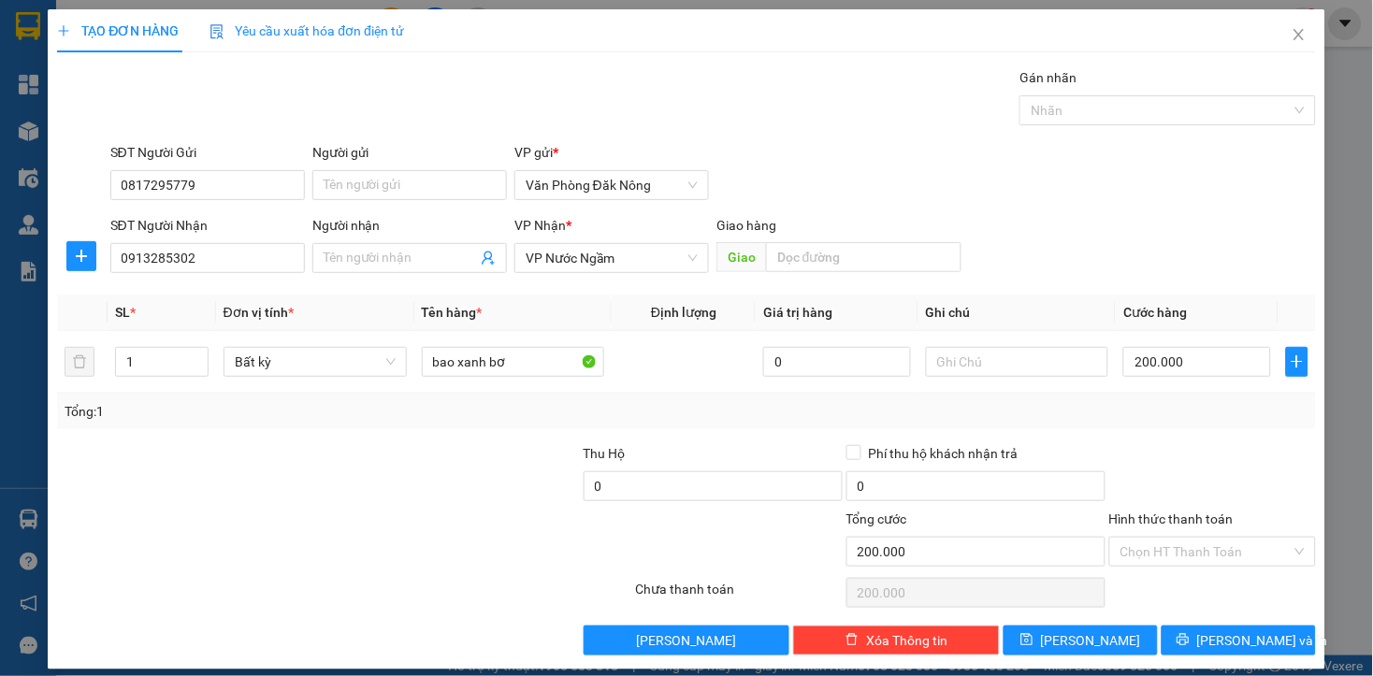
click at [228, 443] on div at bounding box center [186, 475] width 263 height 65
drag, startPoint x: 293, startPoint y: 484, endPoint x: 399, endPoint y: 424, distance: 122.7
click at [295, 484] on div at bounding box center [186, 475] width 263 height 65
drag, startPoint x: 324, startPoint y: 388, endPoint x: 209, endPoint y: 411, distance: 117.4
click at [209, 411] on div "SL * Đơn vị tính * Tên hàng * Định lượng Giá trị hàng Ghi chú Cước hàng 1 Bất k…" at bounding box center [686, 362] width 1258 height 135
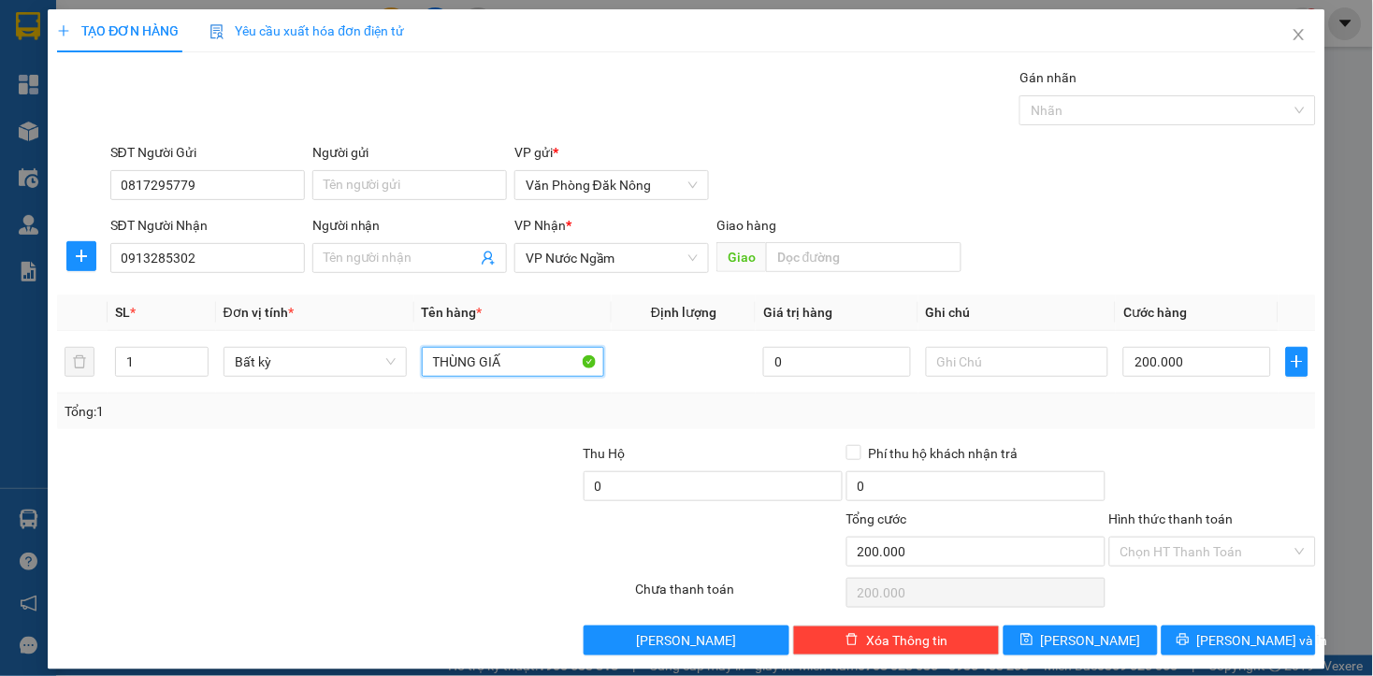
type input "THÙNG GIẤY"
drag, startPoint x: 1171, startPoint y: 421, endPoint x: 1192, endPoint y: 492, distance: 74.2
click at [1171, 423] on div "Tổng: 1" at bounding box center [686, 412] width 1258 height 36
click at [1179, 545] on input "Hình thức thanh toán" at bounding box center [1205, 552] width 171 height 28
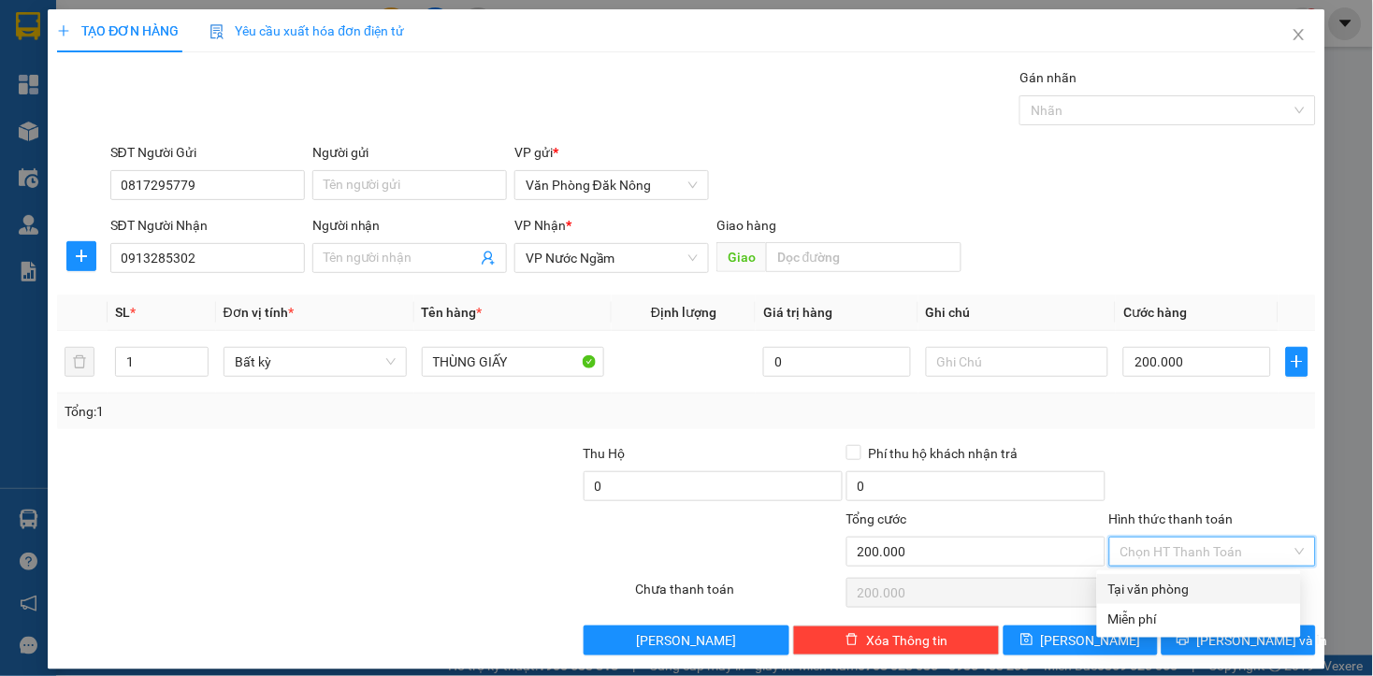
drag, startPoint x: 1164, startPoint y: 584, endPoint x: 1237, endPoint y: 661, distance: 105.8
click at [1178, 596] on div "Tại văn phòng" at bounding box center [1198, 589] width 181 height 21
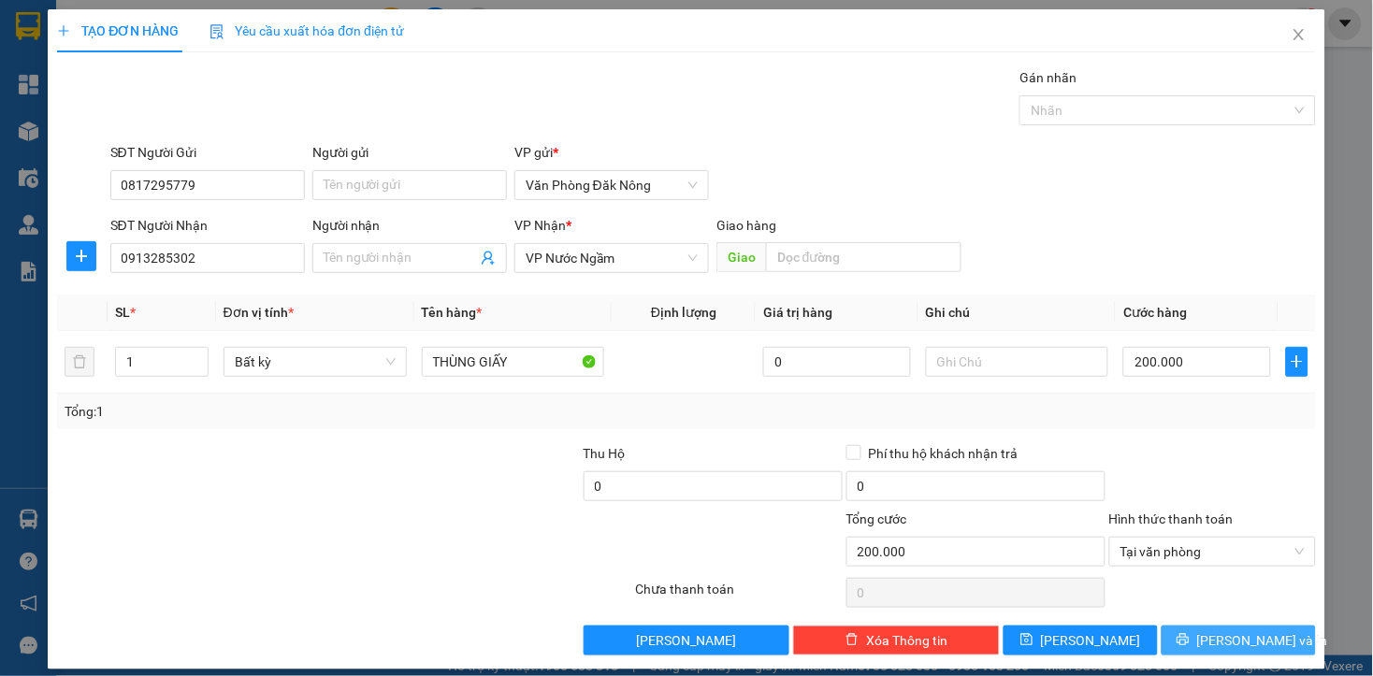
click at [1209, 641] on span "[PERSON_NAME] và In" at bounding box center [1262, 640] width 131 height 21
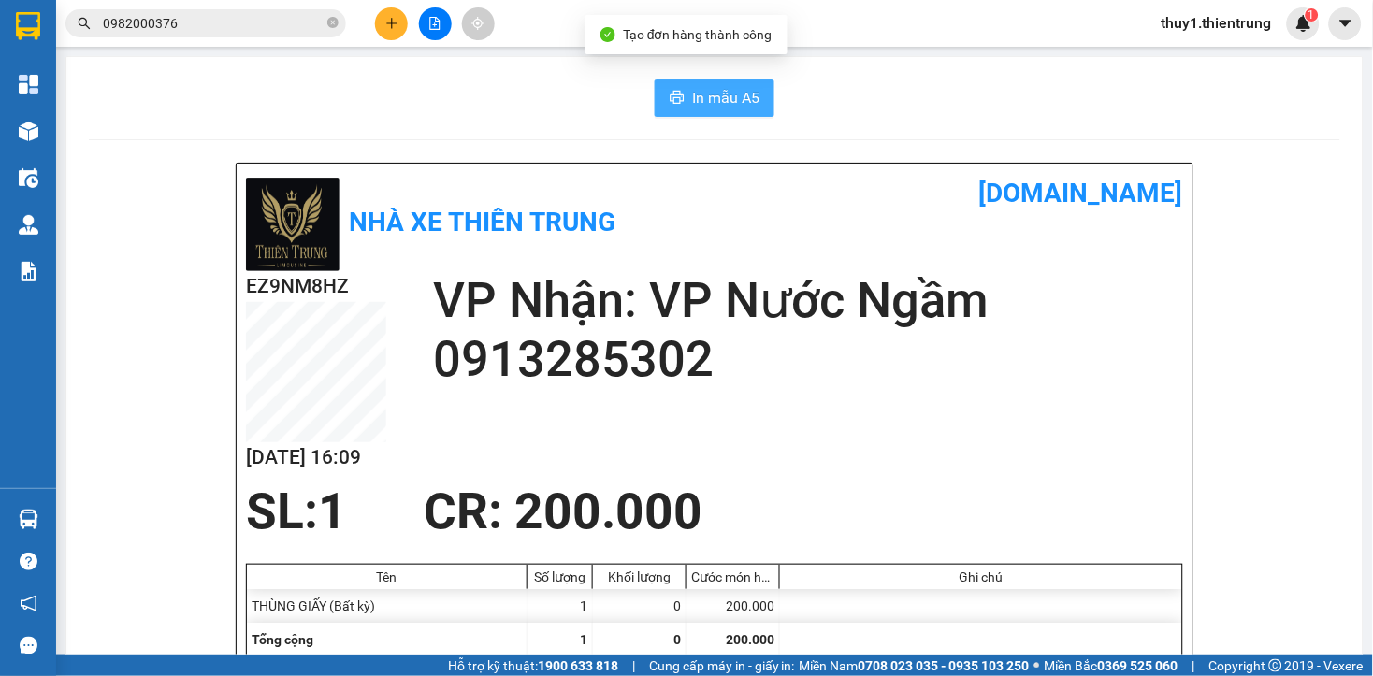
drag, startPoint x: 727, startPoint y: 89, endPoint x: 880, endPoint y: 170, distance: 173.6
click at [727, 94] on span "In mẫu A5" at bounding box center [725, 97] width 67 height 23
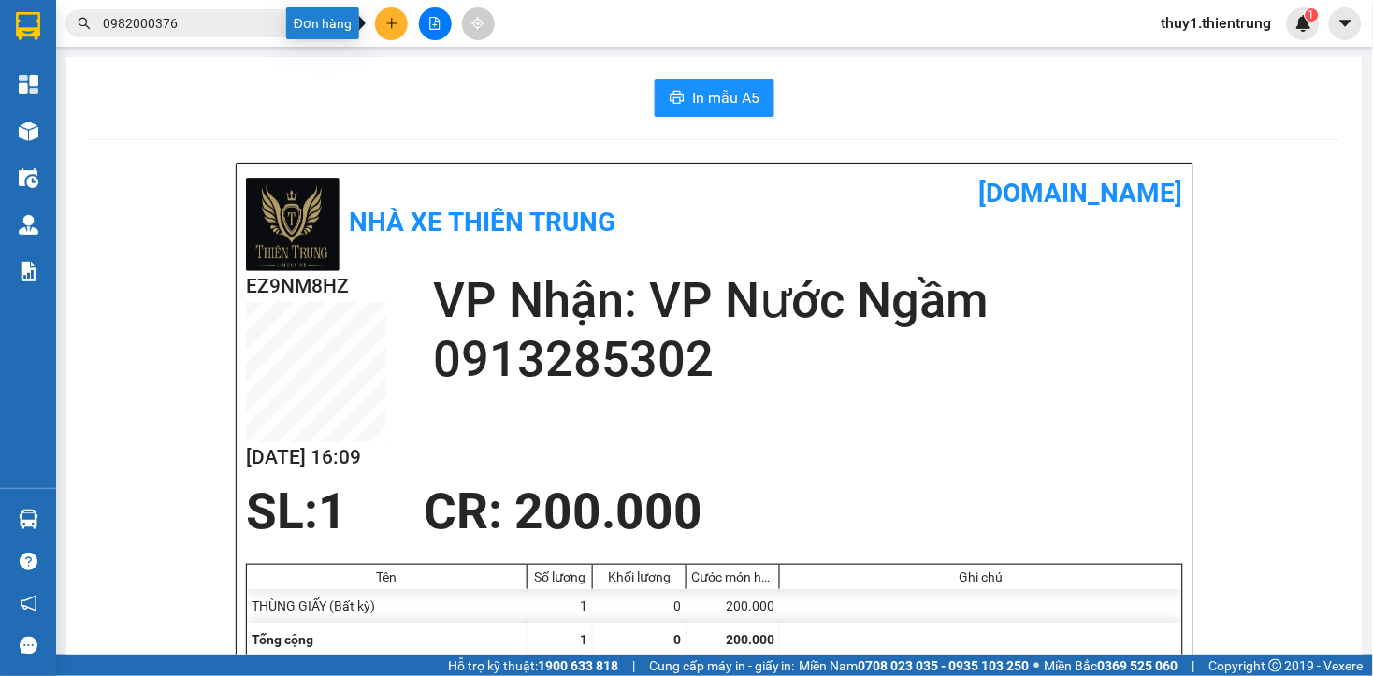
click at [397, 12] on button at bounding box center [391, 23] width 33 height 33
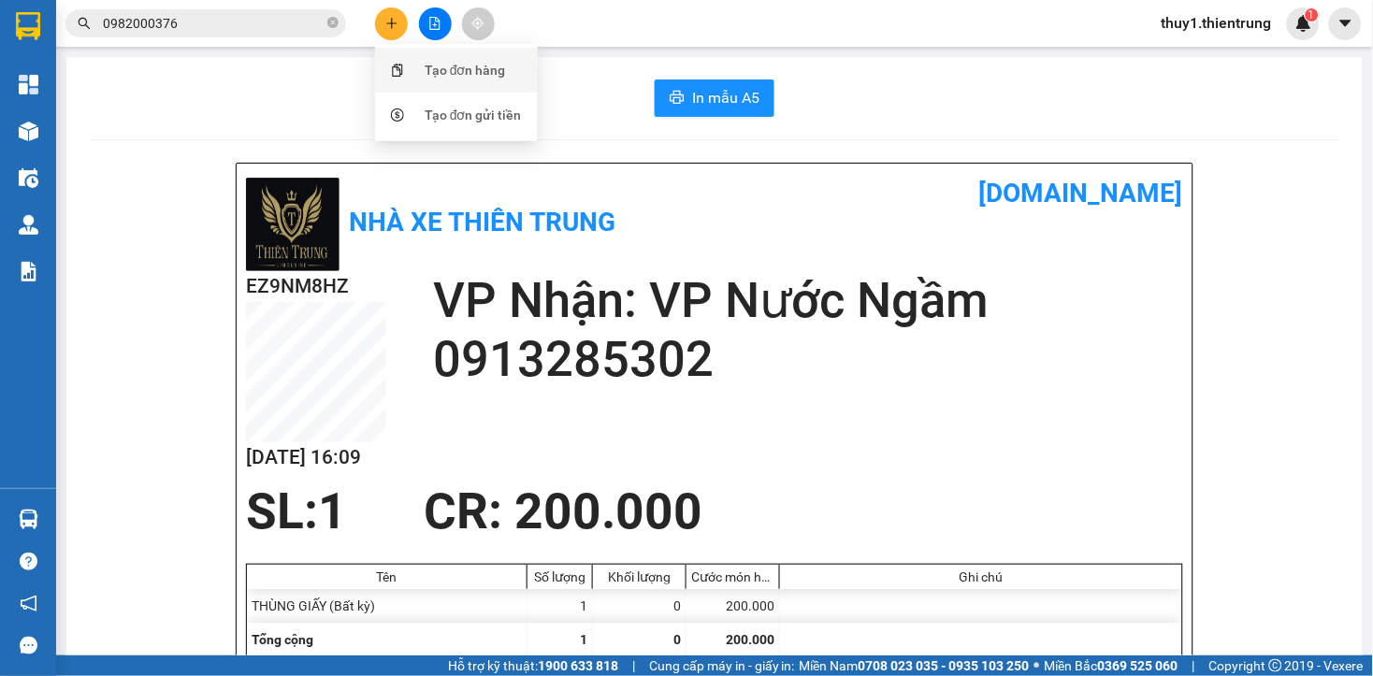
click at [425, 69] on div "Tạo đơn hàng" at bounding box center [465, 70] width 81 height 21
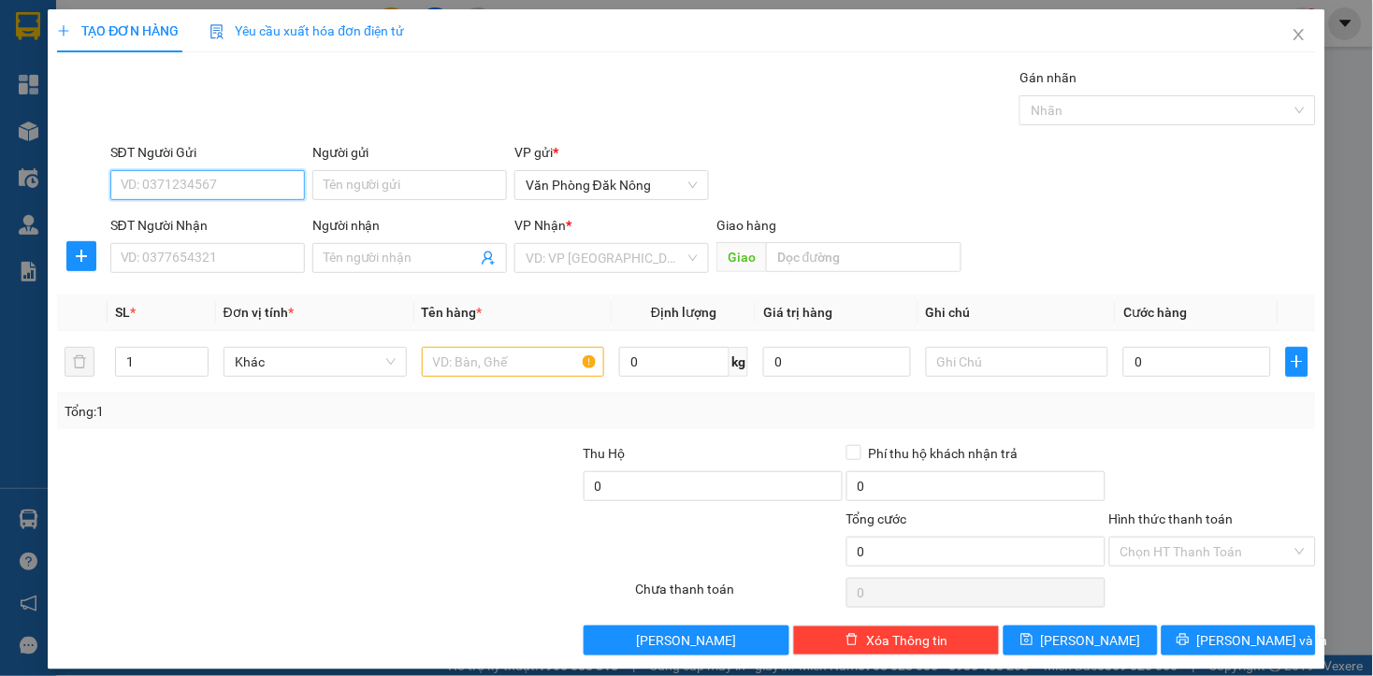
click at [224, 188] on input "SĐT Người Gửi" at bounding box center [207, 185] width 194 height 30
type input "0"
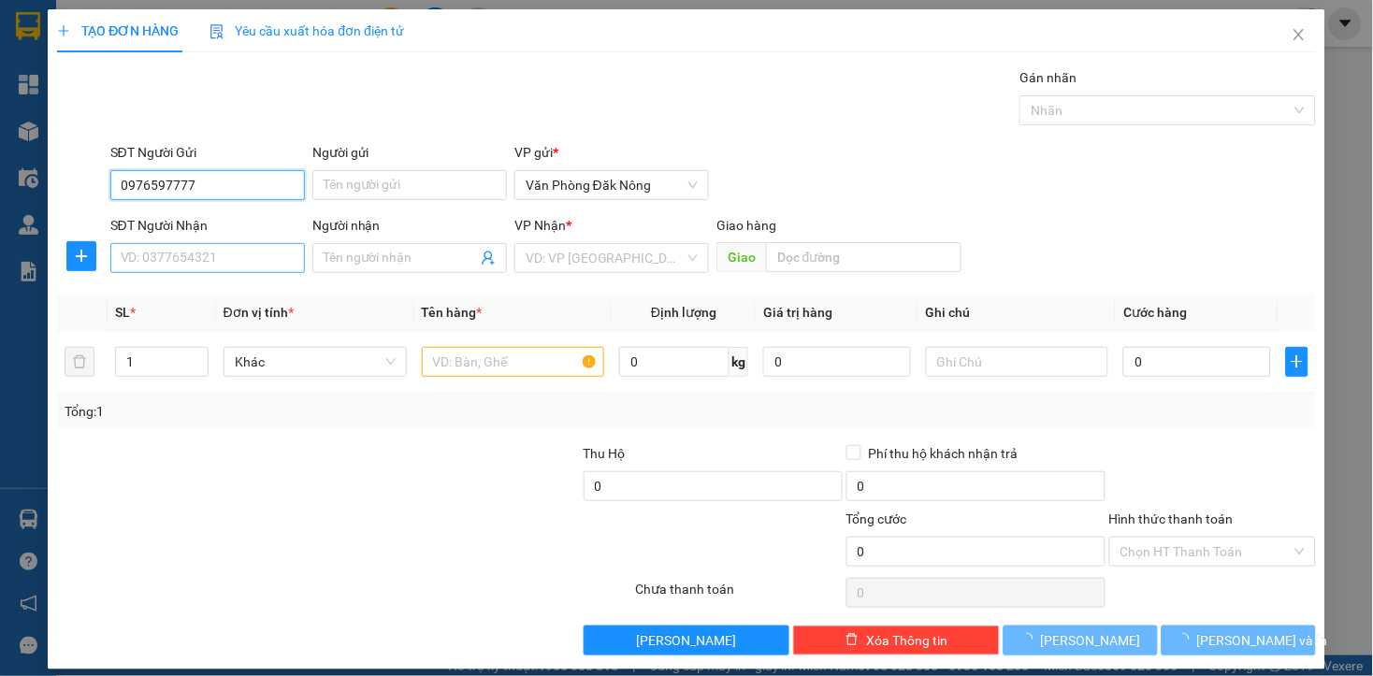
type input "0976597777"
click at [231, 264] on input "SĐT Người Nhận" at bounding box center [207, 258] width 194 height 30
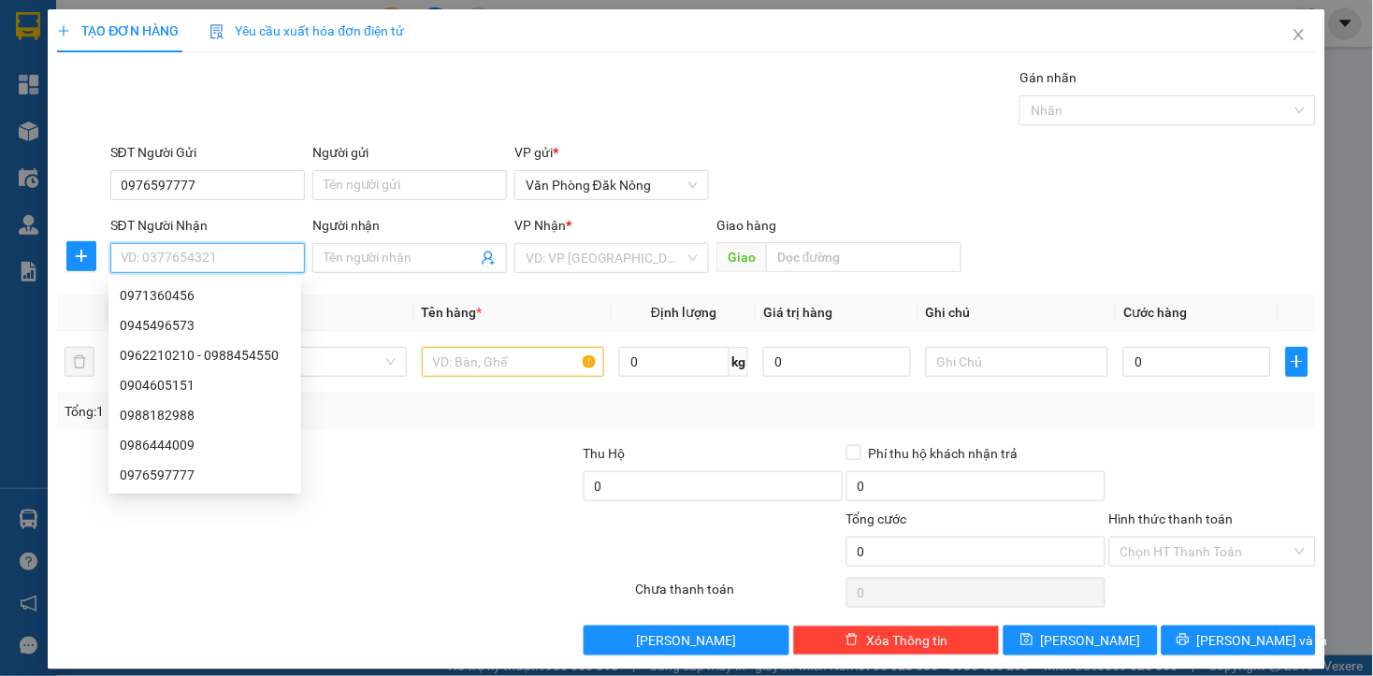
click at [231, 264] on input "SĐT Người Nhận" at bounding box center [207, 258] width 194 height 30
click at [166, 295] on div "0971360456" at bounding box center [205, 295] width 170 height 21
type input "0971360456"
type input "[PERSON_NAME]"
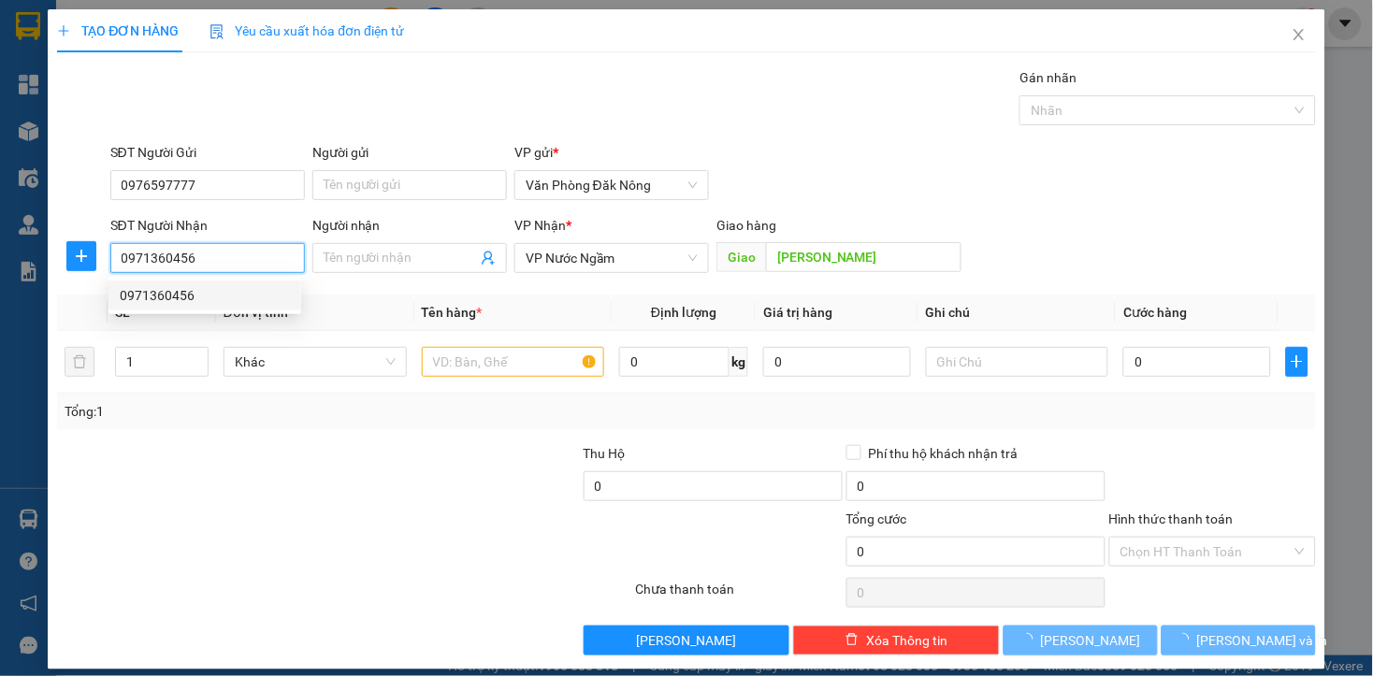
type input "150.000"
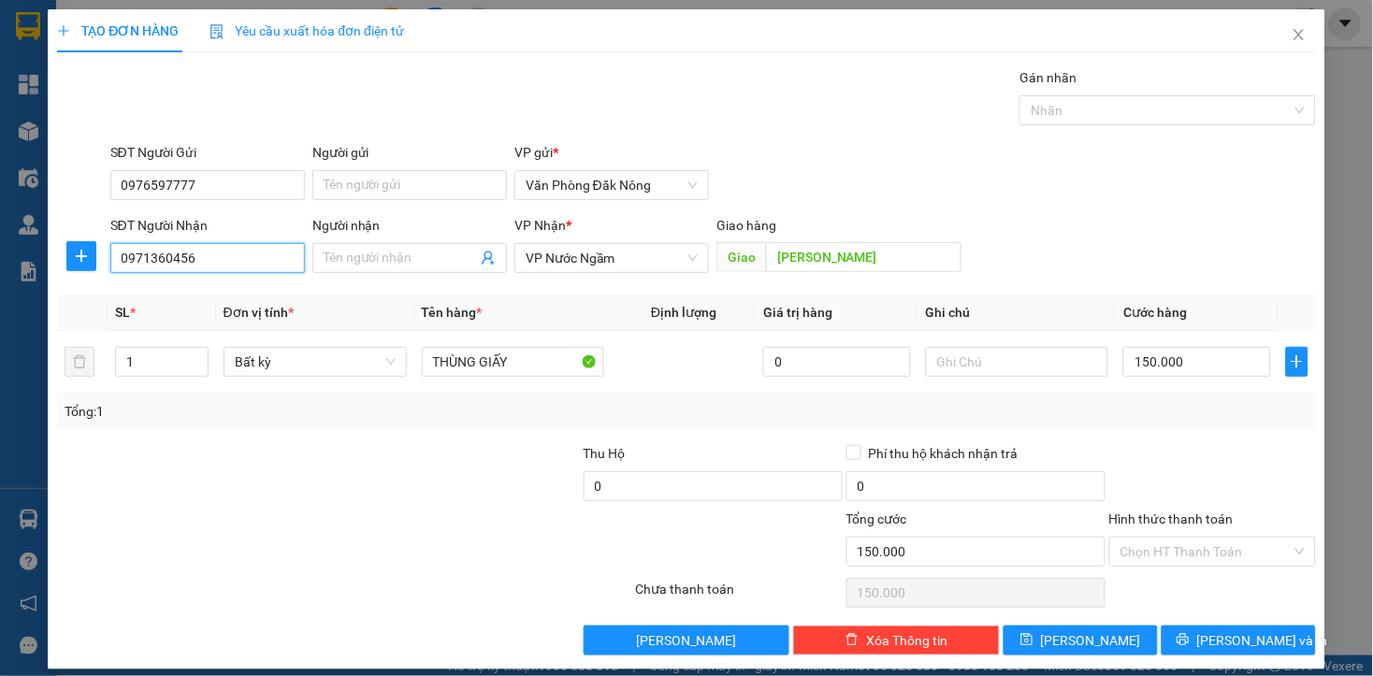
click at [248, 266] on input "0971360456" at bounding box center [207, 258] width 194 height 30
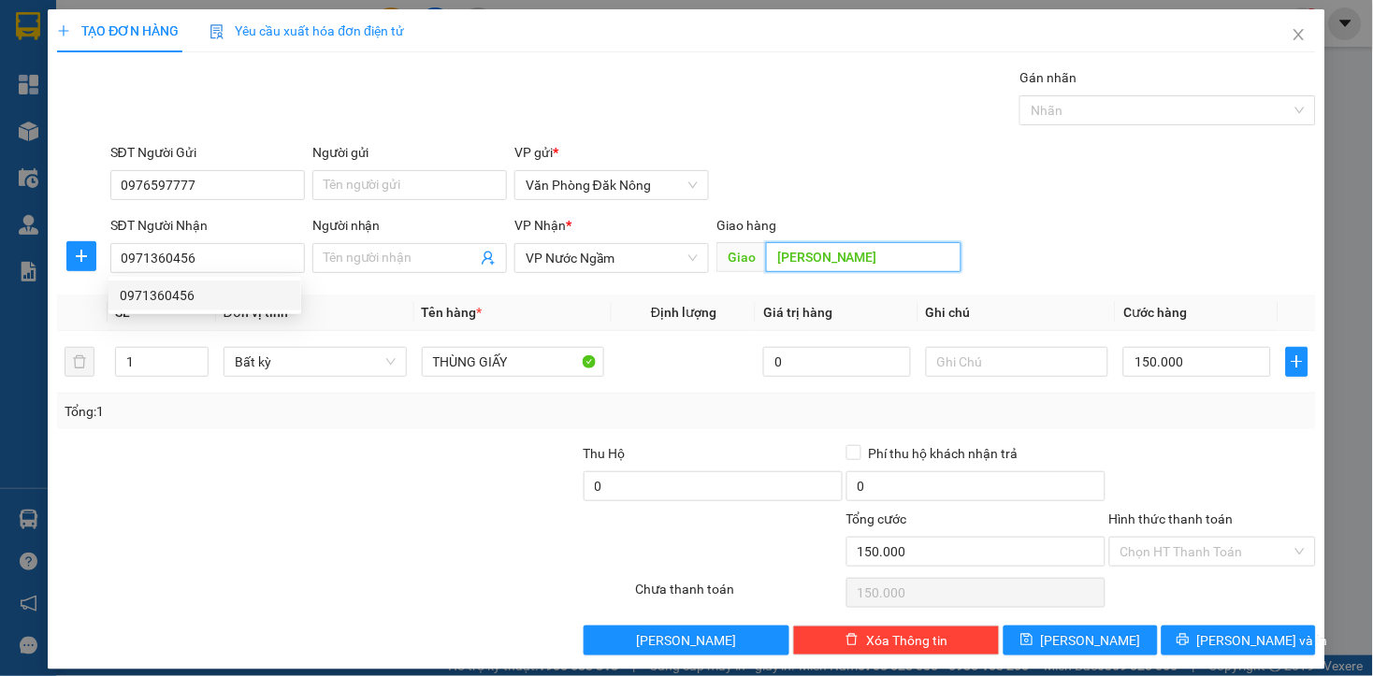
click at [856, 266] on input "[PERSON_NAME]" at bounding box center [863, 257] width 195 height 30
type input "CẦU TREO BÃI VỌT"
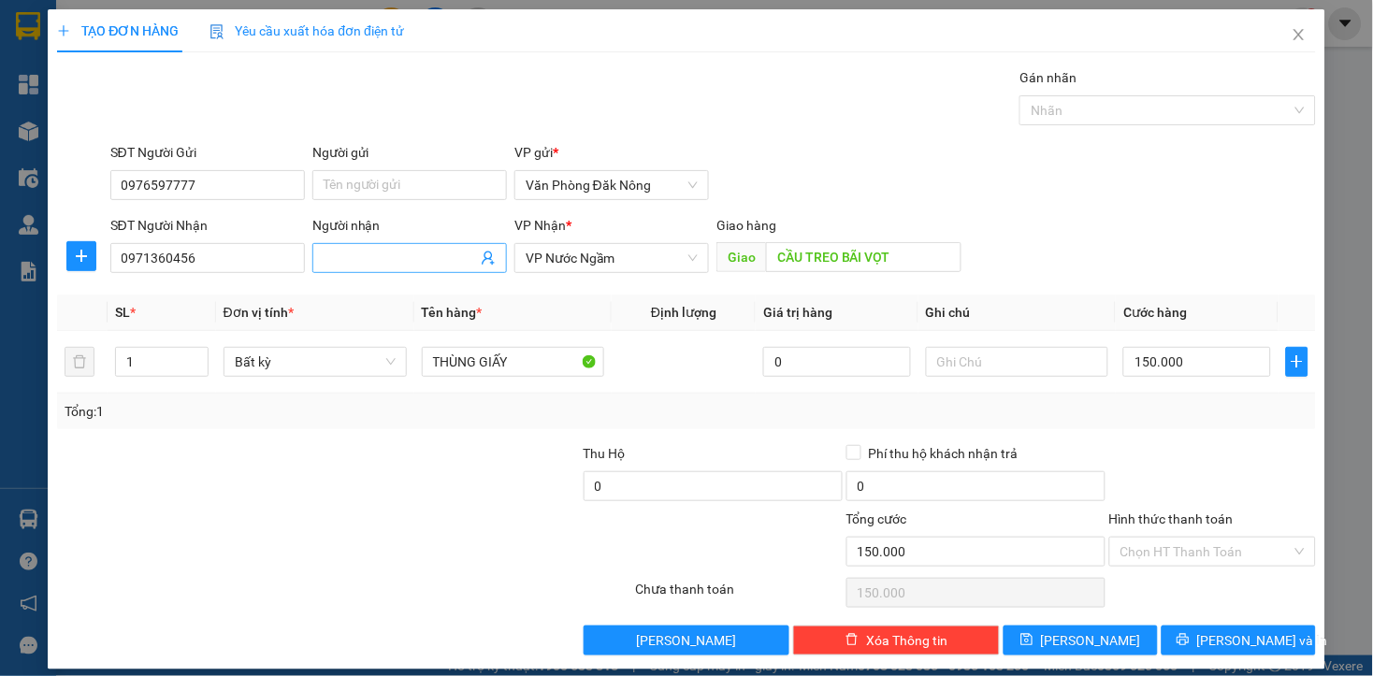
click at [464, 245] on span at bounding box center [409, 258] width 194 height 30
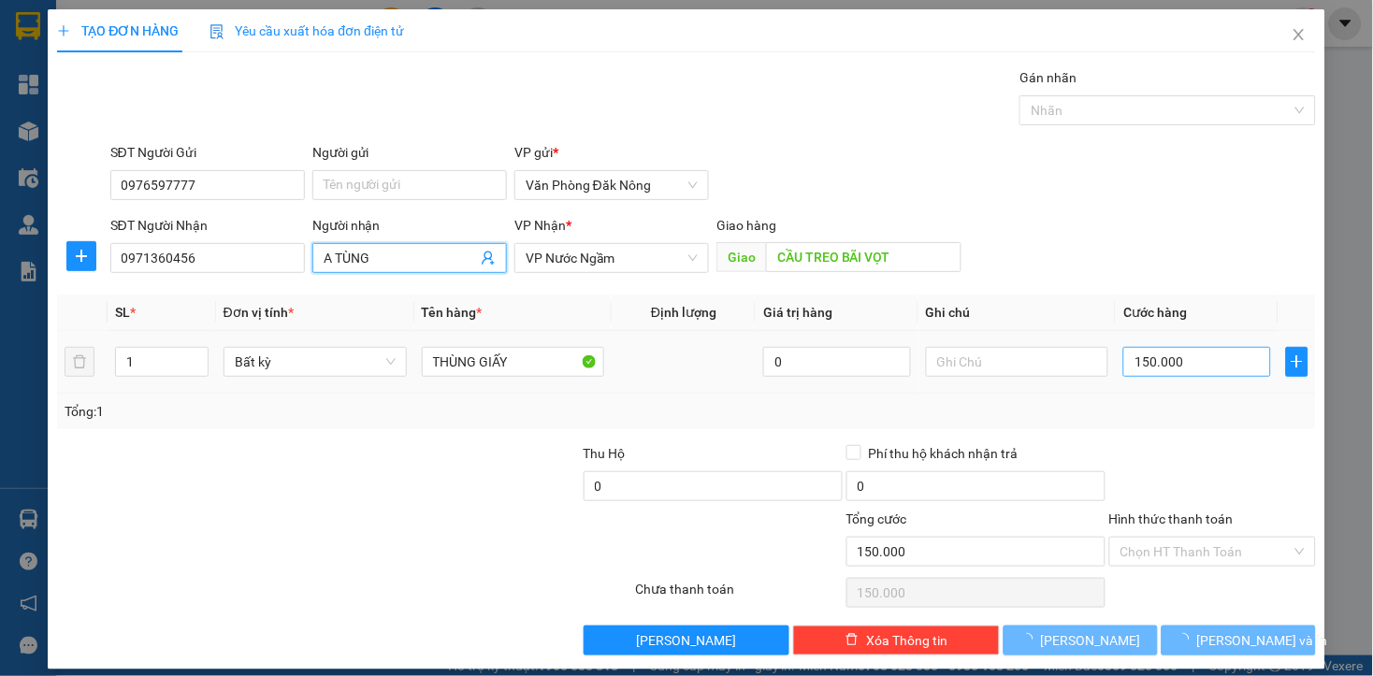
type input "A TÙNG"
click at [497, 449] on div at bounding box center [449, 475] width 263 height 65
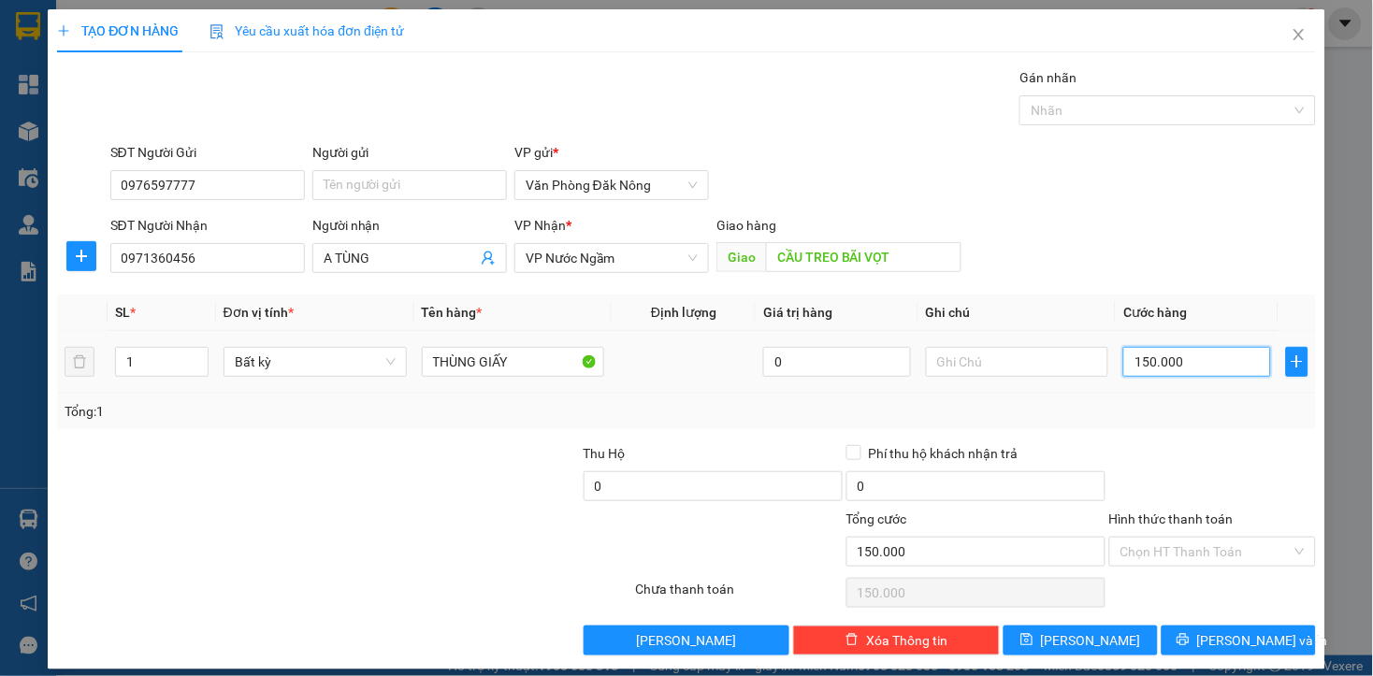
click at [1198, 366] on input "150.000" at bounding box center [1196, 362] width 147 height 30
type input "1"
type input "10"
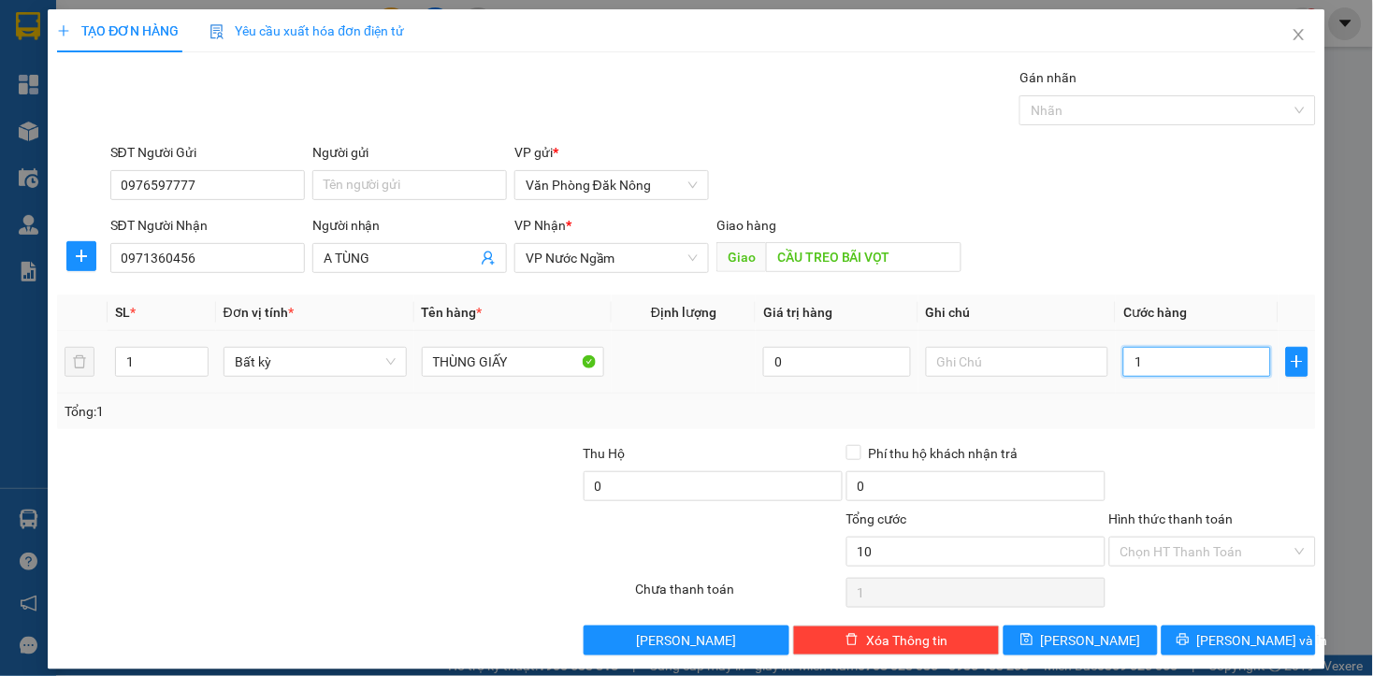
type input "10"
type input "100"
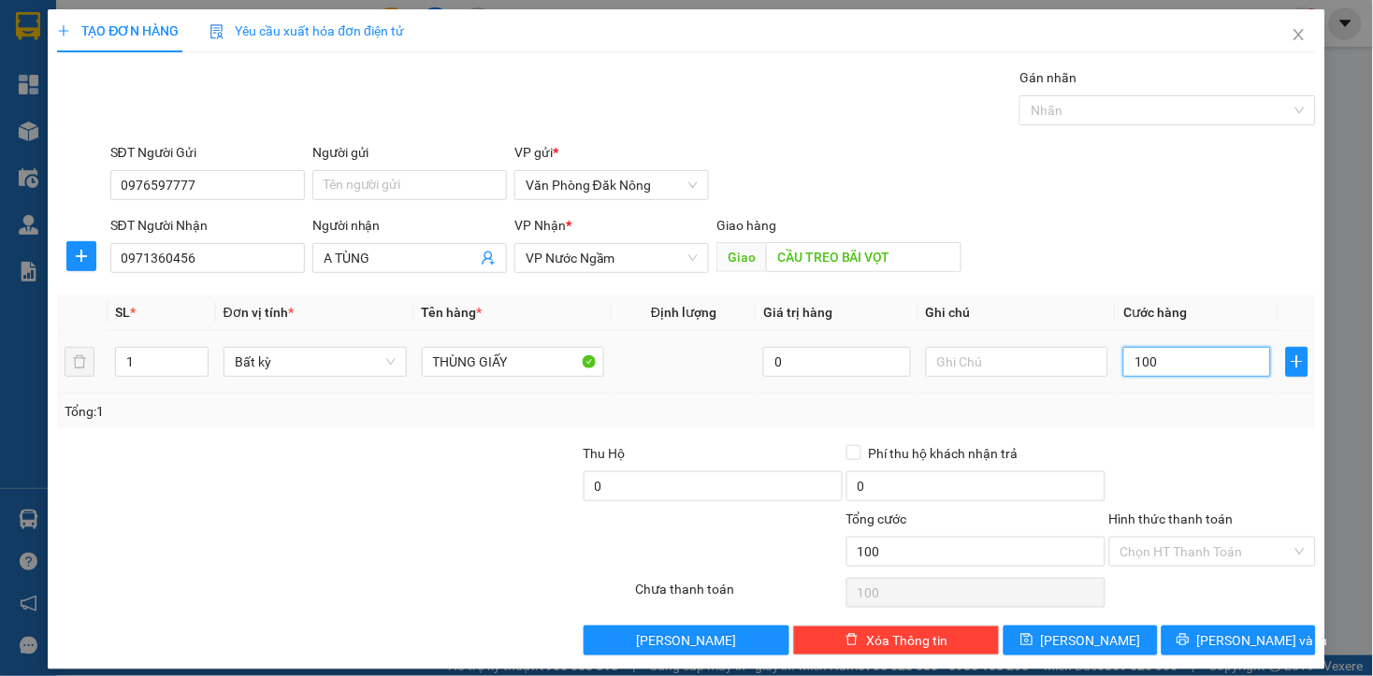
type input "1.000"
type input "10.000"
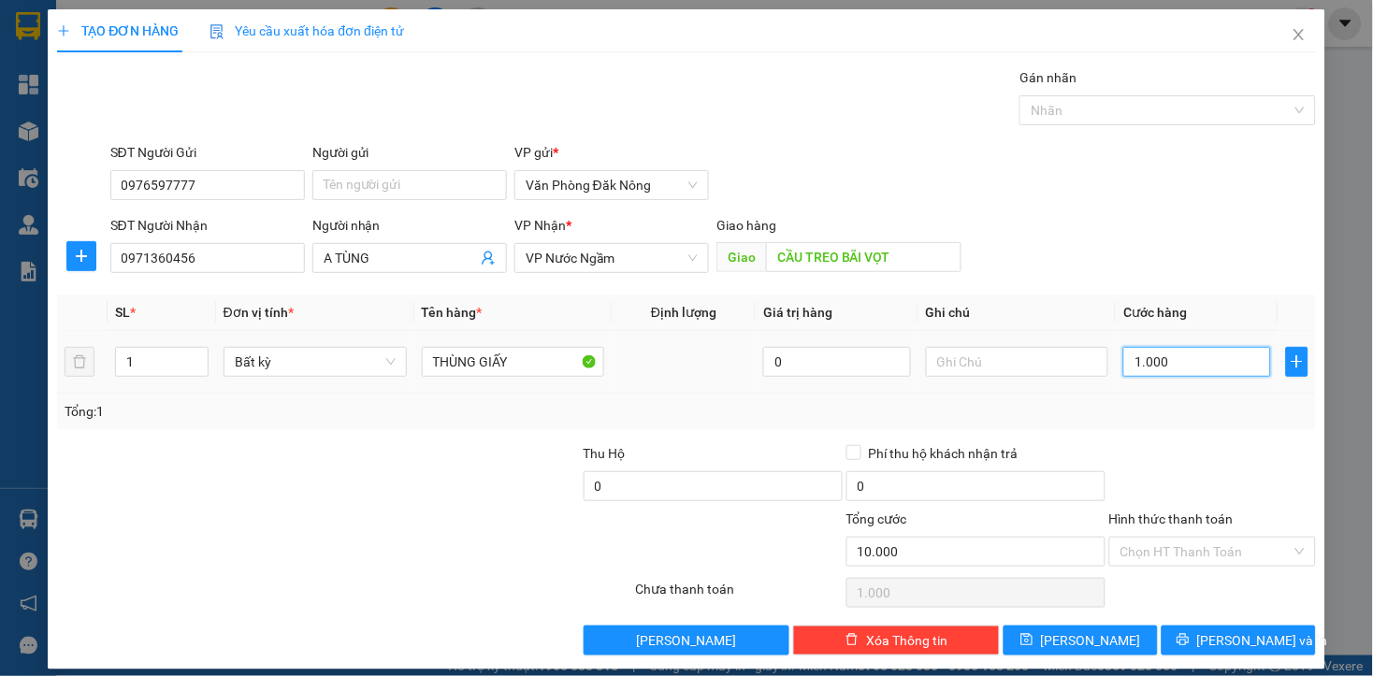
type input "10.000"
type input "100.000"
click at [340, 440] on div "Transit Pickup Surcharge Ids Transit Deliver Surcharge Ids Transit Deliver Surc…" at bounding box center [686, 361] width 1258 height 588
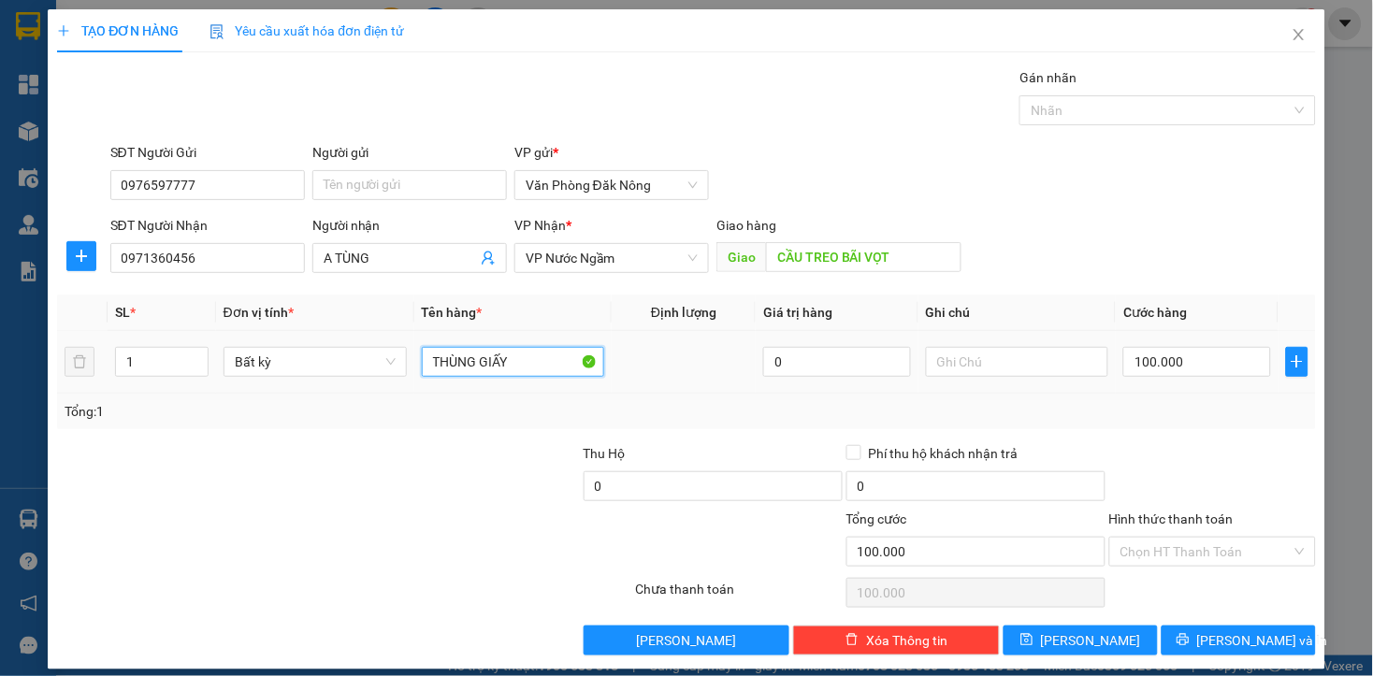
click at [537, 353] on input "THÙNG GIẤY" at bounding box center [513, 362] width 183 height 30
type input "BAO"
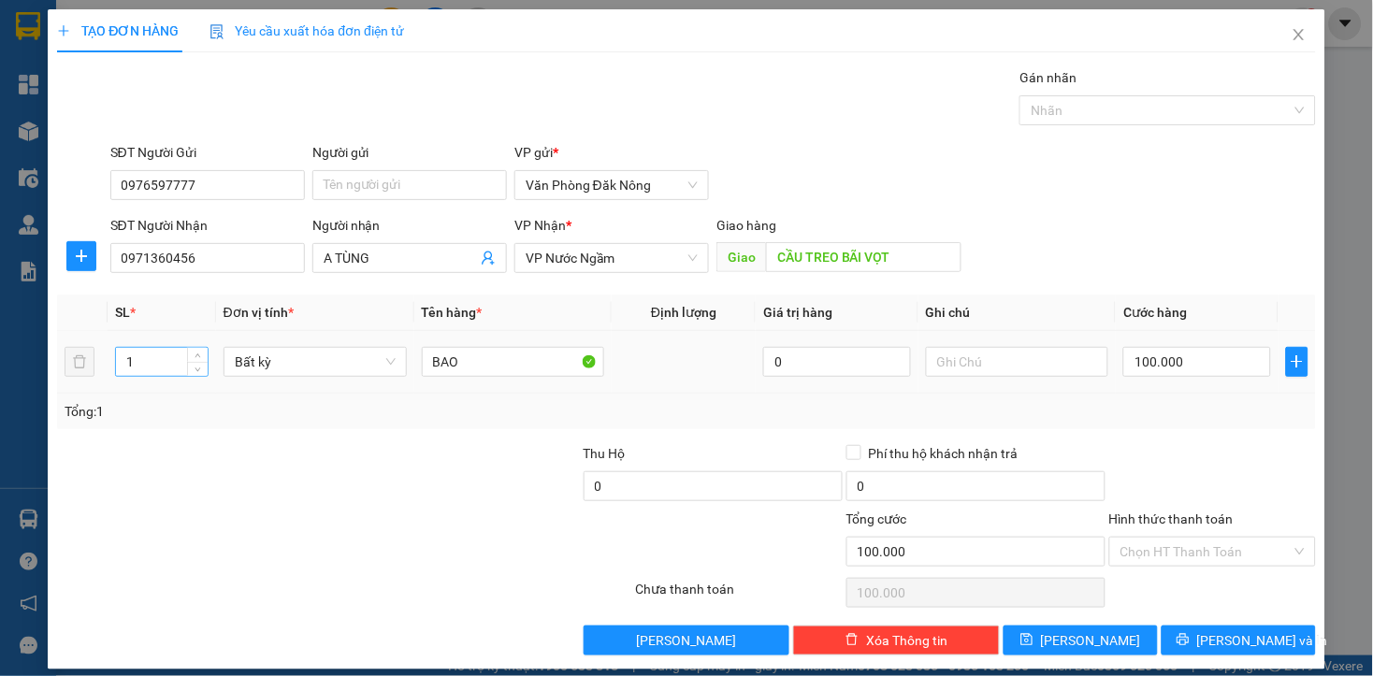
click at [137, 362] on input "1" at bounding box center [162, 362] width 92 height 28
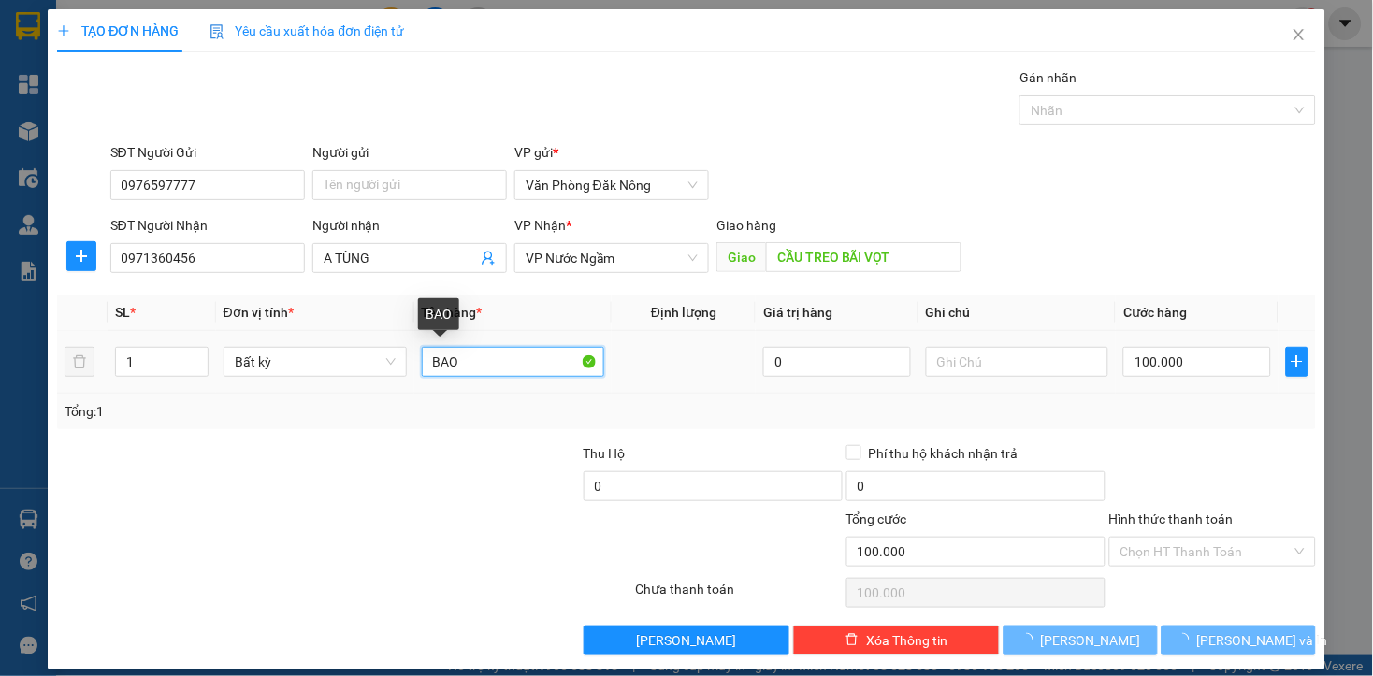
click at [479, 359] on input "BAO" at bounding box center [513, 362] width 183 height 30
type input "0"
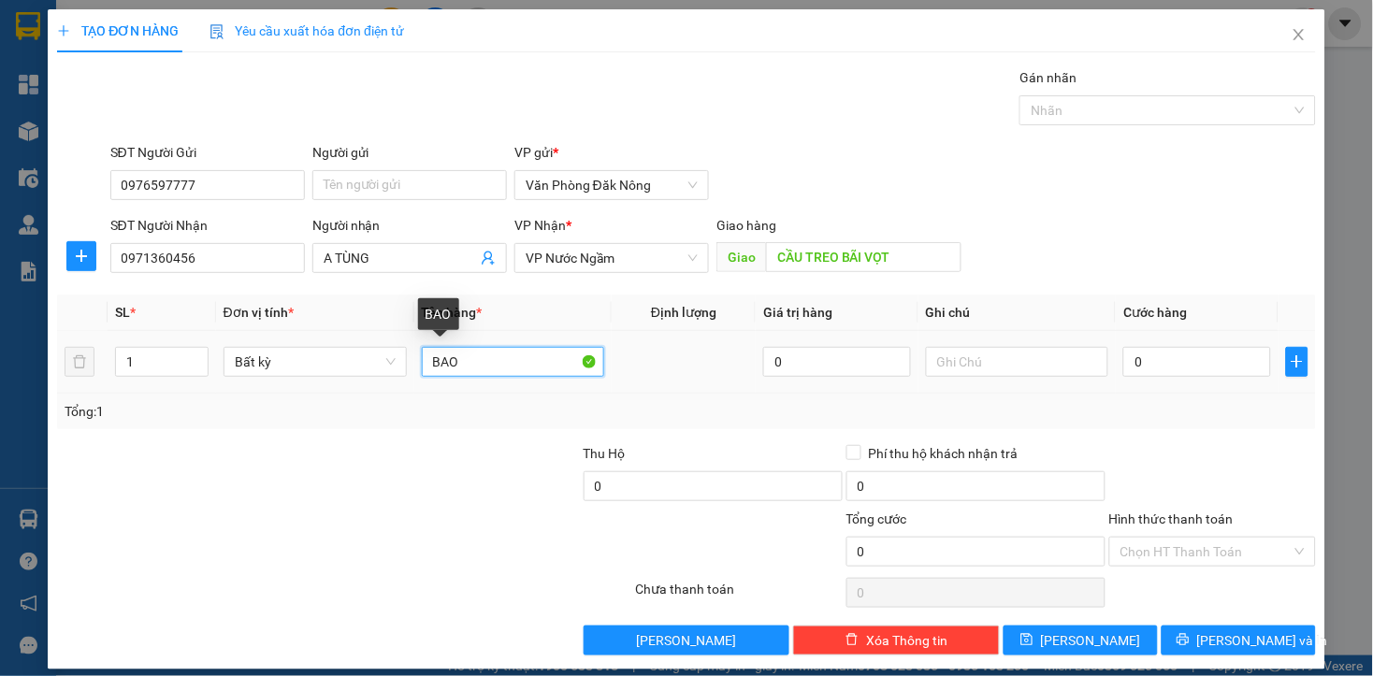
click at [479, 359] on input "BAO" at bounding box center [513, 362] width 183 height 30
click at [131, 361] on input "1" at bounding box center [162, 362] width 92 height 28
type input "2"
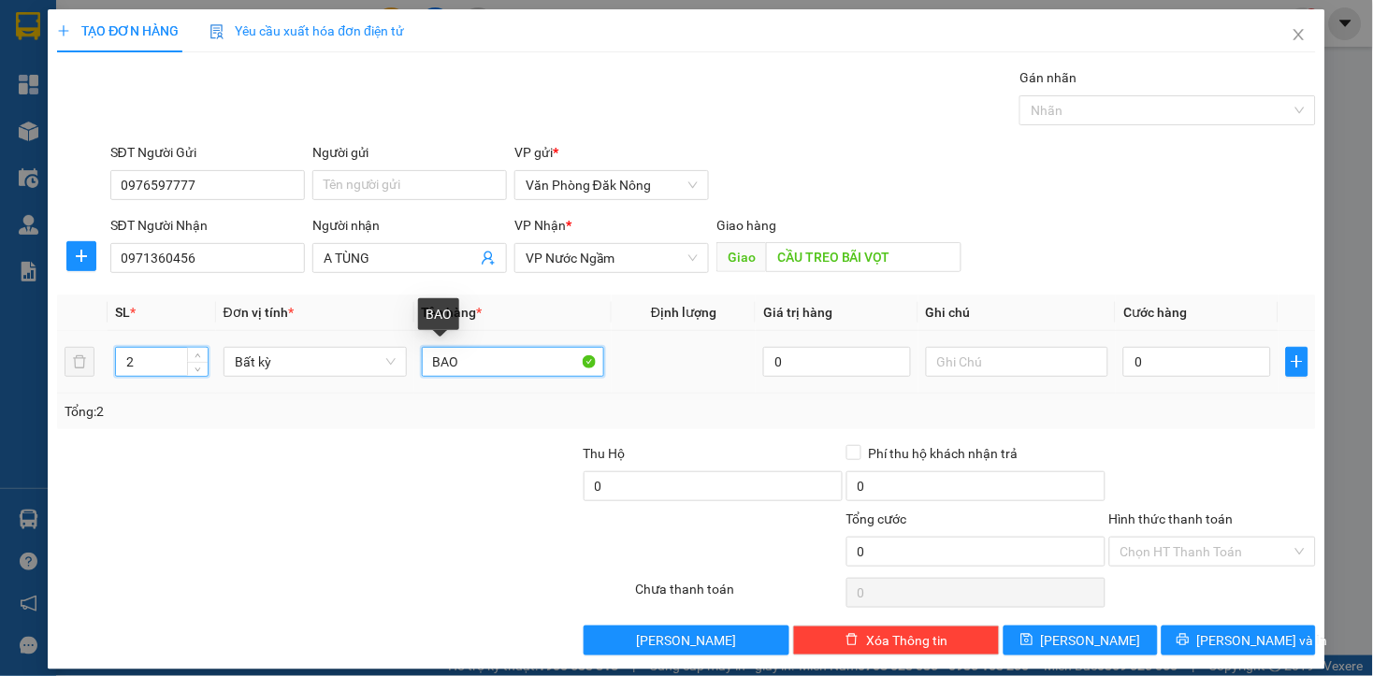
click at [477, 369] on input "BAO" at bounding box center [513, 362] width 183 height 30
type input "BAO NHỎ"
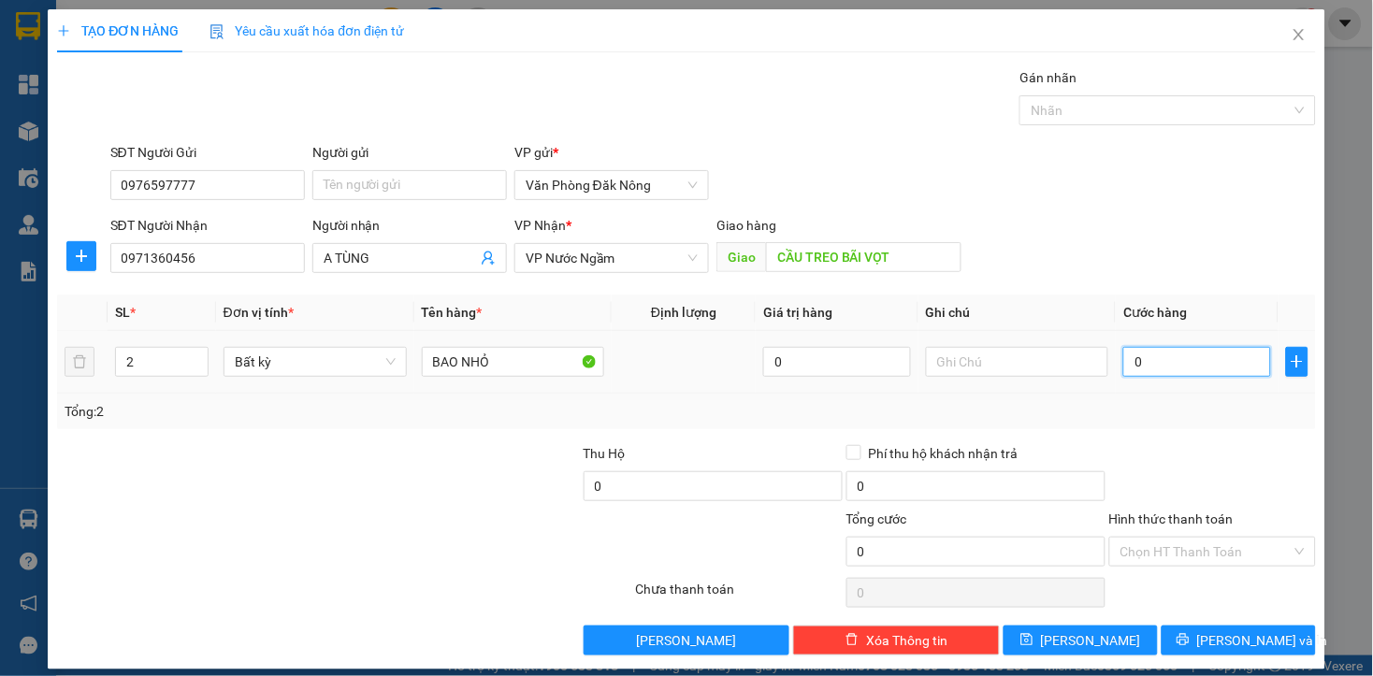
click at [1164, 362] on input "0" at bounding box center [1196, 362] width 147 height 30
type input "1"
type input "10"
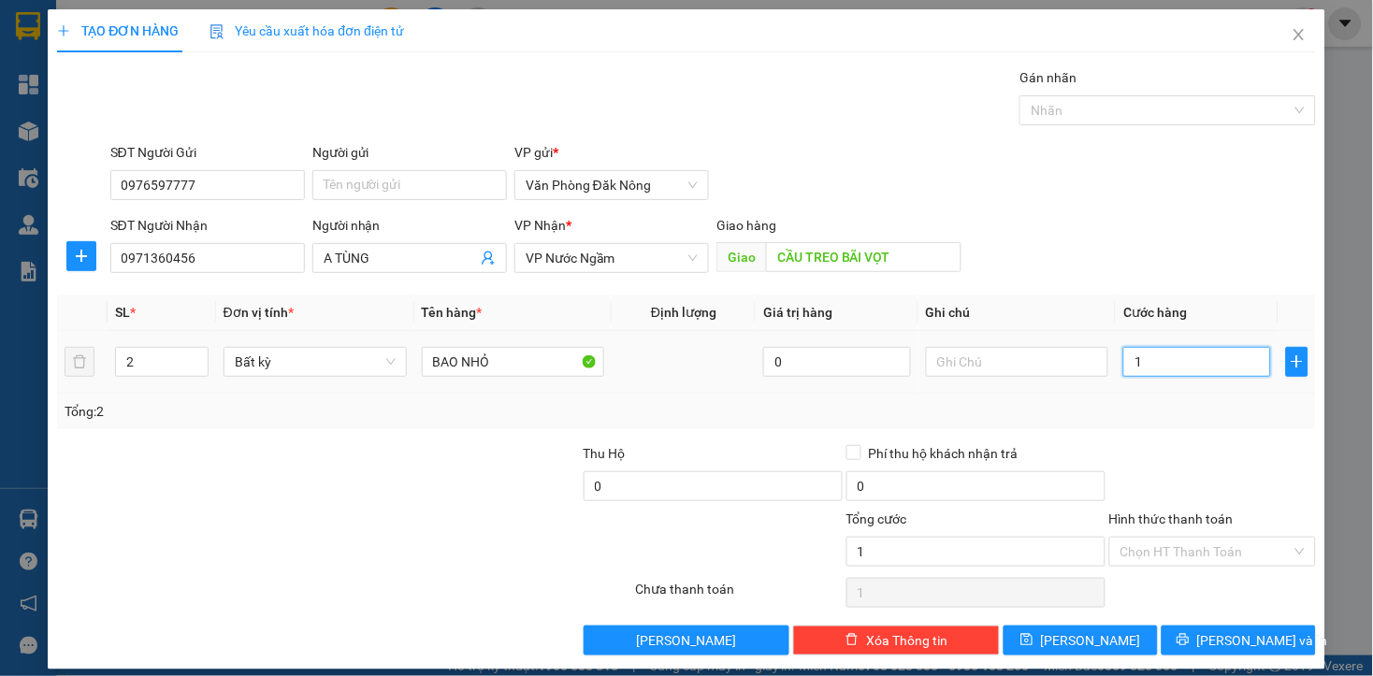
type input "10"
type input "100"
type input "1.000"
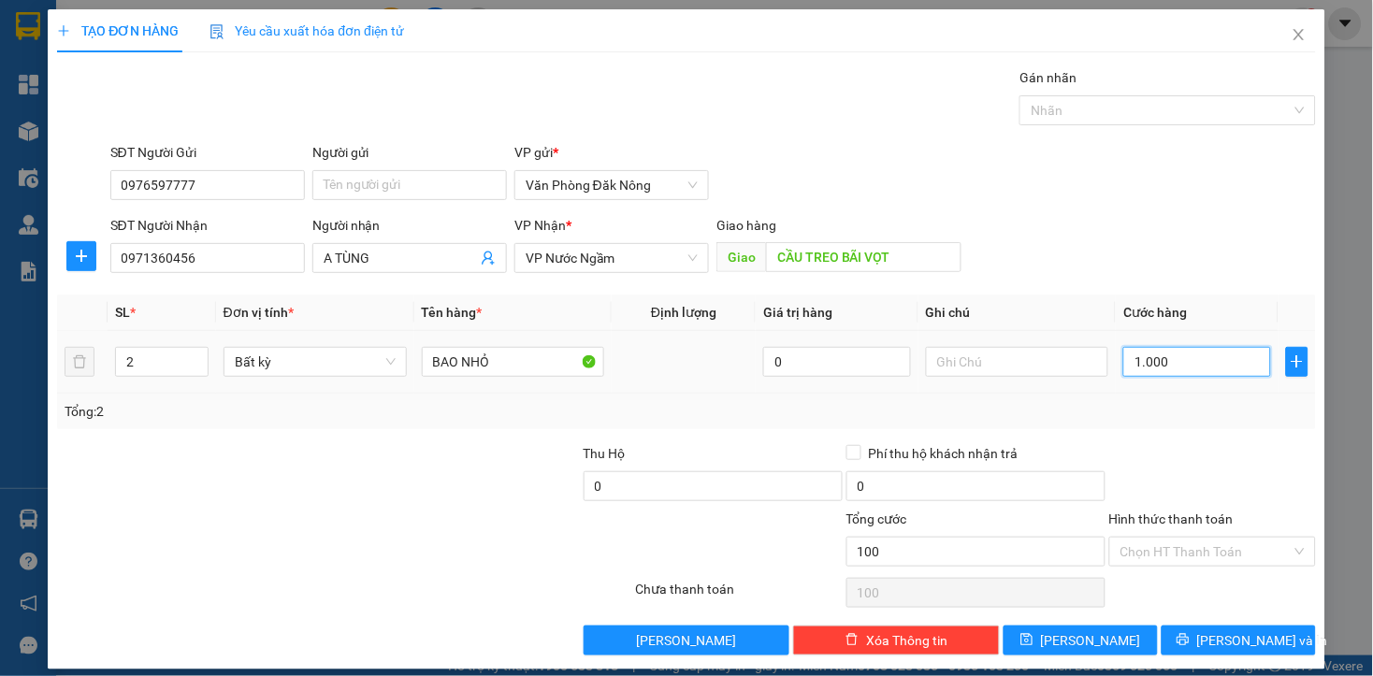
type input "1.000"
type input "10.000"
type input "100.000"
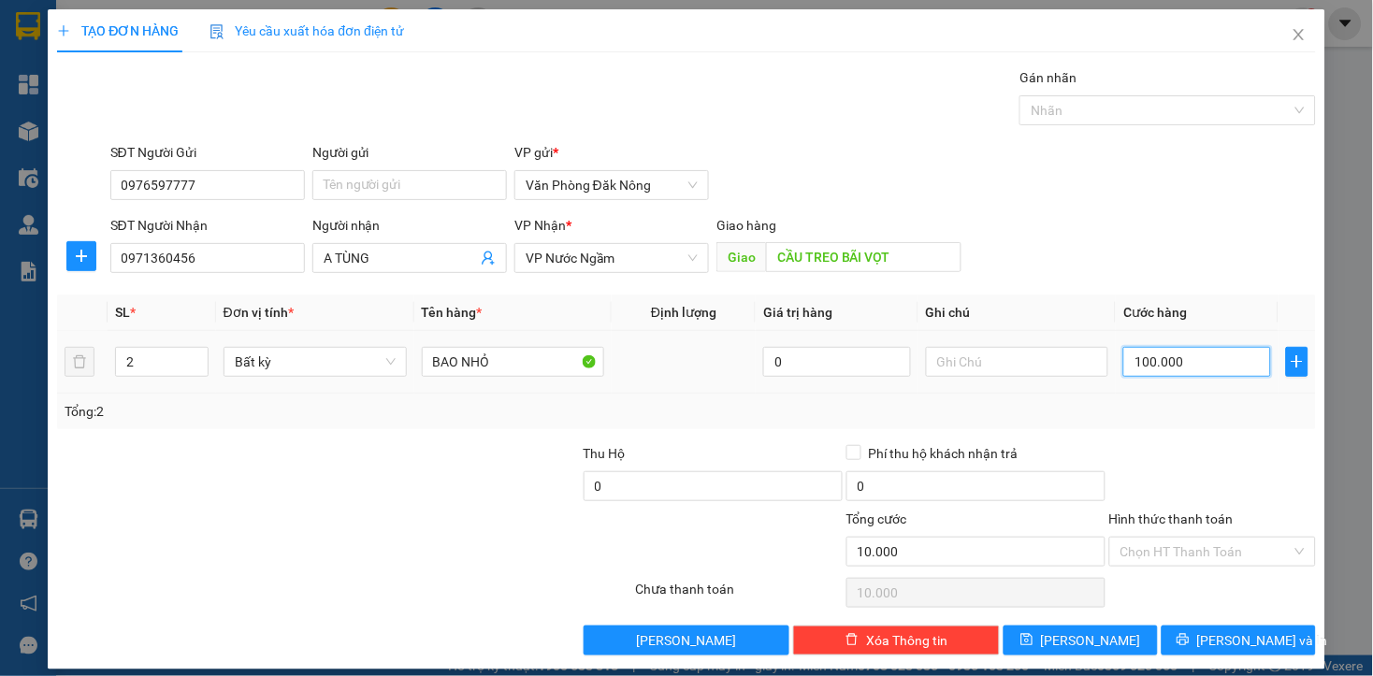
type input "100.000"
drag, startPoint x: 302, startPoint y: 484, endPoint x: 667, endPoint y: 438, distance: 367.7
click at [310, 486] on div at bounding box center [186, 475] width 263 height 65
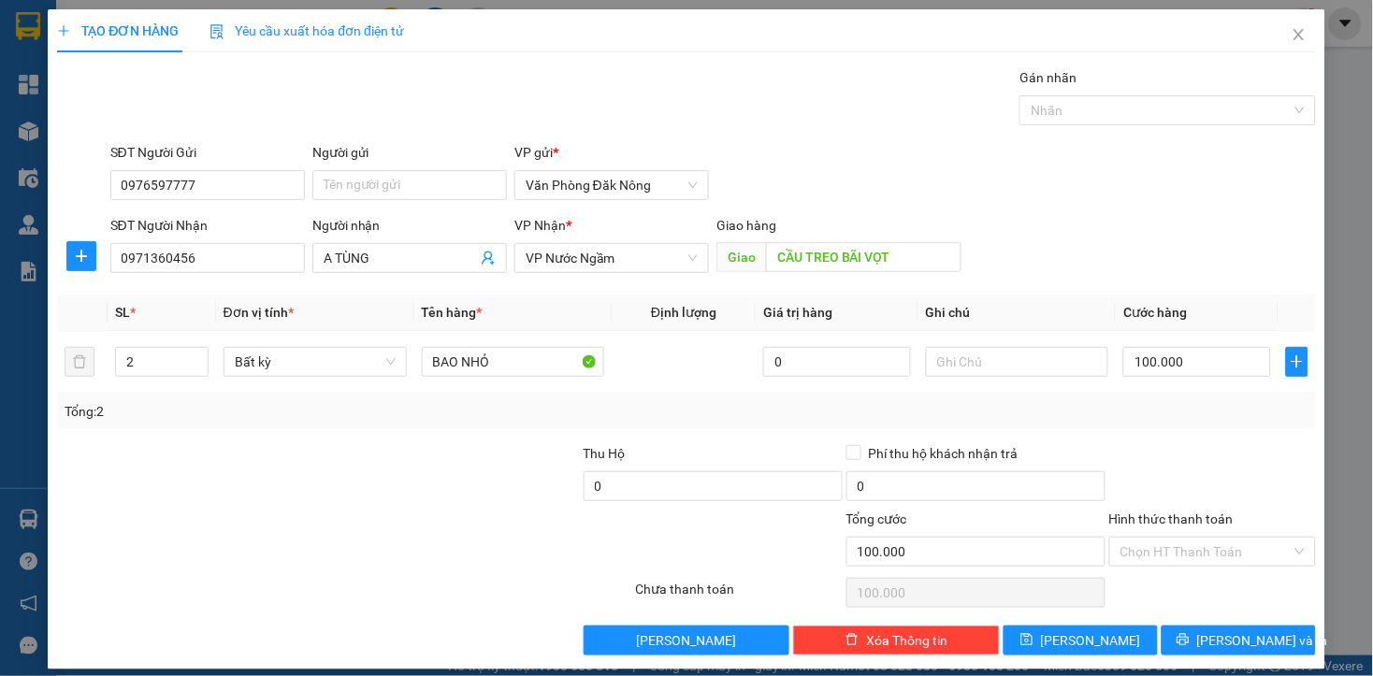
drag, startPoint x: 1198, startPoint y: 446, endPoint x: 1214, endPoint y: 511, distance: 66.4
click at [1198, 449] on div at bounding box center [1212, 475] width 210 height 65
click at [1198, 561] on input "Hình thức thanh toán" at bounding box center [1205, 552] width 171 height 28
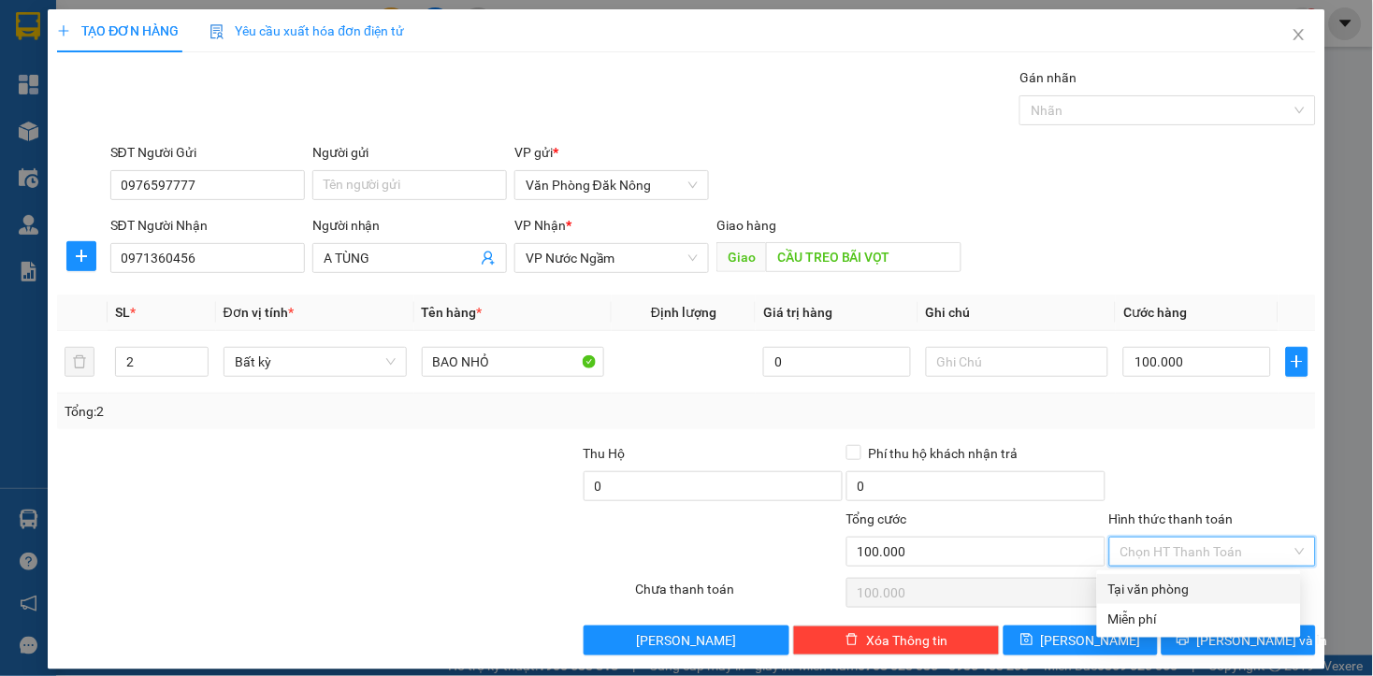
drag, startPoint x: 1178, startPoint y: 585, endPoint x: 1213, endPoint y: 609, distance: 41.8
click at [1186, 594] on div "Tại văn phòng" at bounding box center [1198, 589] width 181 height 21
type input "0"
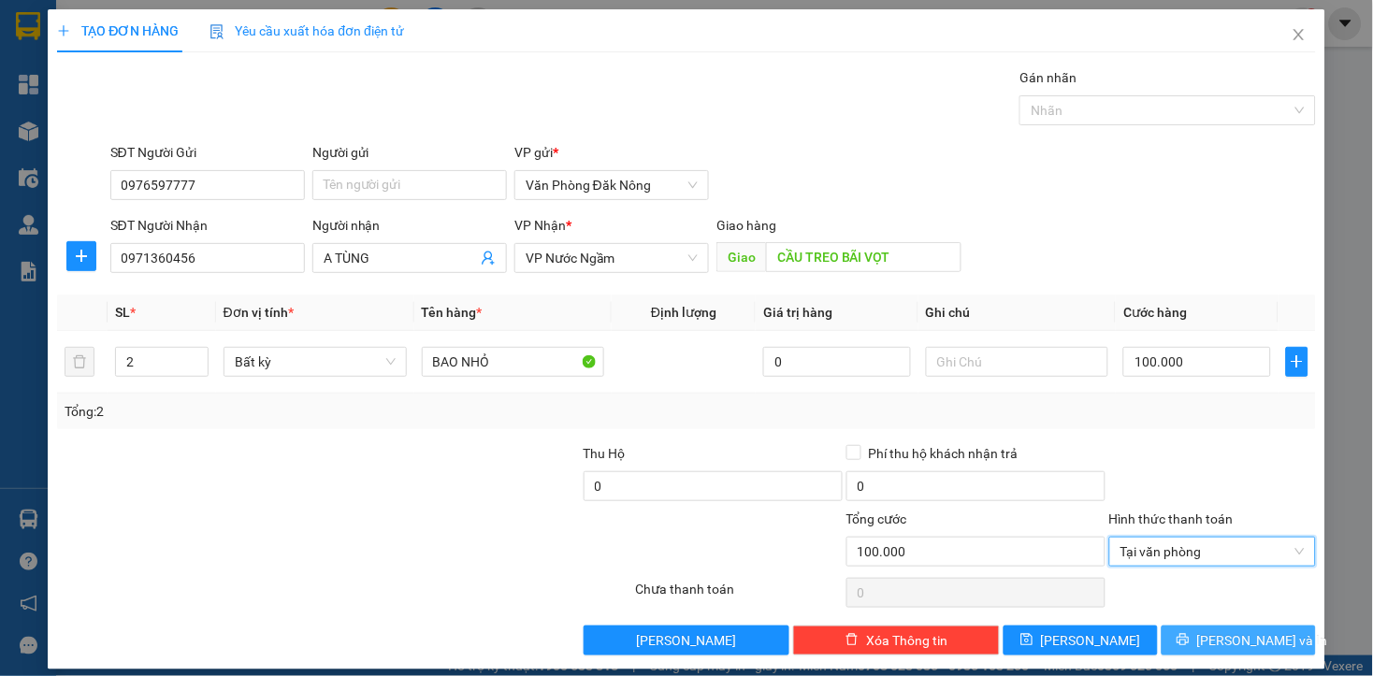
click at [1213, 637] on span "[PERSON_NAME] và In" at bounding box center [1262, 640] width 131 height 21
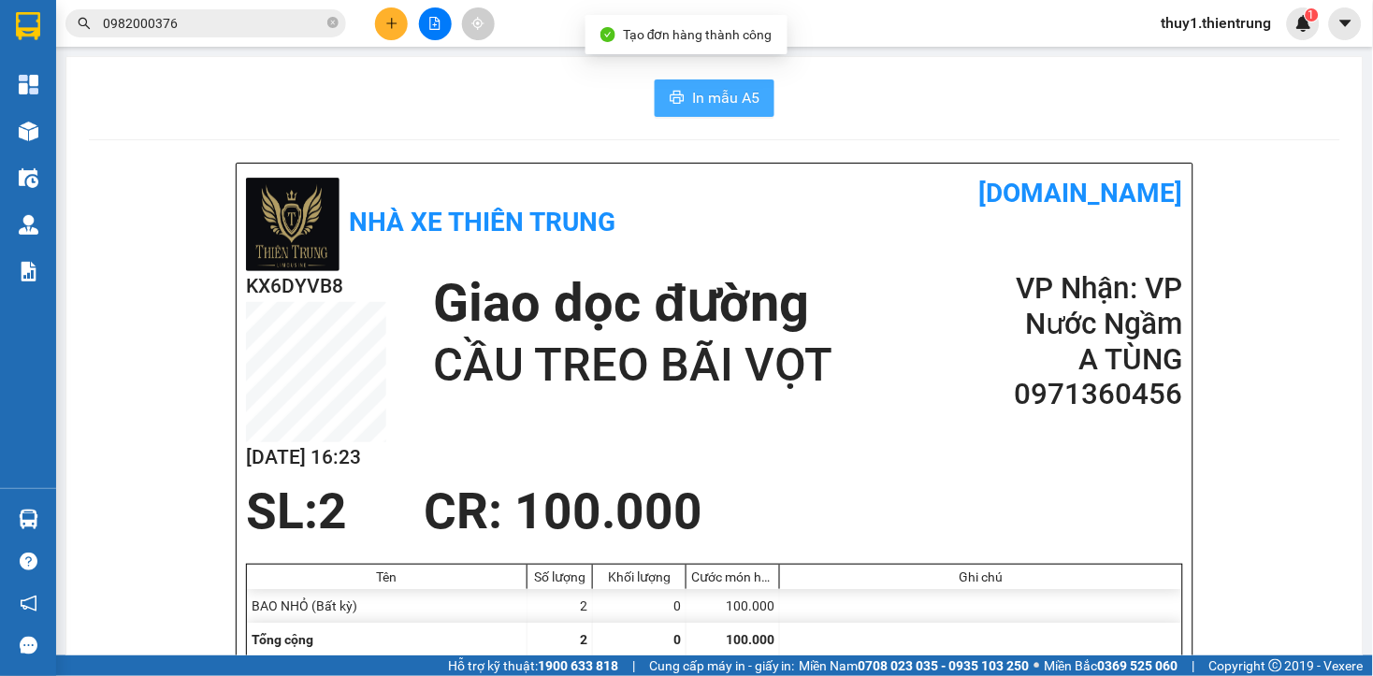
click at [713, 106] on span "In mẫu A5" at bounding box center [725, 97] width 67 height 23
click at [846, 486] on div "SL: 2 CR : 100.000" at bounding box center [703, 511] width 937 height 56
drag, startPoint x: 749, startPoint y: 206, endPoint x: 926, endPoint y: 423, distance: 279.8
click at [749, 206] on h1 "[DOMAIN_NAME]" at bounding box center [948, 193] width 468 height 41
click at [566, 104] on div "In mẫu A5" at bounding box center [714, 97] width 1251 height 37
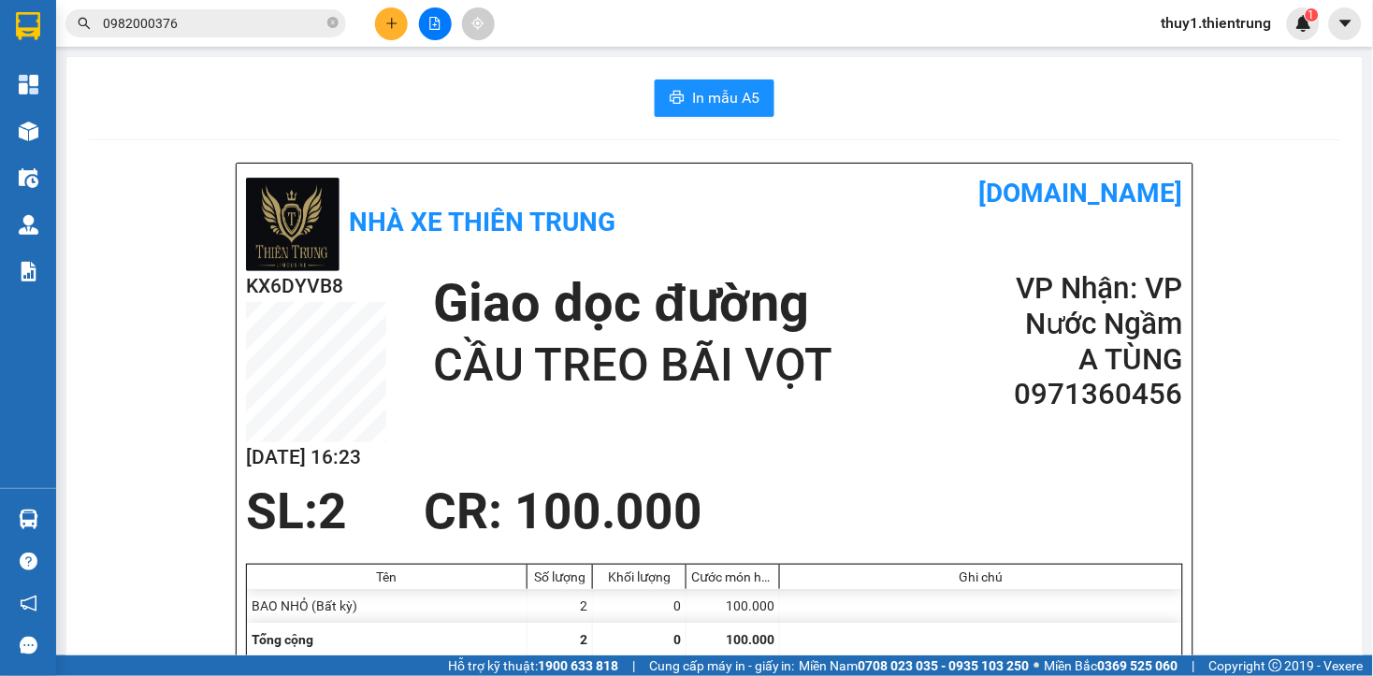
drag, startPoint x: 517, startPoint y: 120, endPoint x: 488, endPoint y: 57, distance: 69.0
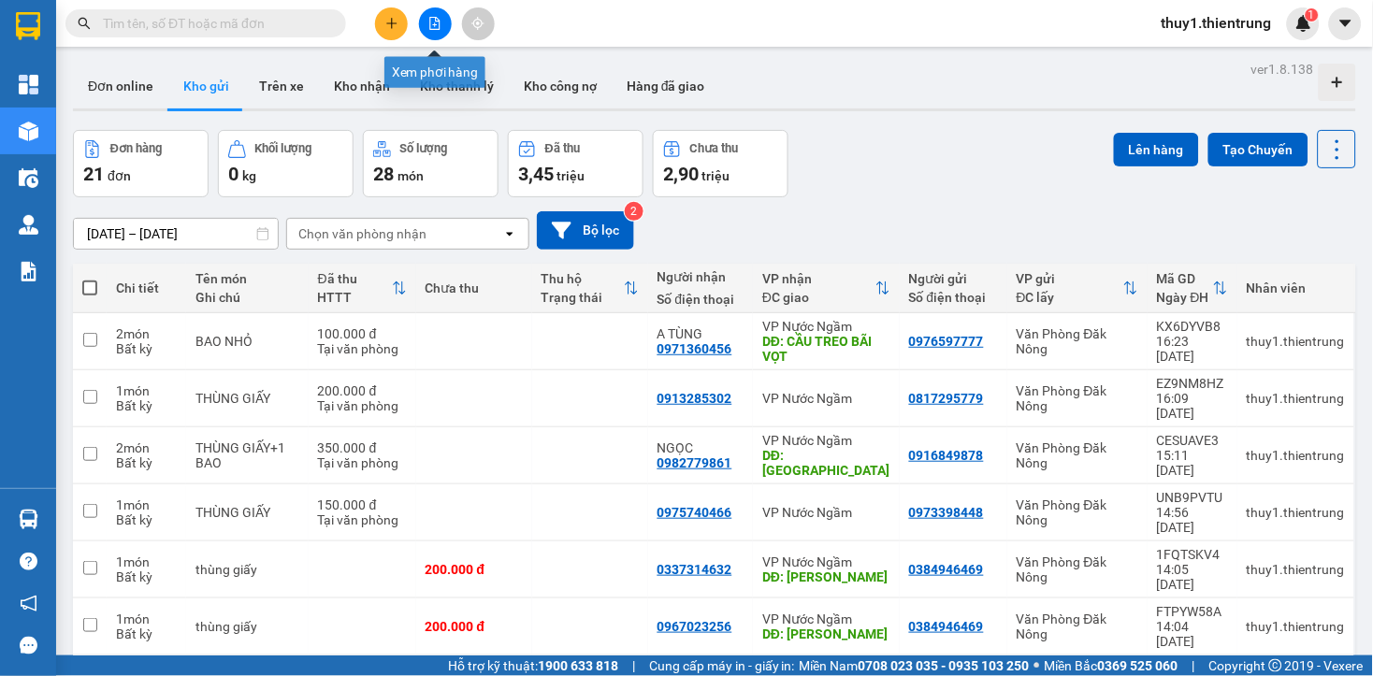
drag, startPoint x: 382, startPoint y: 11, endPoint x: 444, endPoint y: 61, distance: 79.9
click at [387, 16] on button at bounding box center [391, 23] width 33 height 33
click at [447, 75] on div "Tạo đơn hàng" at bounding box center [465, 70] width 81 height 21
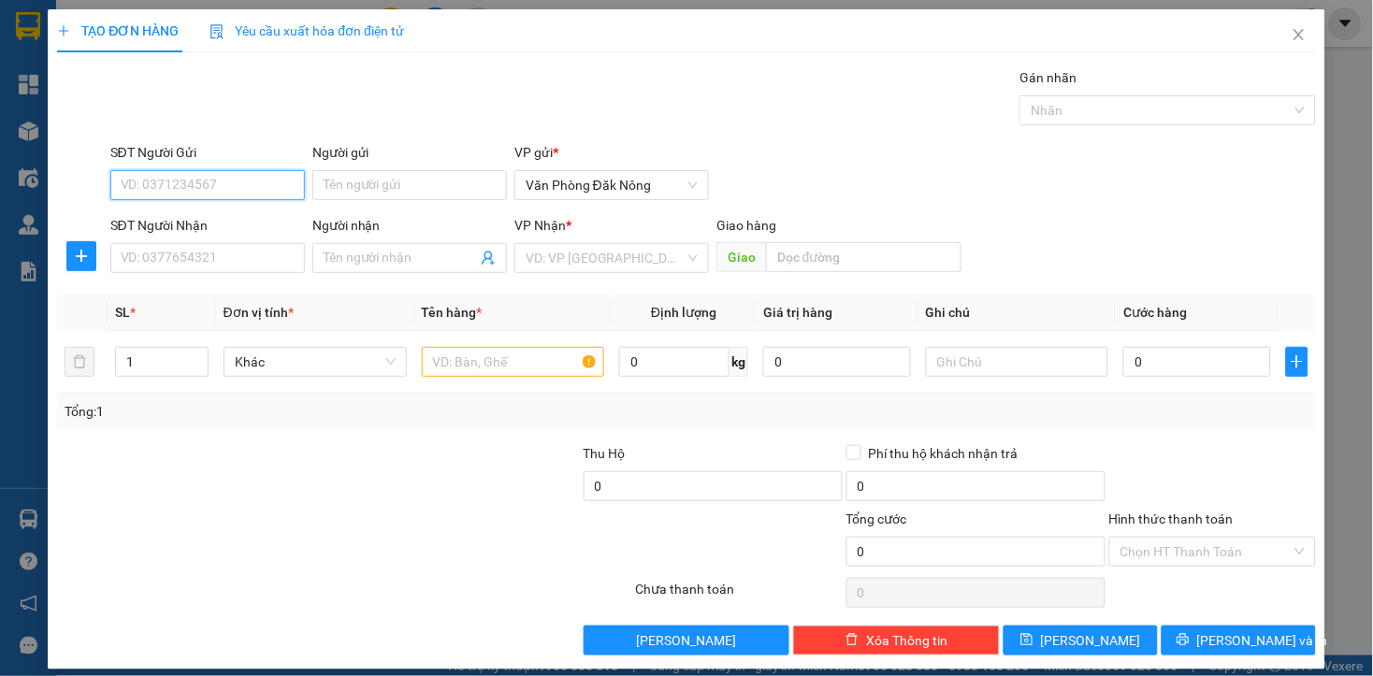
click at [273, 181] on input "SĐT Người Gửi" at bounding box center [207, 185] width 194 height 30
type input "0909846237"
click at [170, 223] on div "0909846237" at bounding box center [205, 222] width 170 height 21
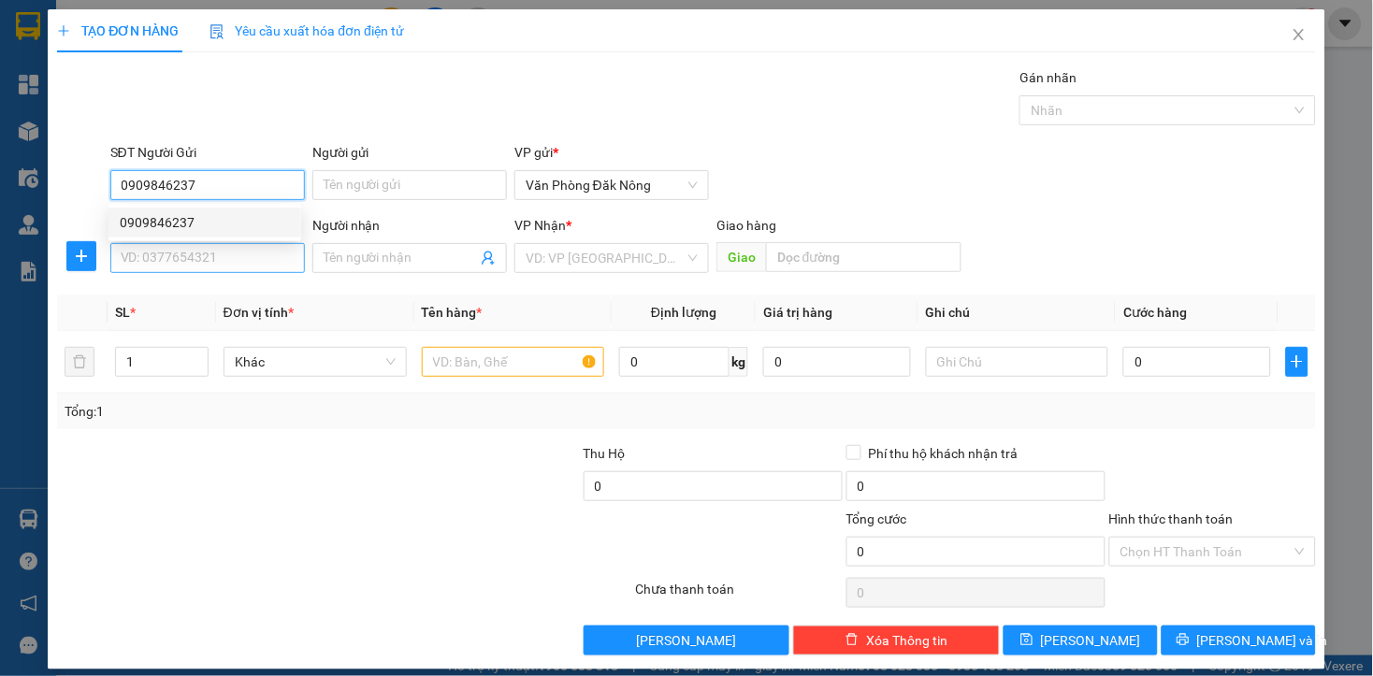
type input "0857517136"
type input "cầu bùng"
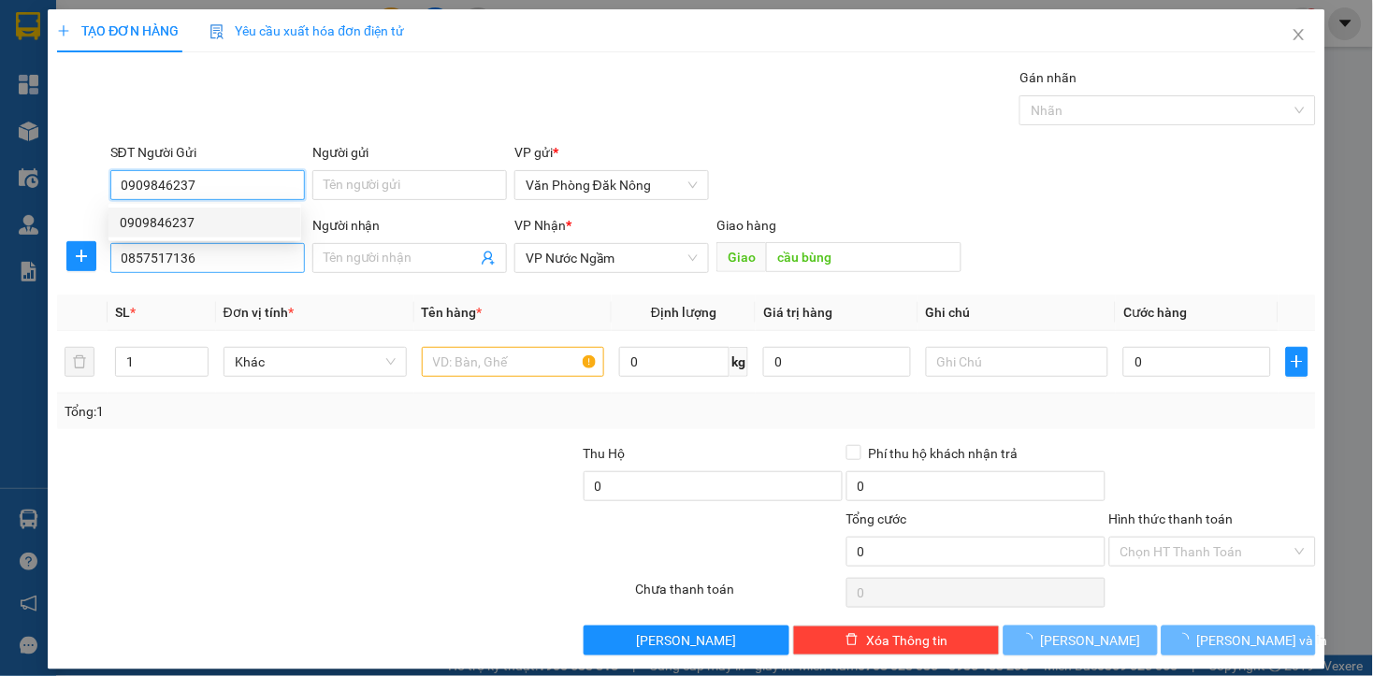
type input "0909846237"
type input "300.000"
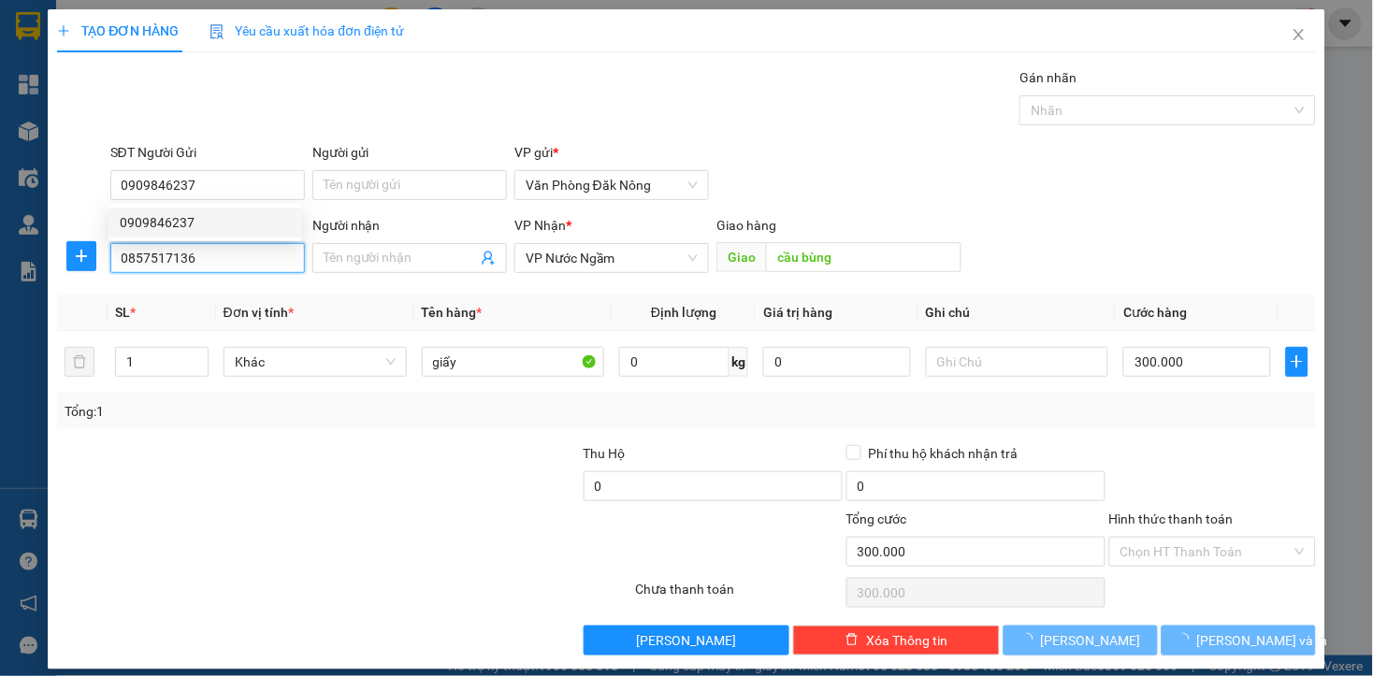
click at [239, 258] on input "0857517136" at bounding box center [207, 258] width 194 height 30
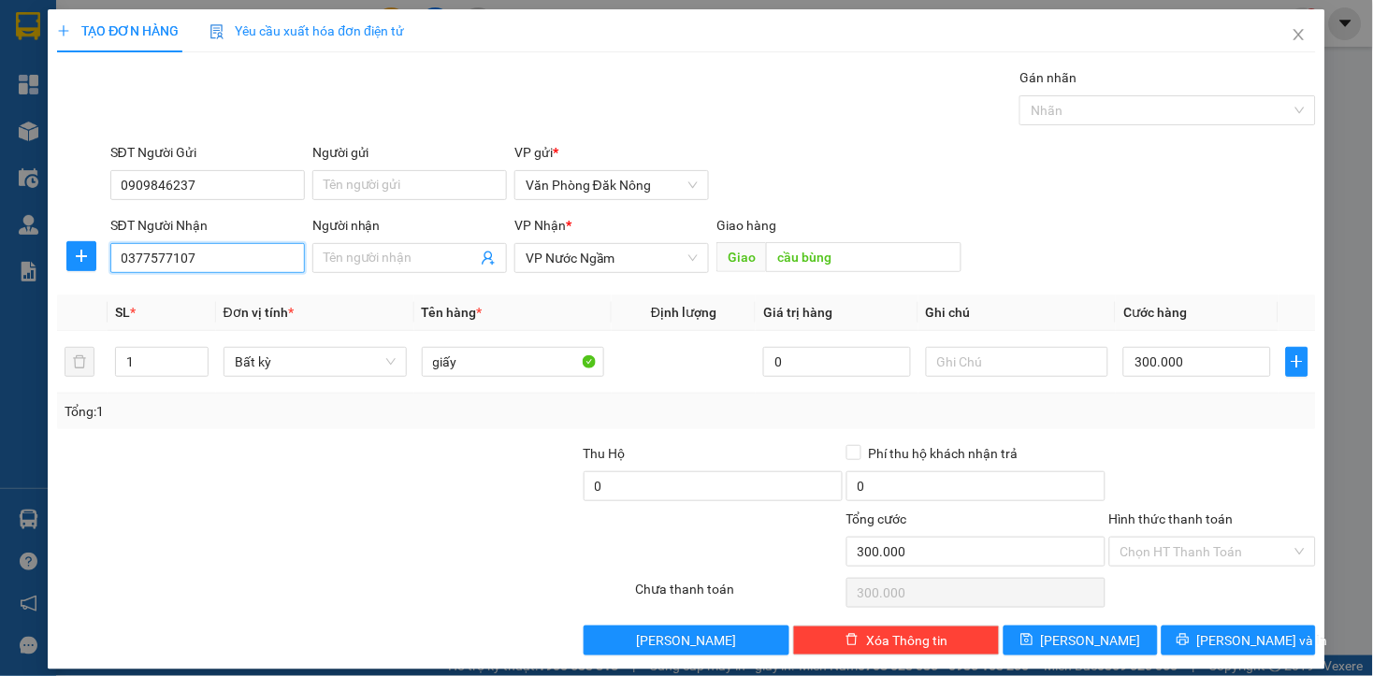
type input "0377577107"
drag, startPoint x: 286, startPoint y: 517, endPoint x: 646, endPoint y: 464, distance: 363.9
click at [306, 511] on div at bounding box center [239, 541] width 368 height 65
click at [104, 367] on td at bounding box center [82, 362] width 50 height 63
click at [137, 353] on input "1" at bounding box center [162, 362] width 92 height 28
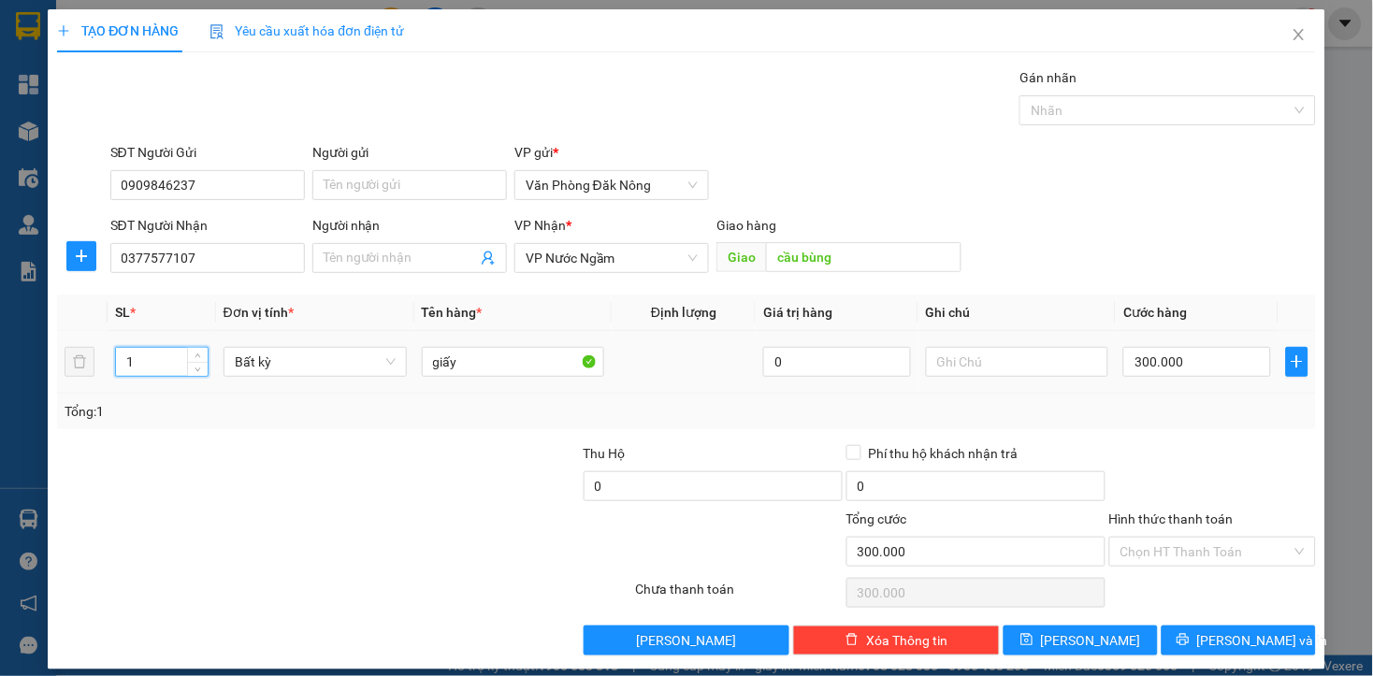
click at [137, 353] on input "1" at bounding box center [162, 362] width 92 height 28
type input "2"
click at [1193, 366] on input "300.000" at bounding box center [1196, 362] width 147 height 30
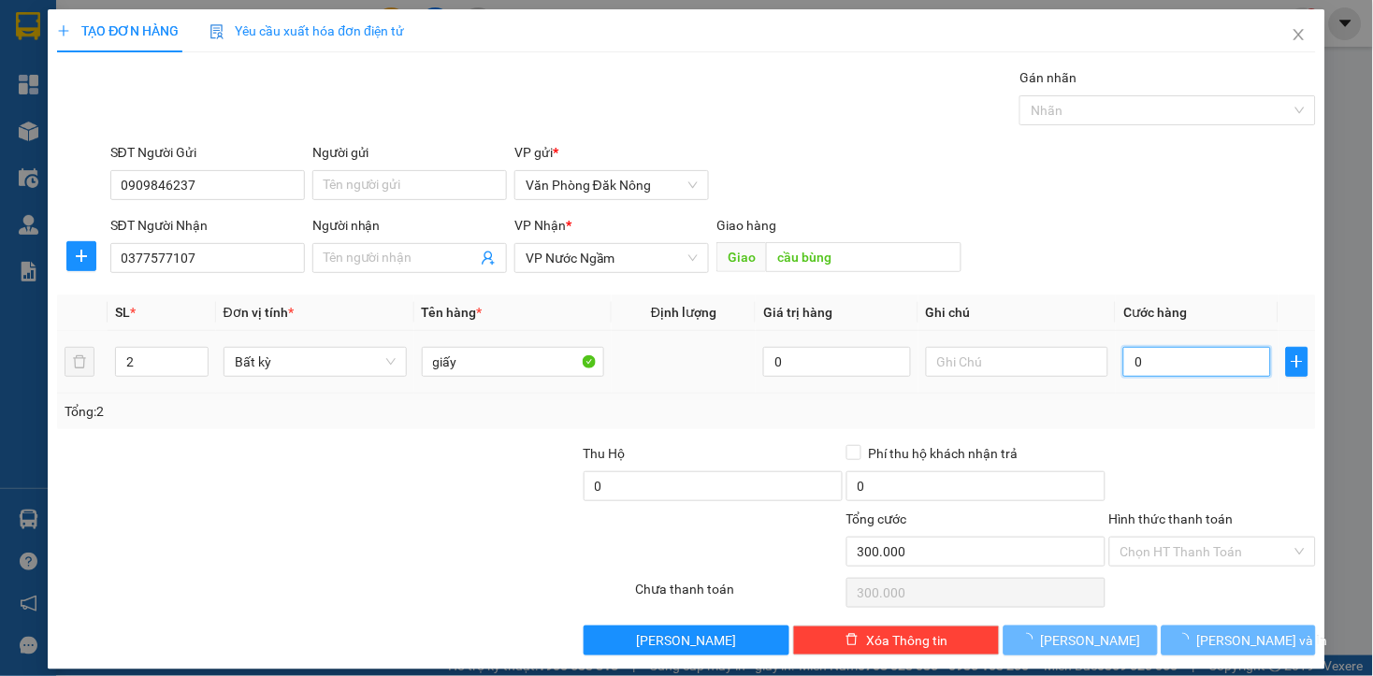
type input "05"
type input "5"
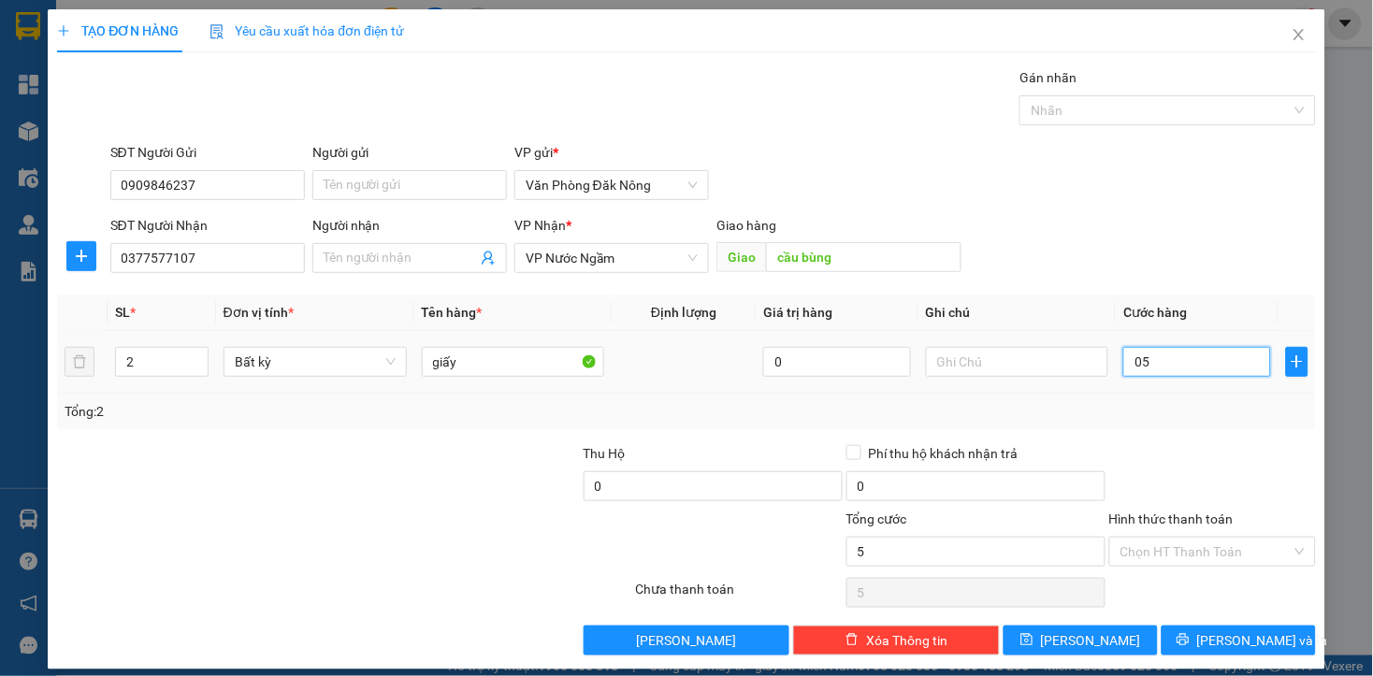
type input "55"
type input "055"
click at [1201, 366] on input "055" at bounding box center [1196, 362] width 147 height 30
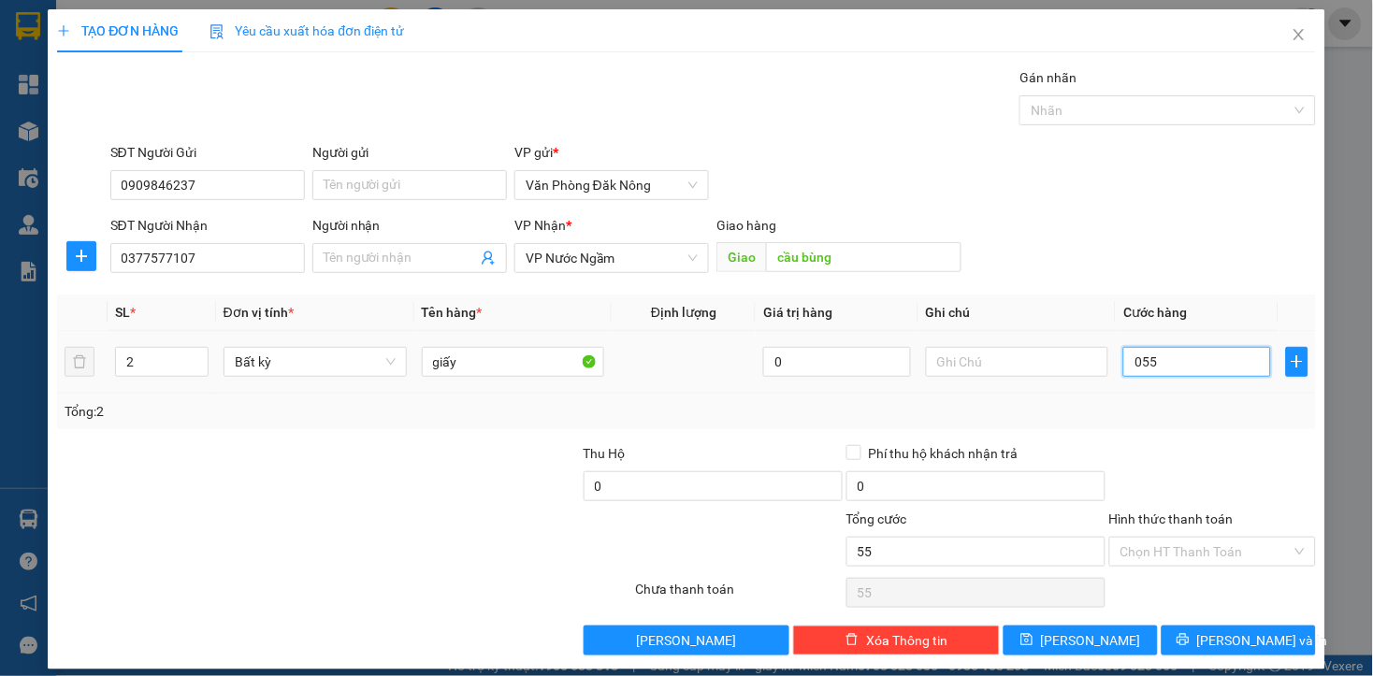
type input "5"
type input "55"
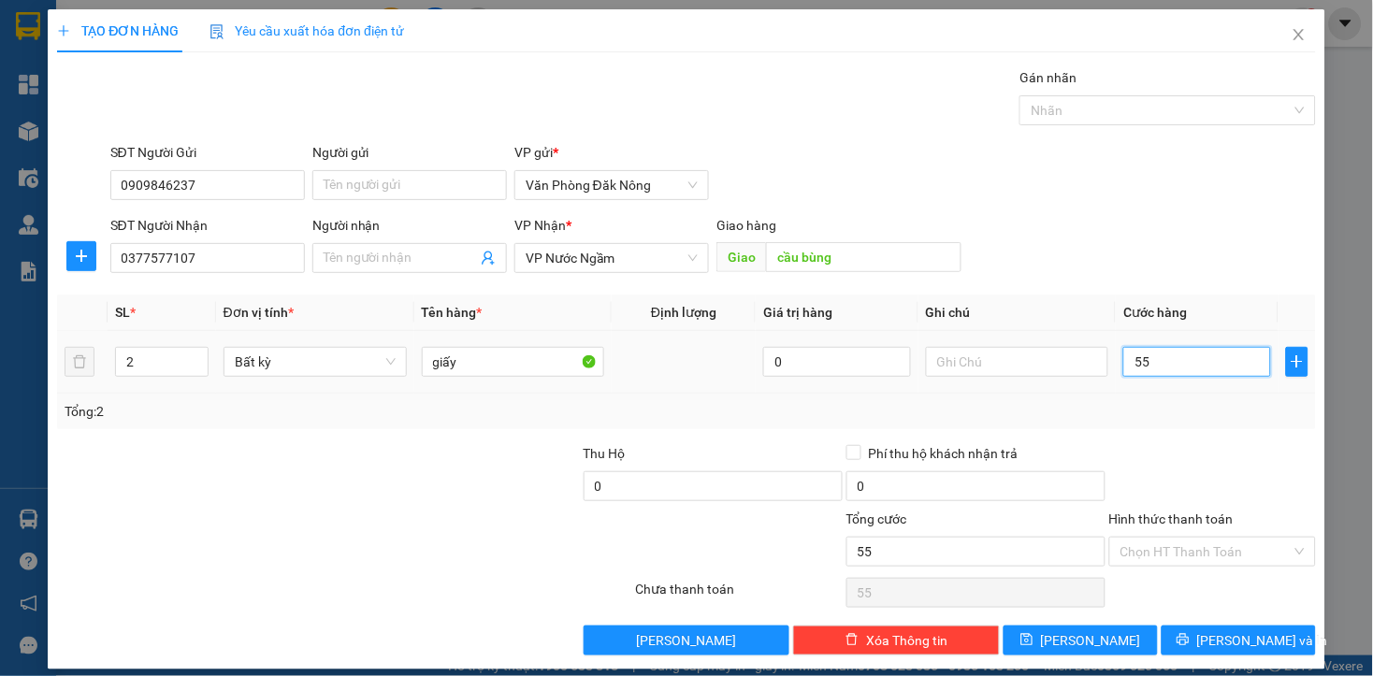
type input "550"
type input "5.500"
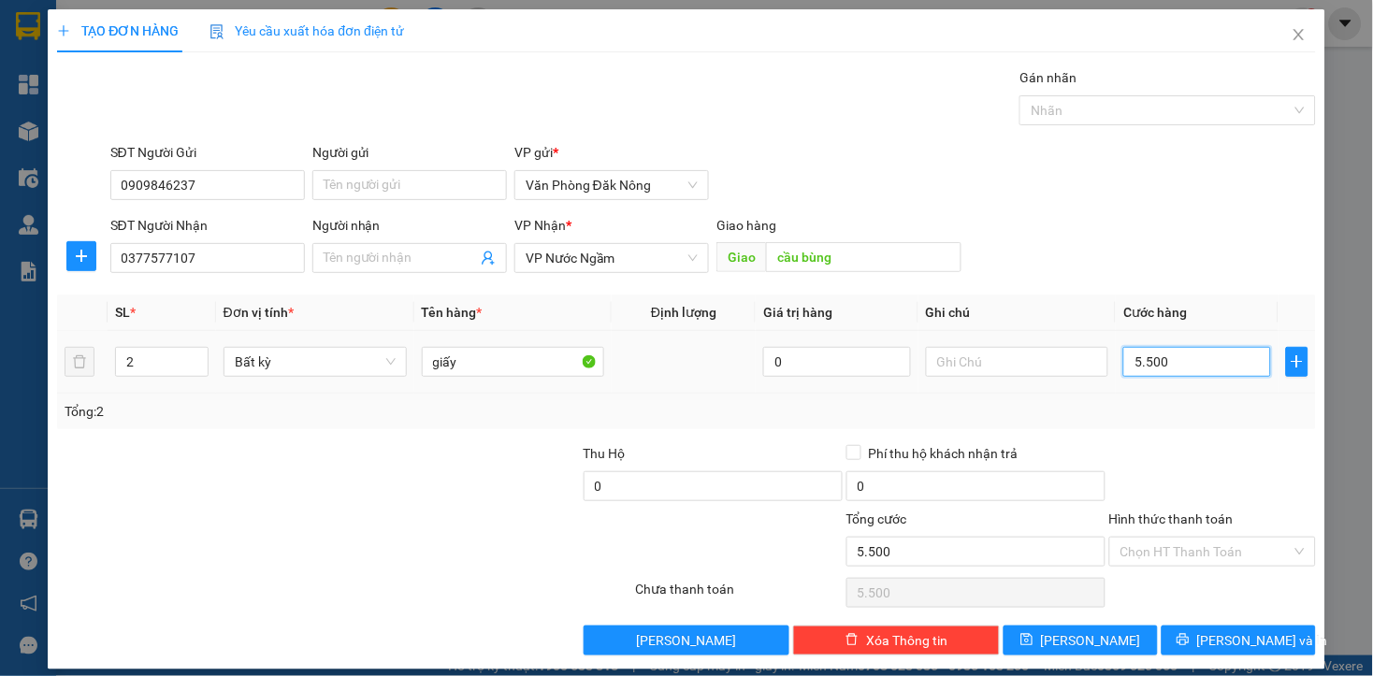
type input "55.000"
type input "550.000"
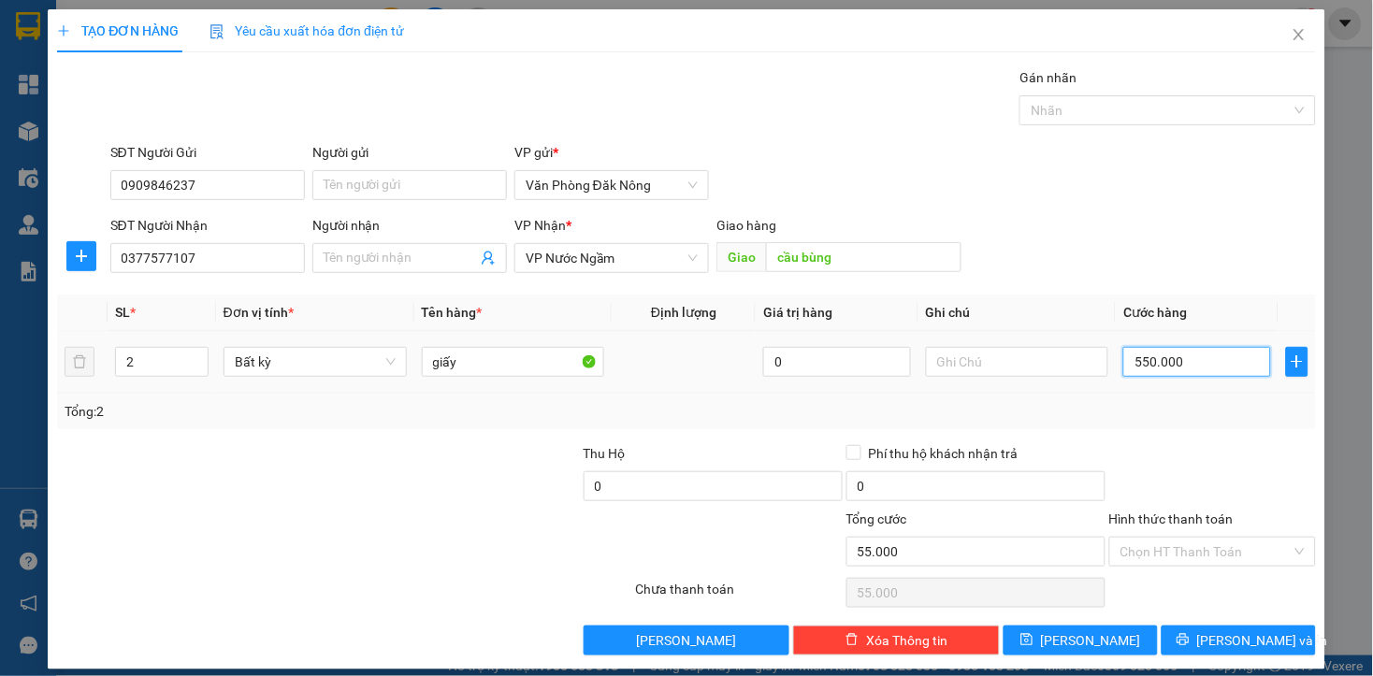
type input "550.000"
click at [1230, 437] on div "Transit Pickup Surcharge Ids Transit Deliver Surcharge Ids Transit Deliver Surc…" at bounding box center [686, 361] width 1258 height 588
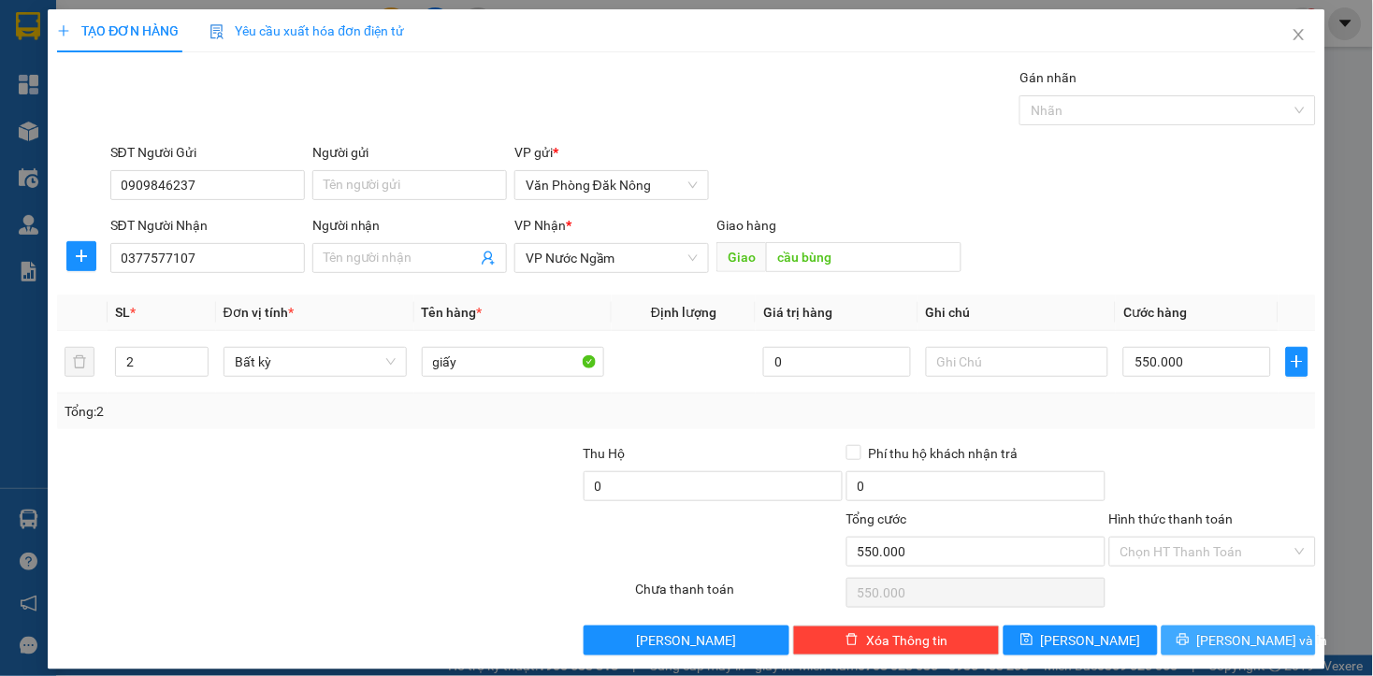
scroll to position [15, 0]
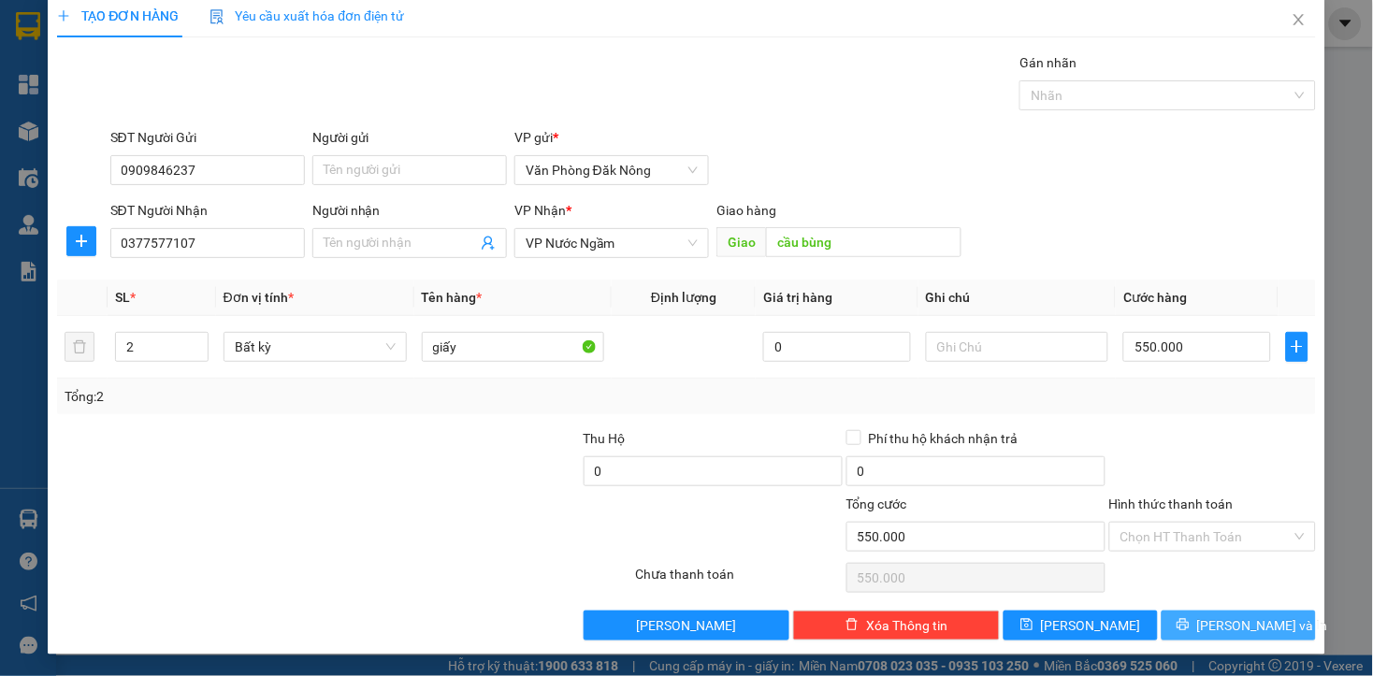
click at [1228, 622] on span "[PERSON_NAME] và In" at bounding box center [1262, 625] width 131 height 21
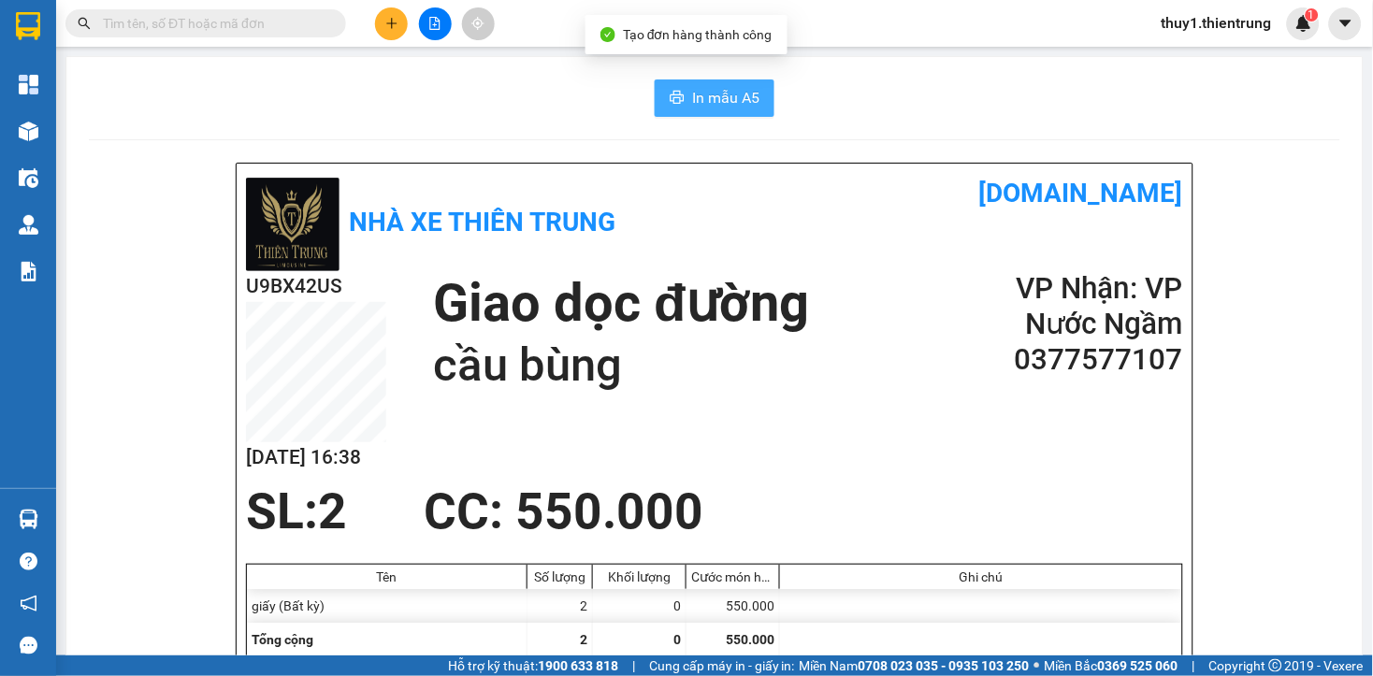
click at [689, 113] on button "In mẫu A5" at bounding box center [715, 97] width 120 height 37
